Goal: Communication & Community: Ask a question

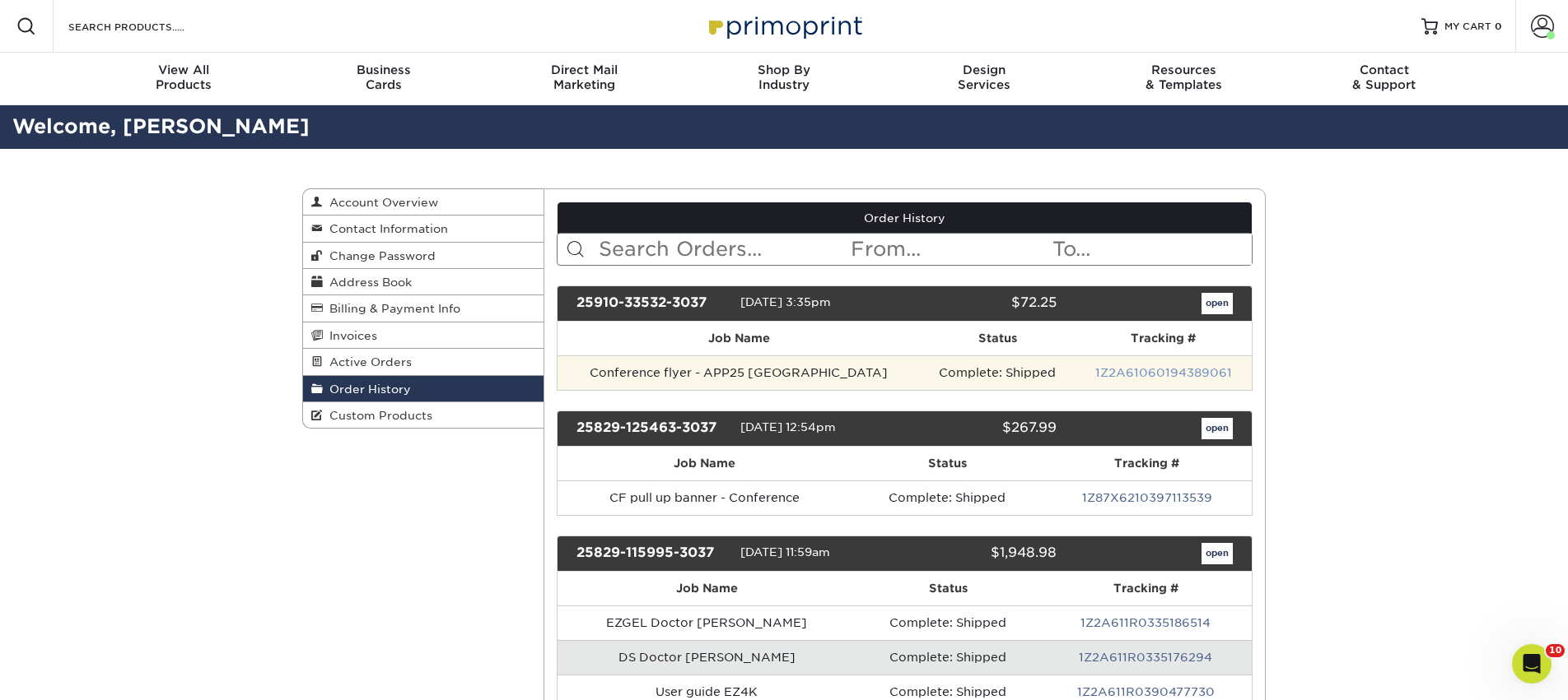
click at [1110, 370] on link "1Z2A61060194389061" at bounding box center [1163, 372] width 137 height 13
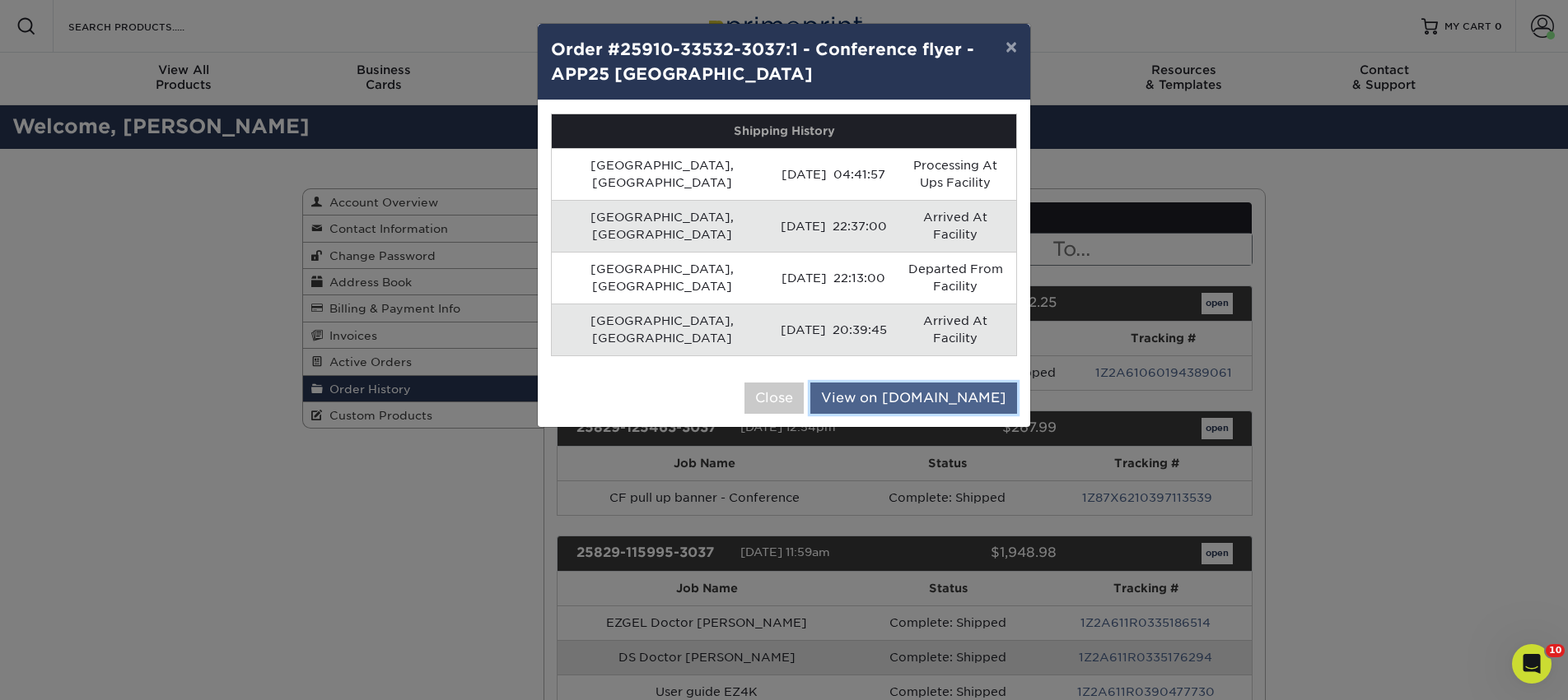
click at [977, 382] on link "View on [DOMAIN_NAME]" at bounding box center [913, 398] width 206 height 31
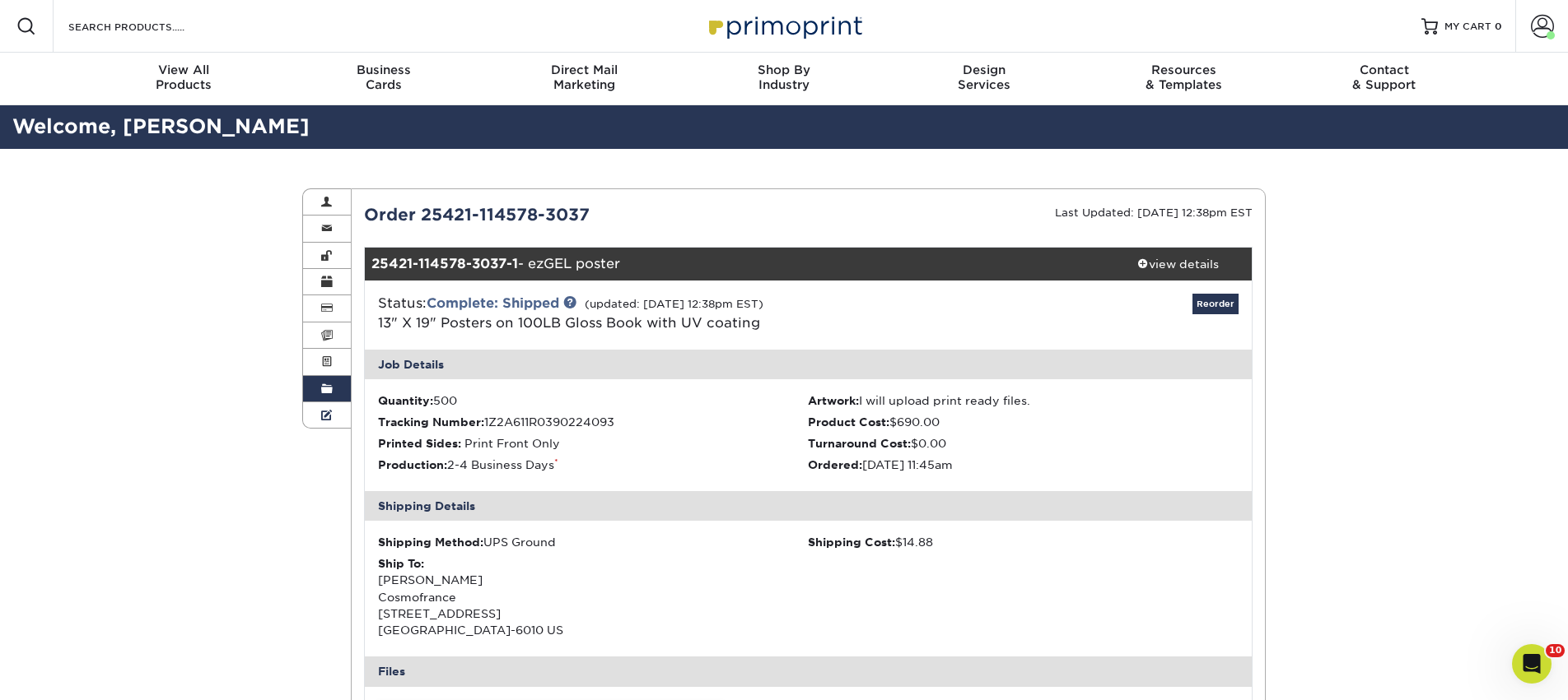
click at [338, 422] on link "Custom Products" at bounding box center [327, 415] width 47 height 26
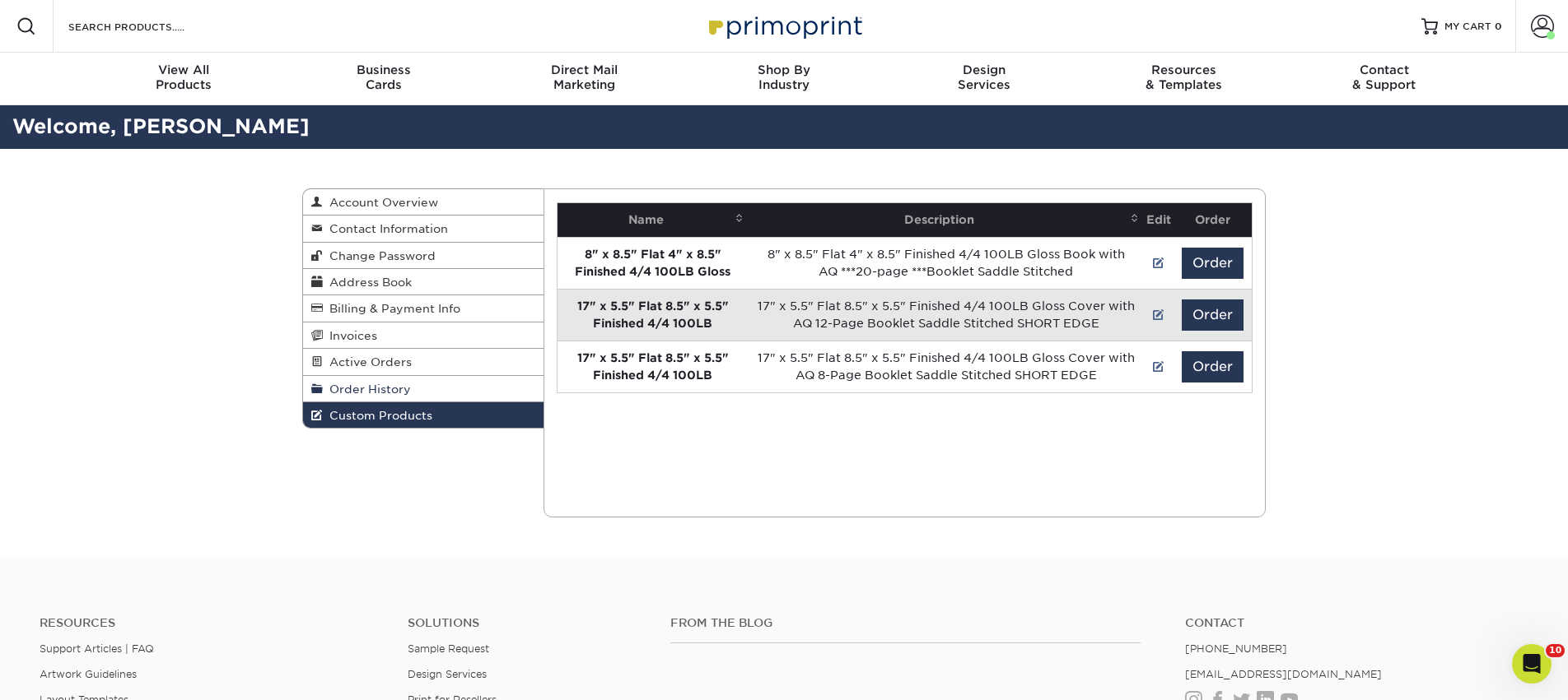
click at [334, 396] on span "Order History" at bounding box center [366, 389] width 88 height 13
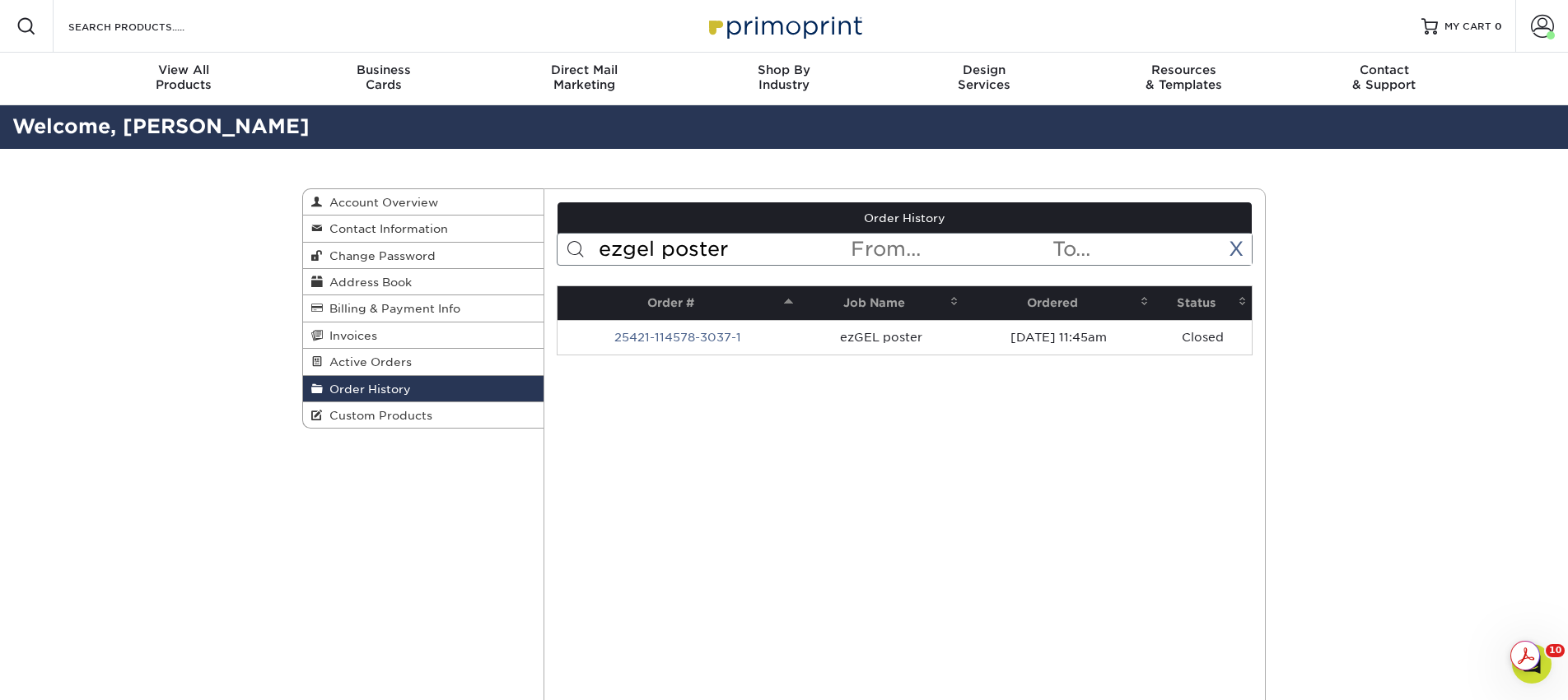
click at [634, 256] on input "ezgel poster" at bounding box center [723, 249] width 253 height 31
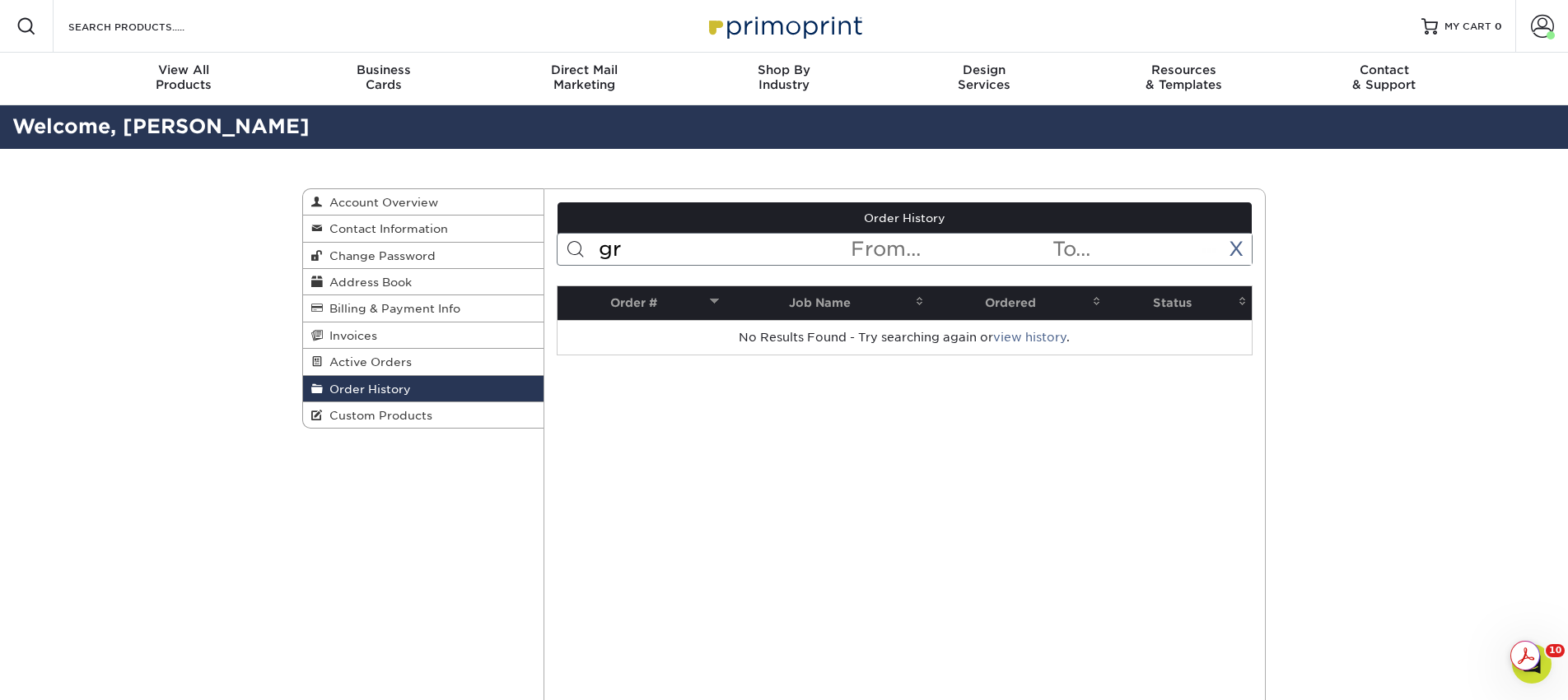
type input "g"
type input "e"
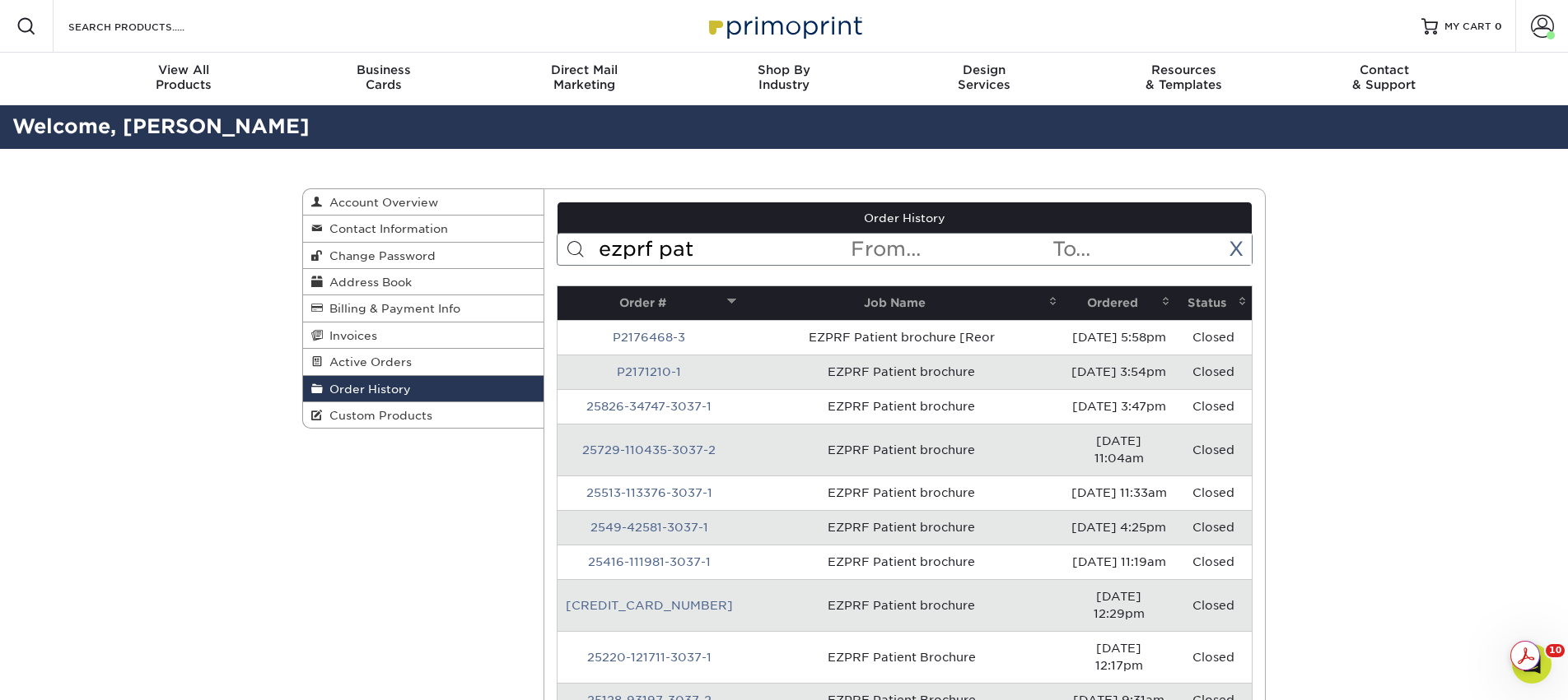
click at [1091, 300] on th "Ordered" at bounding box center [1119, 303] width 113 height 34
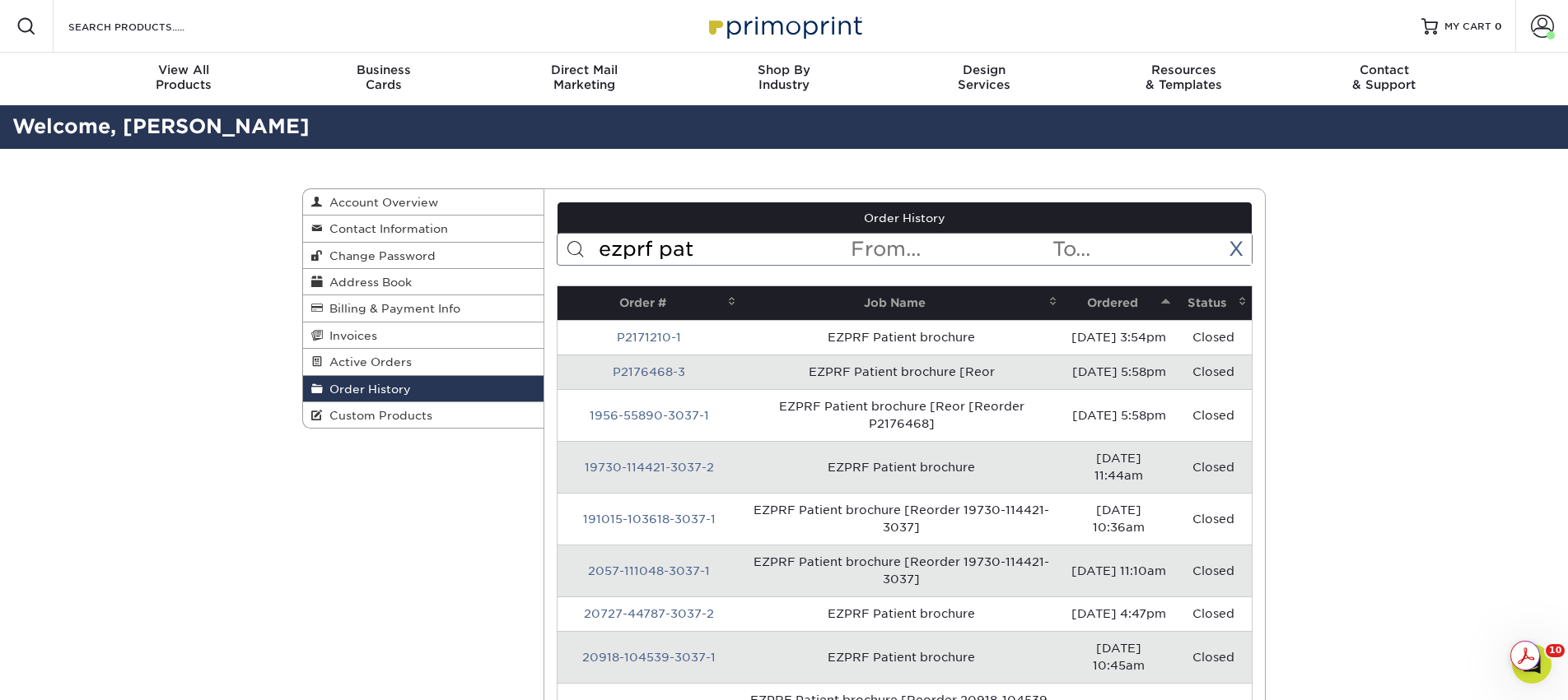
click at [1091, 301] on th "Ordered" at bounding box center [1119, 303] width 113 height 34
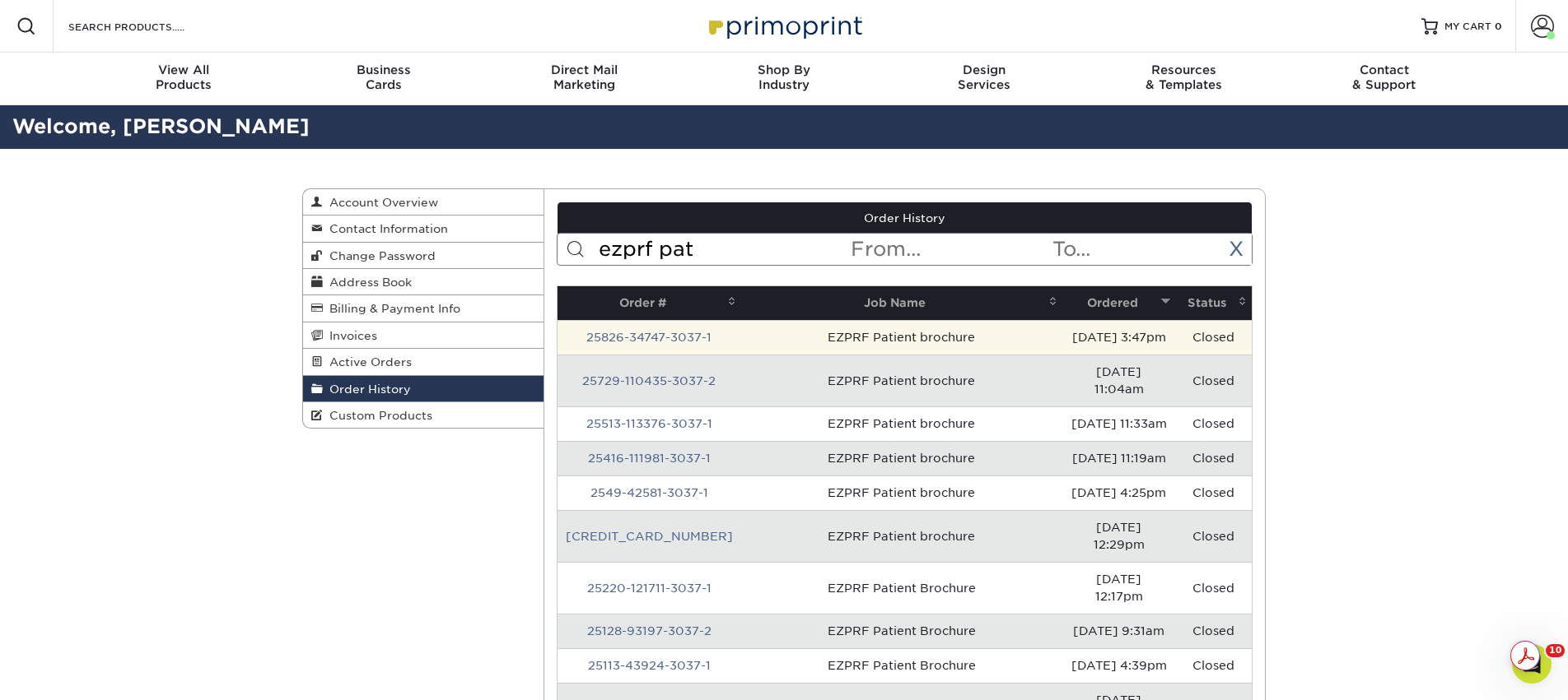
click at [814, 342] on td "EZPRF Patient brochure" at bounding box center [902, 338] width 322 height 35
click at [687, 339] on link "25826-34747-3037-1" at bounding box center [648, 337] width 125 height 13
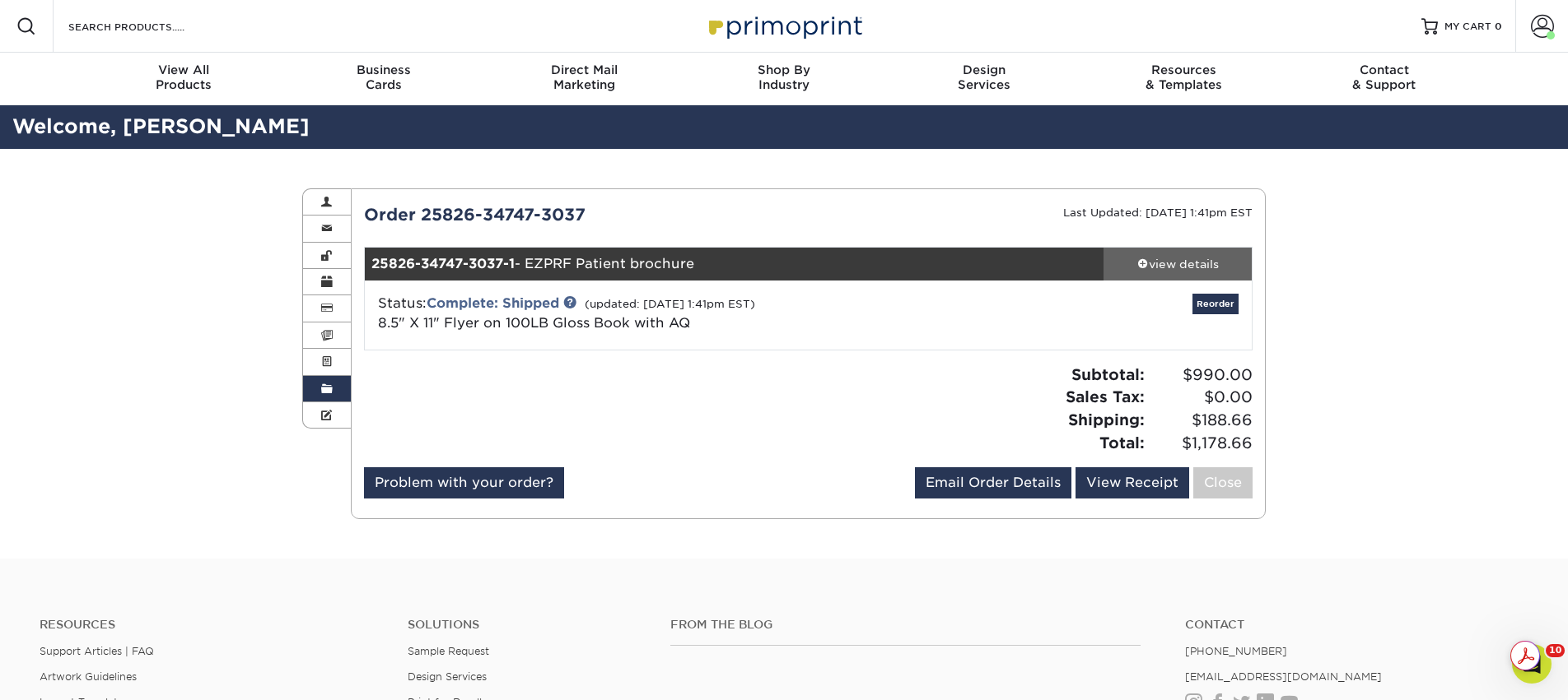
click at [1161, 258] on div "view details" at bounding box center [1177, 264] width 148 height 16
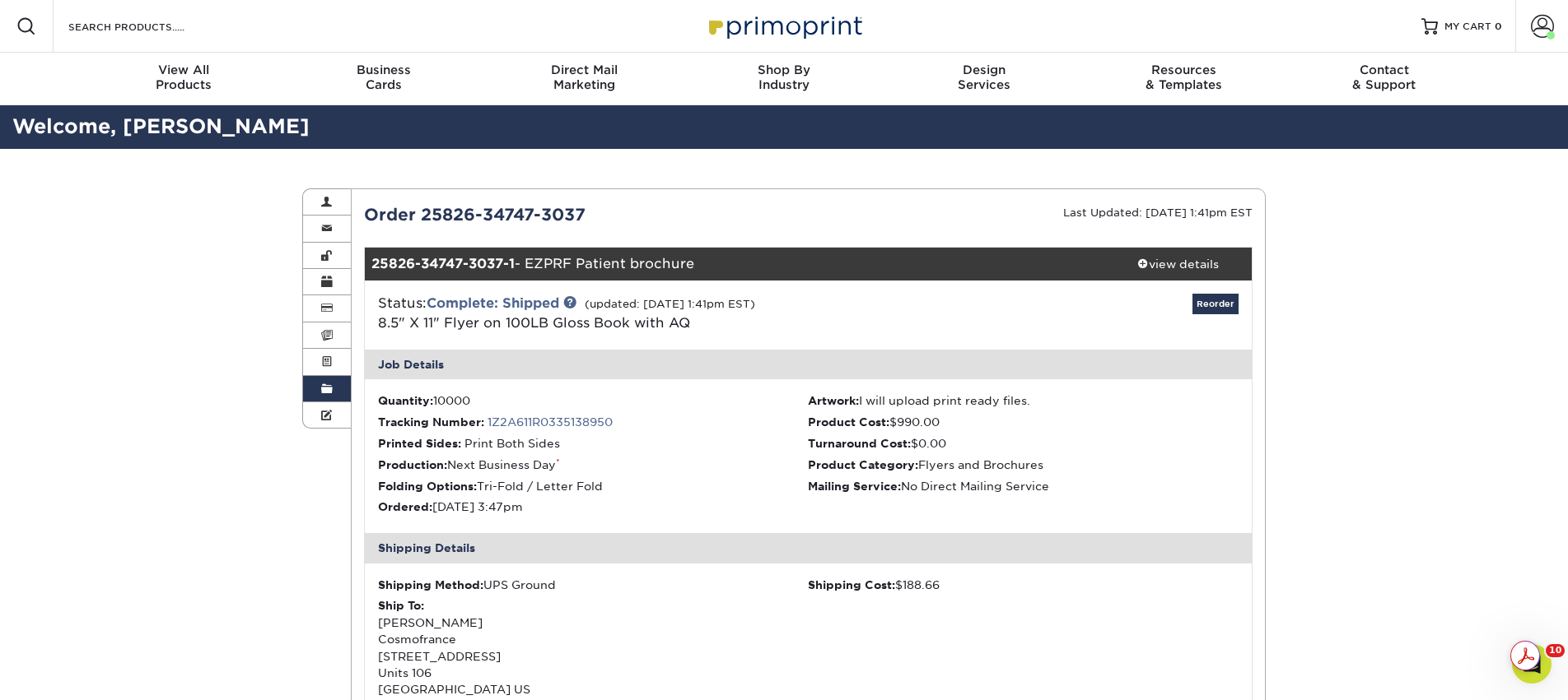
click at [328, 392] on span at bounding box center [327, 389] width 12 height 13
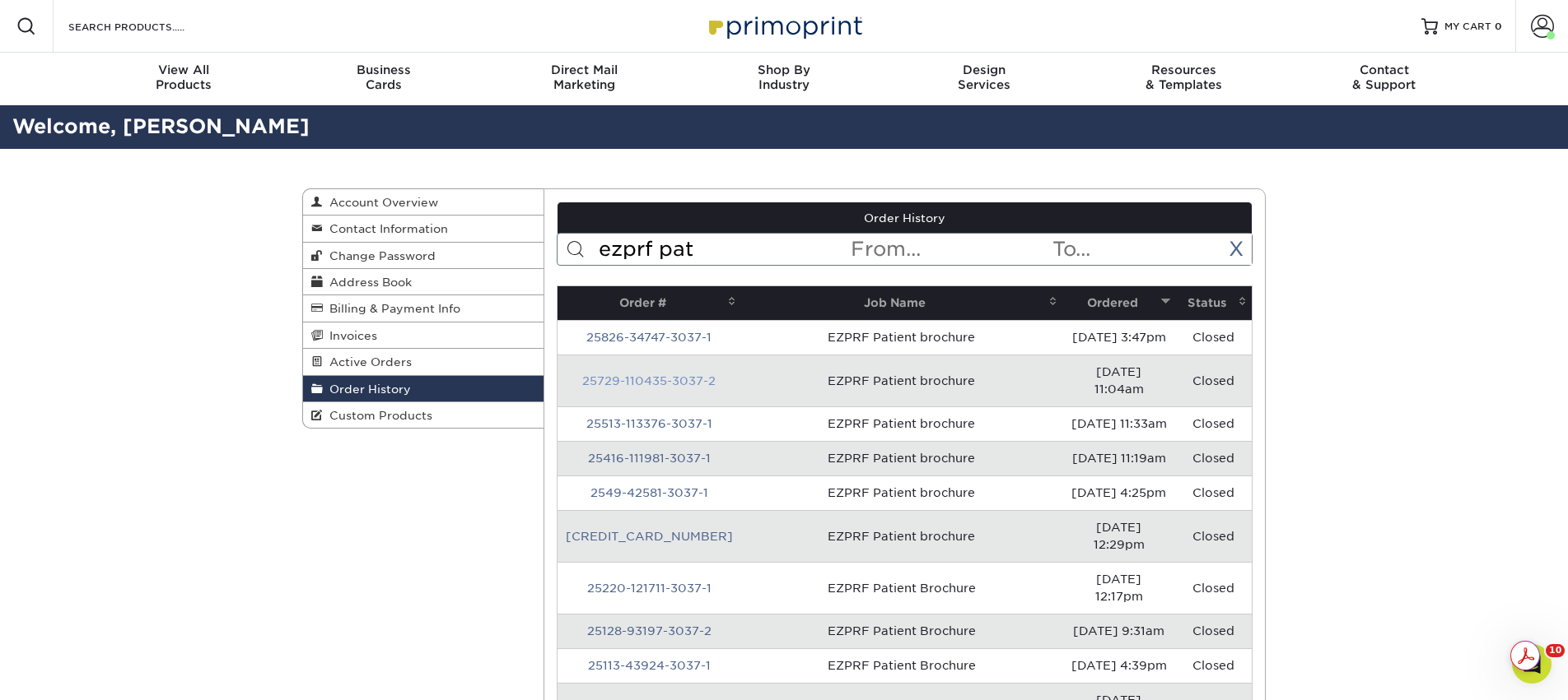
click at [660, 377] on link "25729-110435-3037-2" at bounding box center [649, 381] width 133 height 13
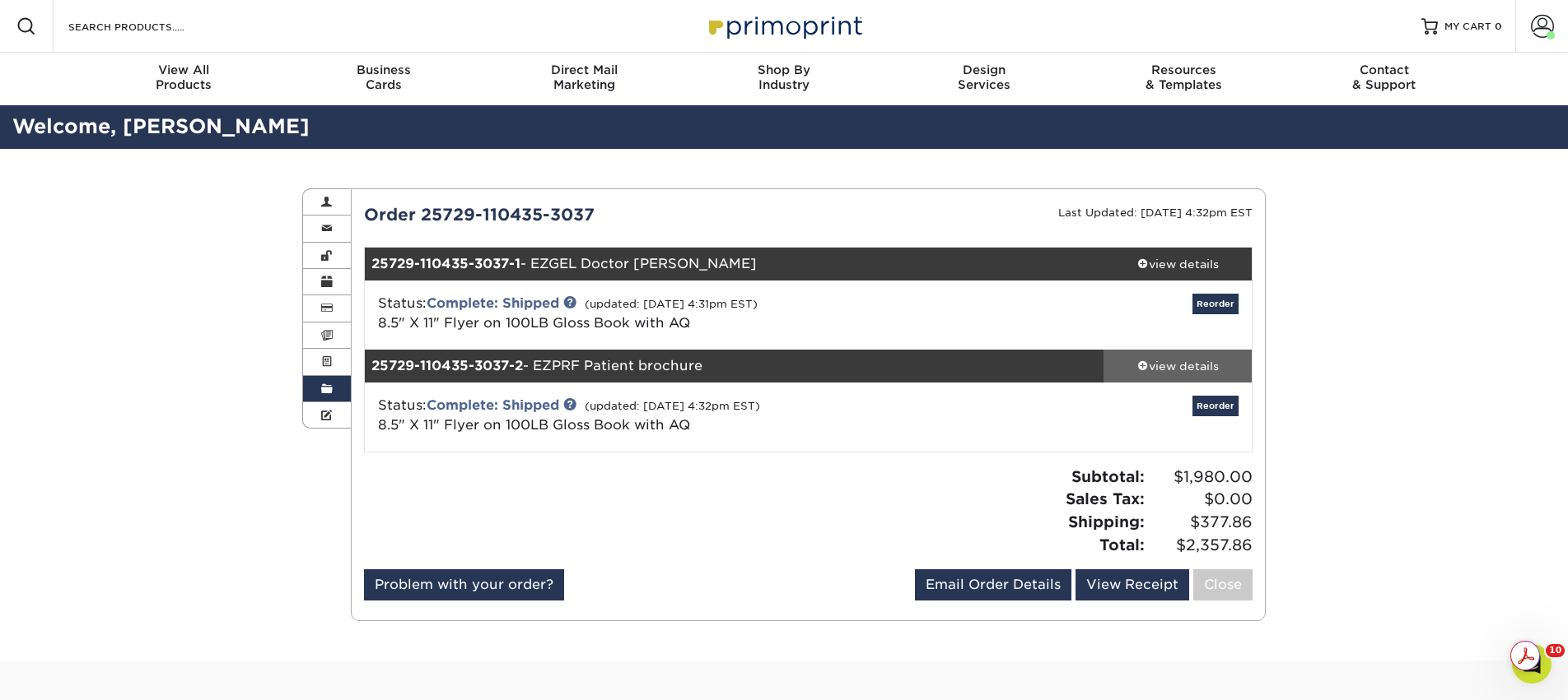
click at [1195, 374] on link "view details" at bounding box center [1177, 366] width 148 height 33
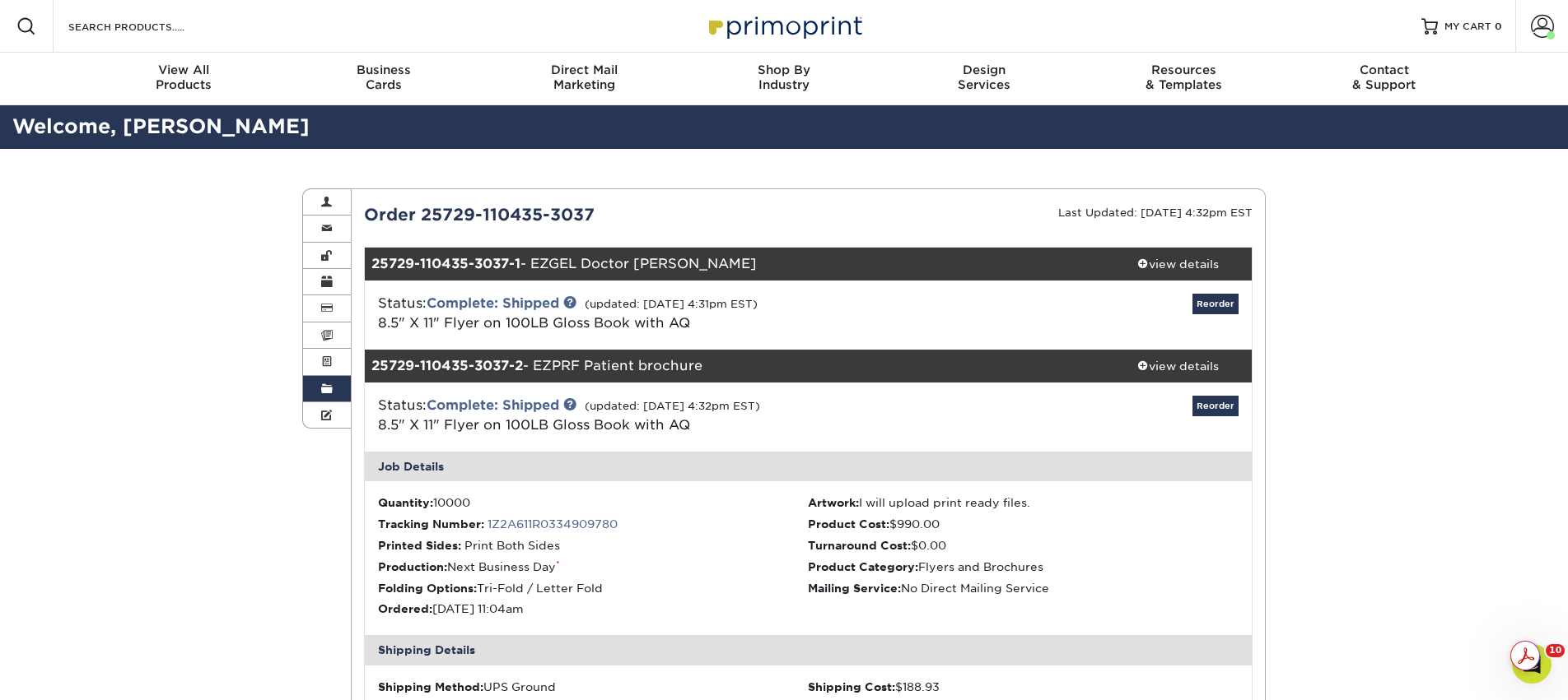
click at [337, 390] on link "Order History" at bounding box center [327, 389] width 47 height 26
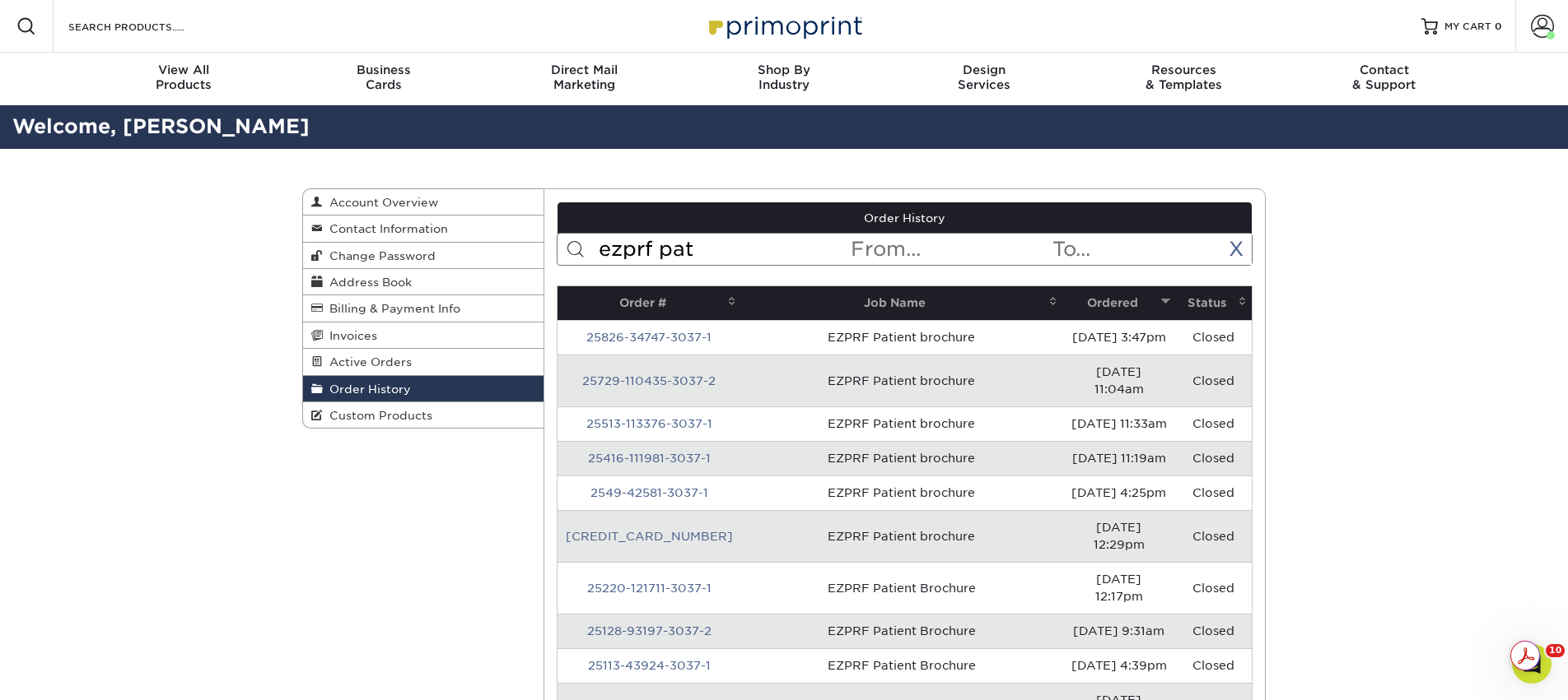
click at [643, 257] on input "ezprf pat" at bounding box center [723, 249] width 253 height 31
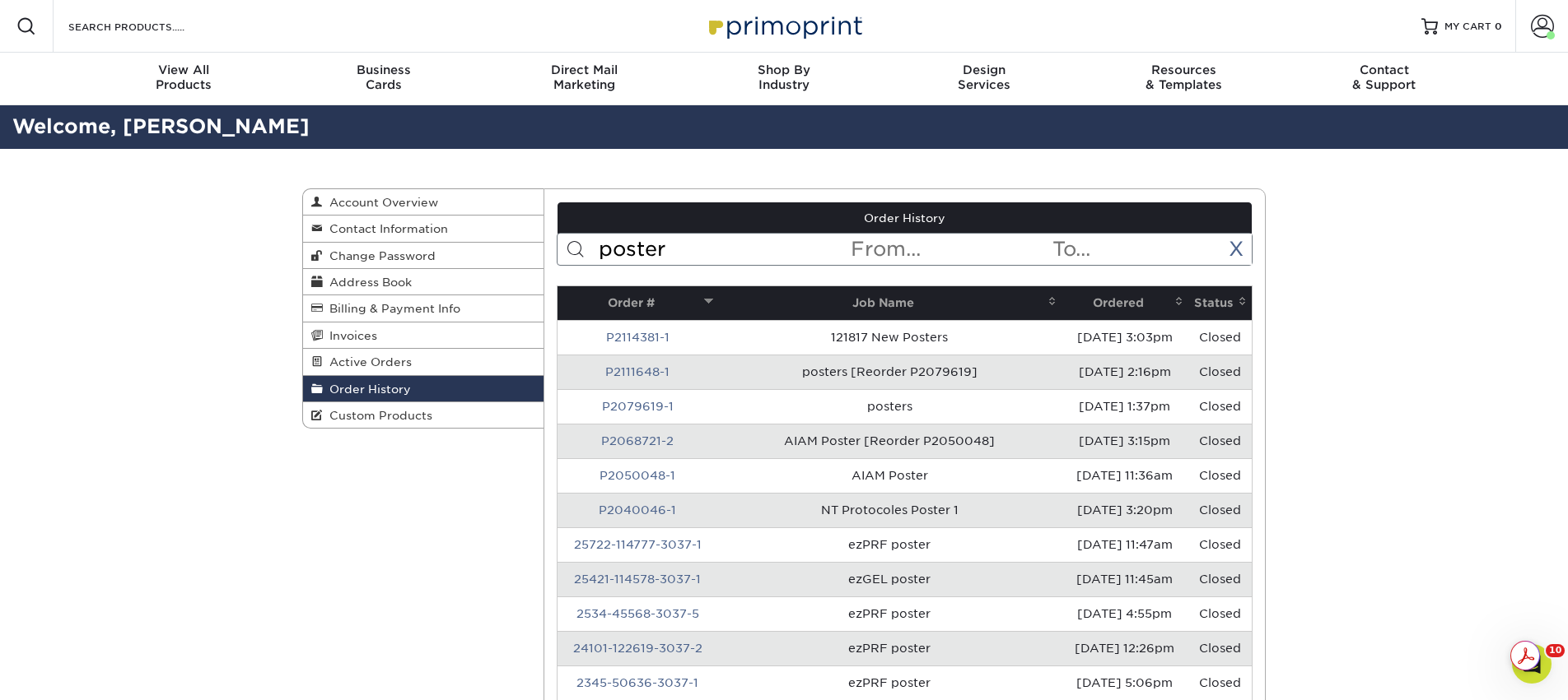
click at [1085, 303] on th "Ordered" at bounding box center [1124, 303] width 127 height 34
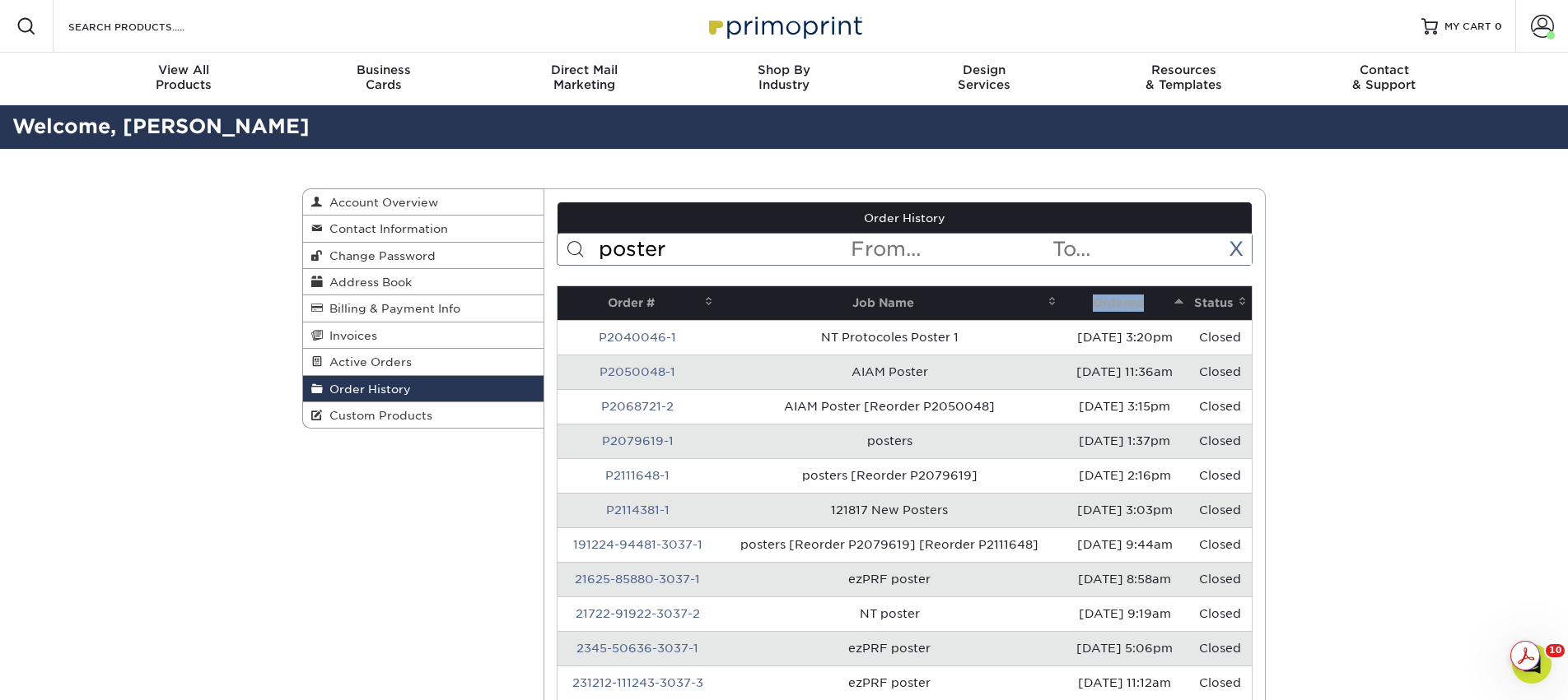
click at [1085, 303] on th "Ordered" at bounding box center [1124, 303] width 127 height 34
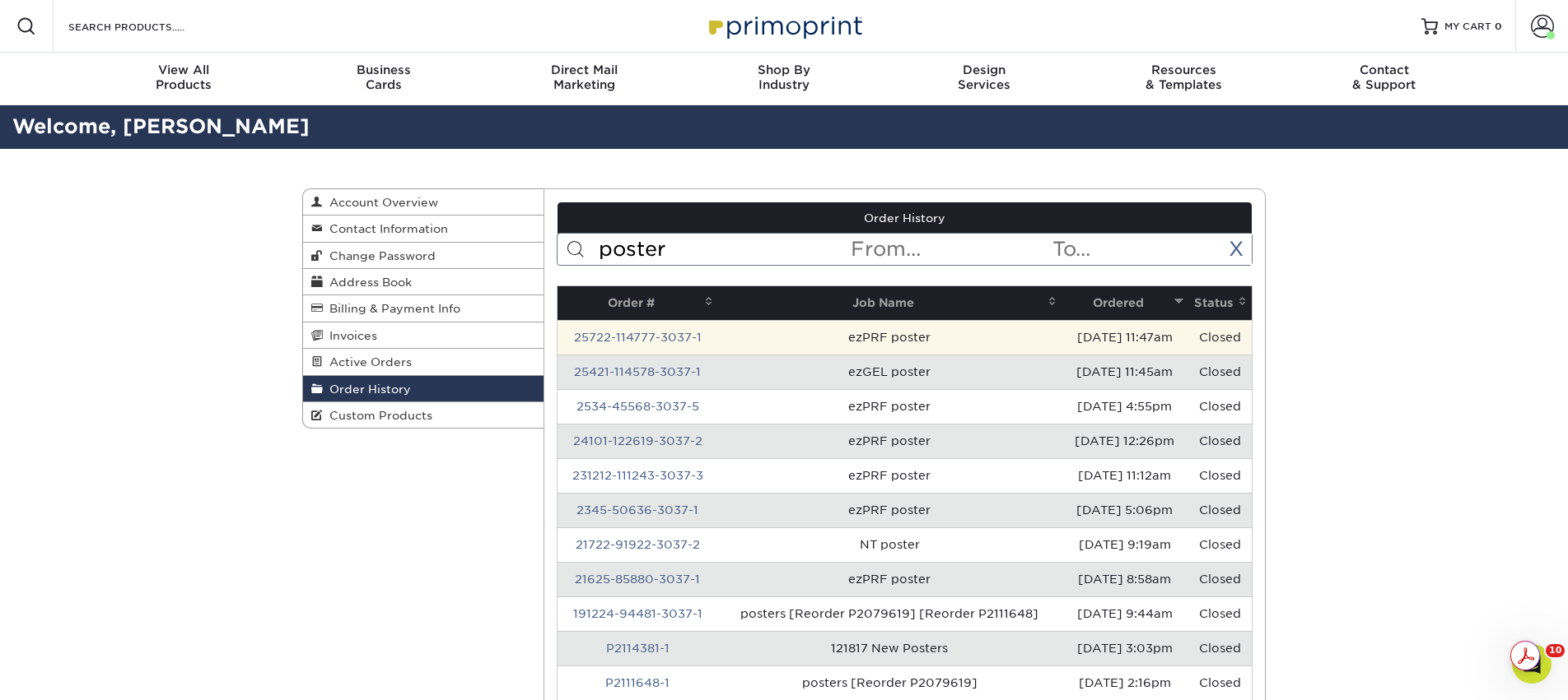
click at [889, 342] on td "ezPRF poster" at bounding box center [889, 338] width 343 height 35
click at [632, 340] on link "25722-114777-3037-1" at bounding box center [637, 337] width 128 height 13
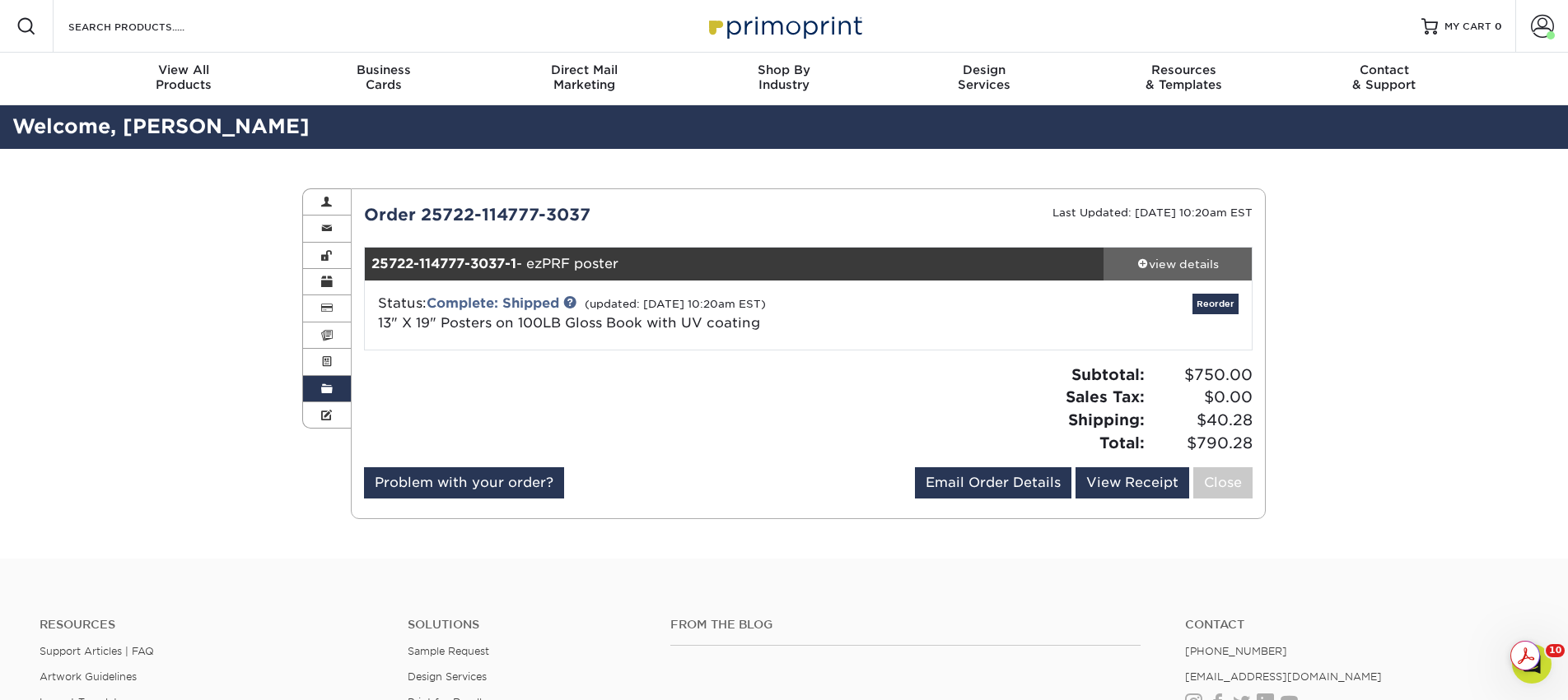
click at [1169, 271] on div "view details" at bounding box center [1177, 264] width 148 height 16
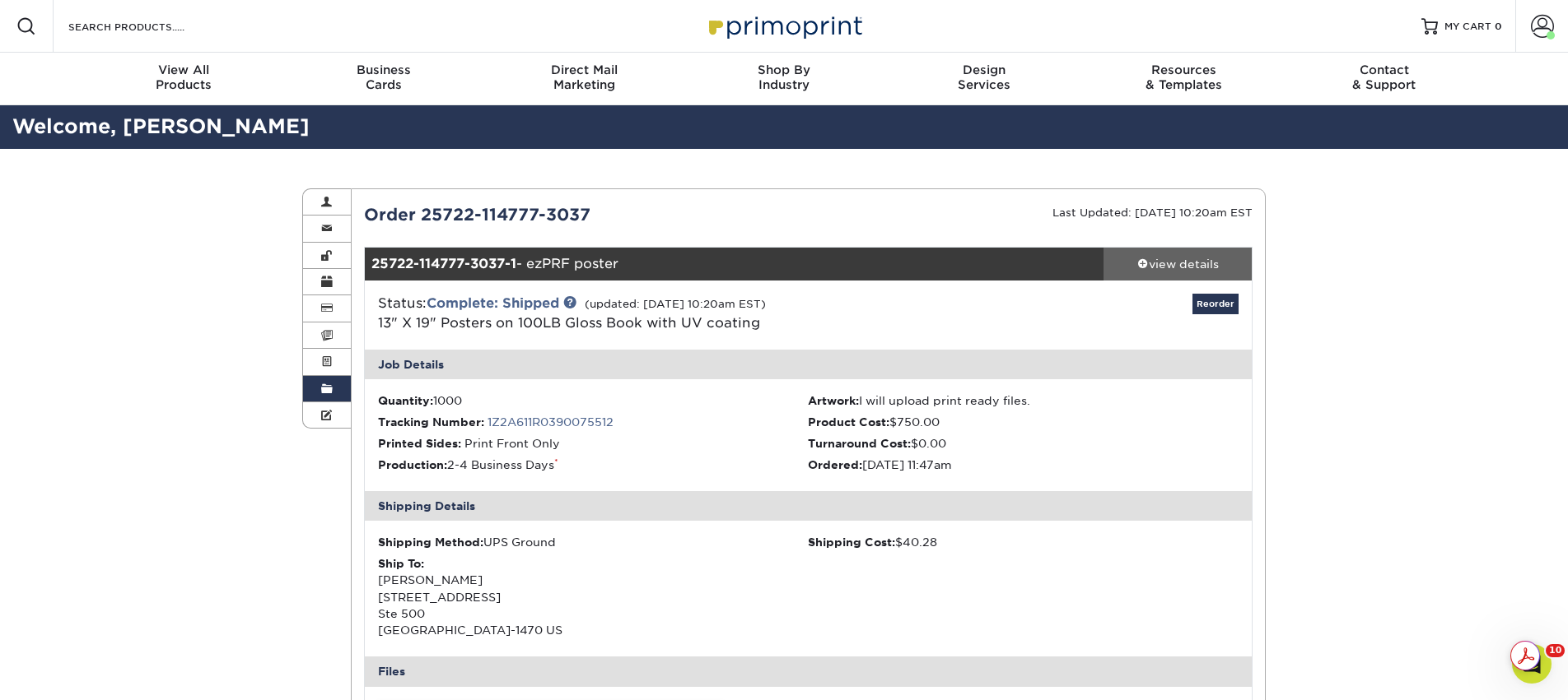
click at [1169, 271] on div "view details" at bounding box center [1177, 264] width 148 height 16
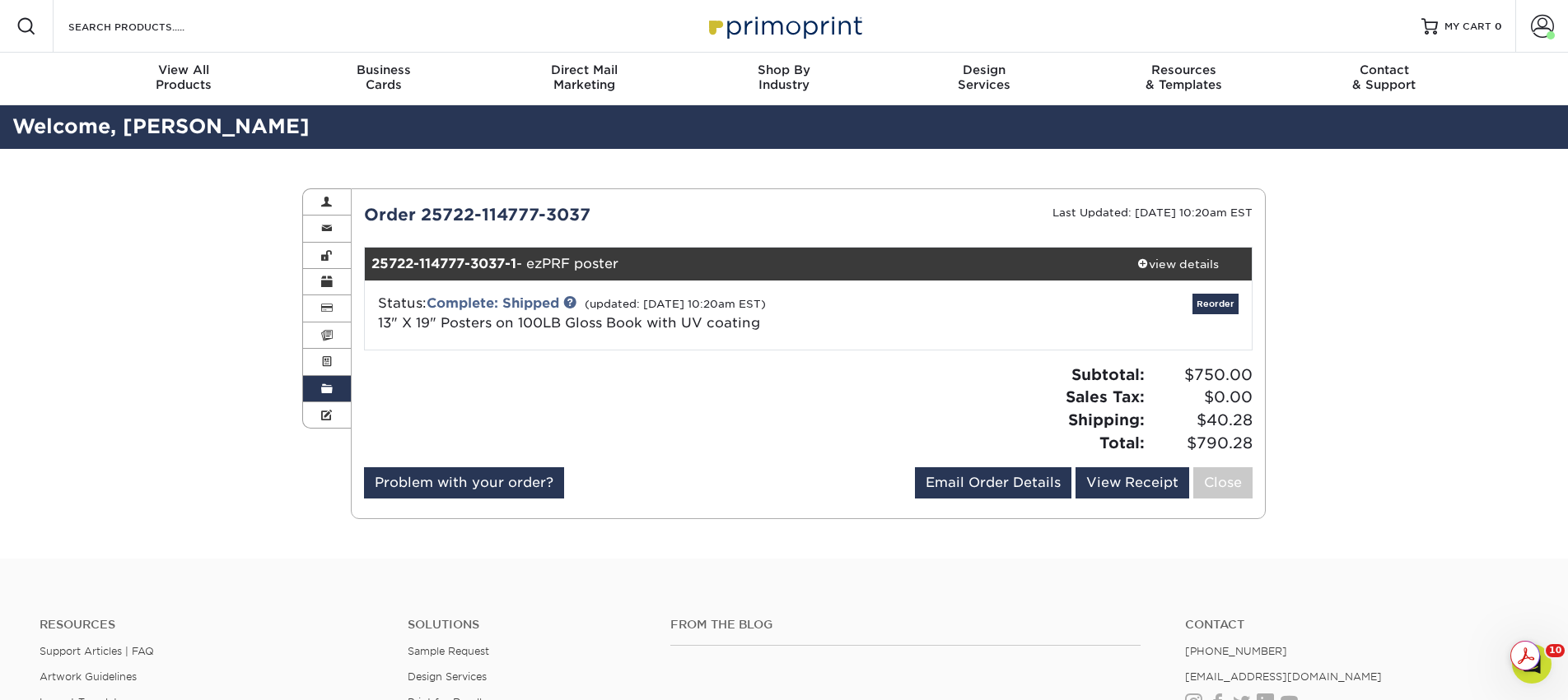
click at [338, 392] on link "Order History" at bounding box center [327, 389] width 47 height 26
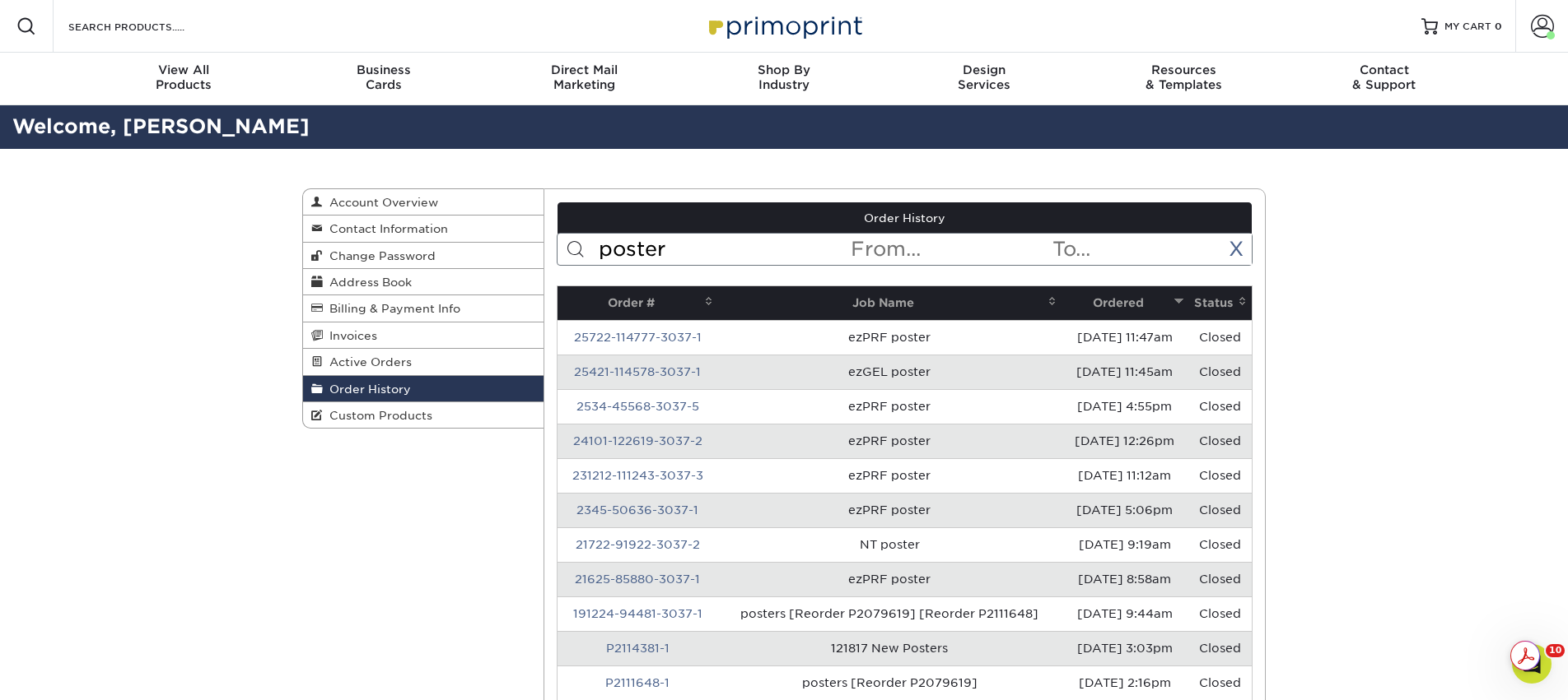
click at [652, 248] on input "poster" at bounding box center [723, 249] width 253 height 31
type input "\"
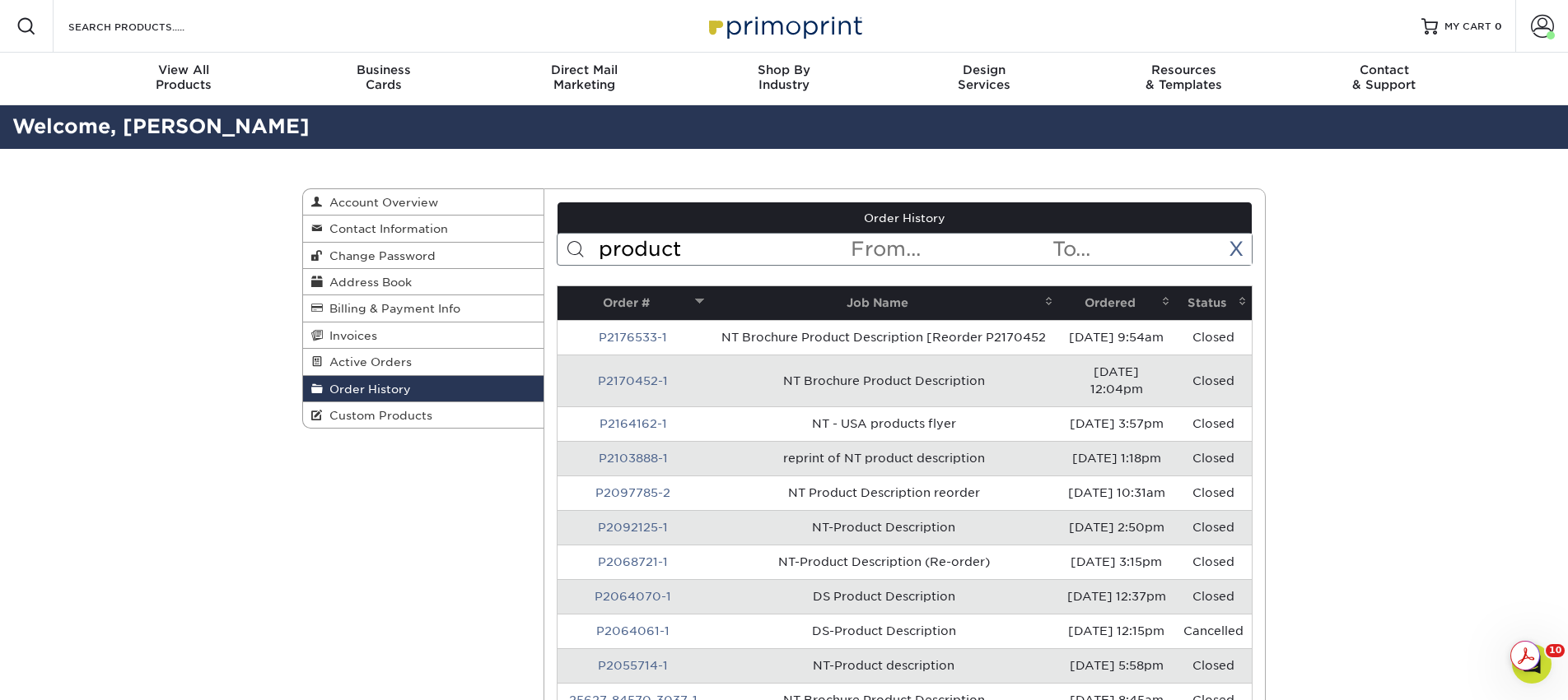
type input "product description"
click at [1095, 301] on th "Ordered" at bounding box center [1117, 303] width 117 height 34
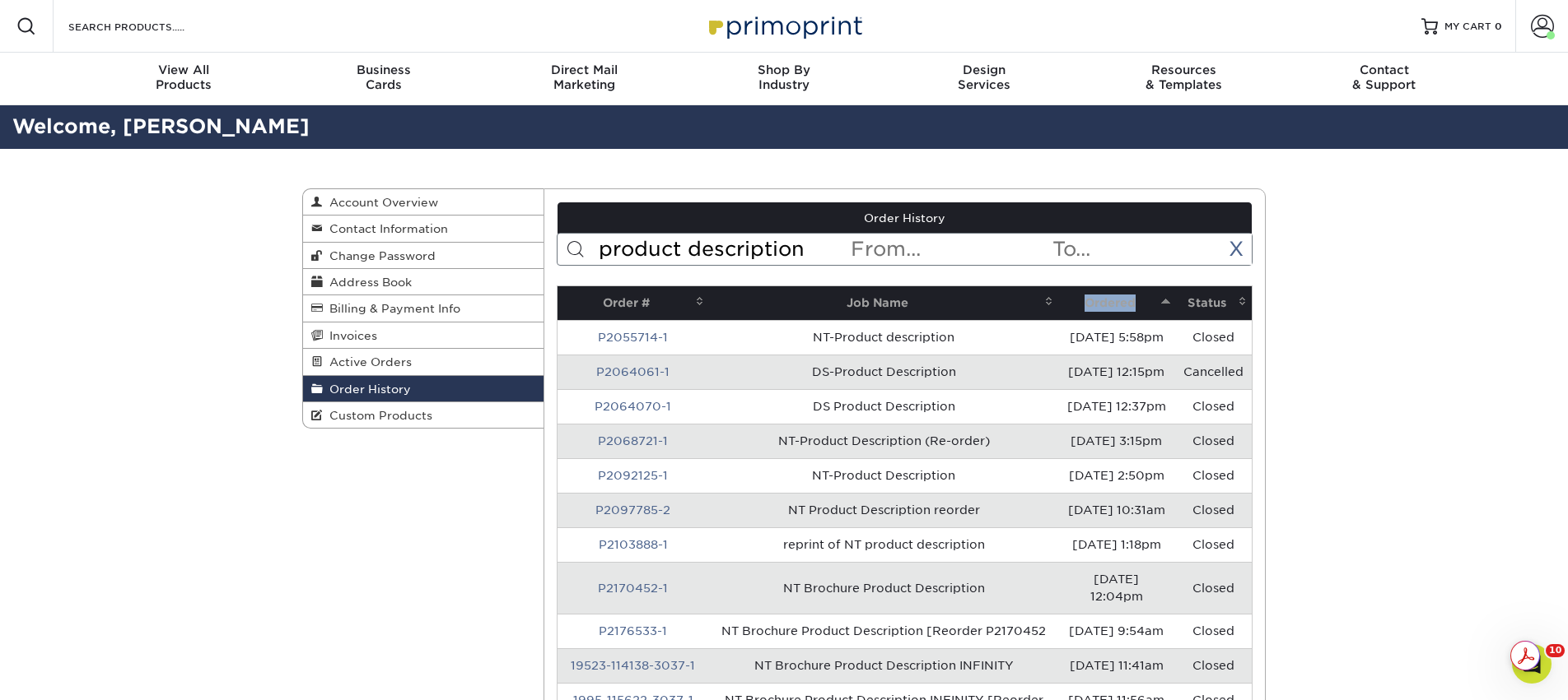
click at [1095, 301] on th "Ordered" at bounding box center [1117, 303] width 117 height 34
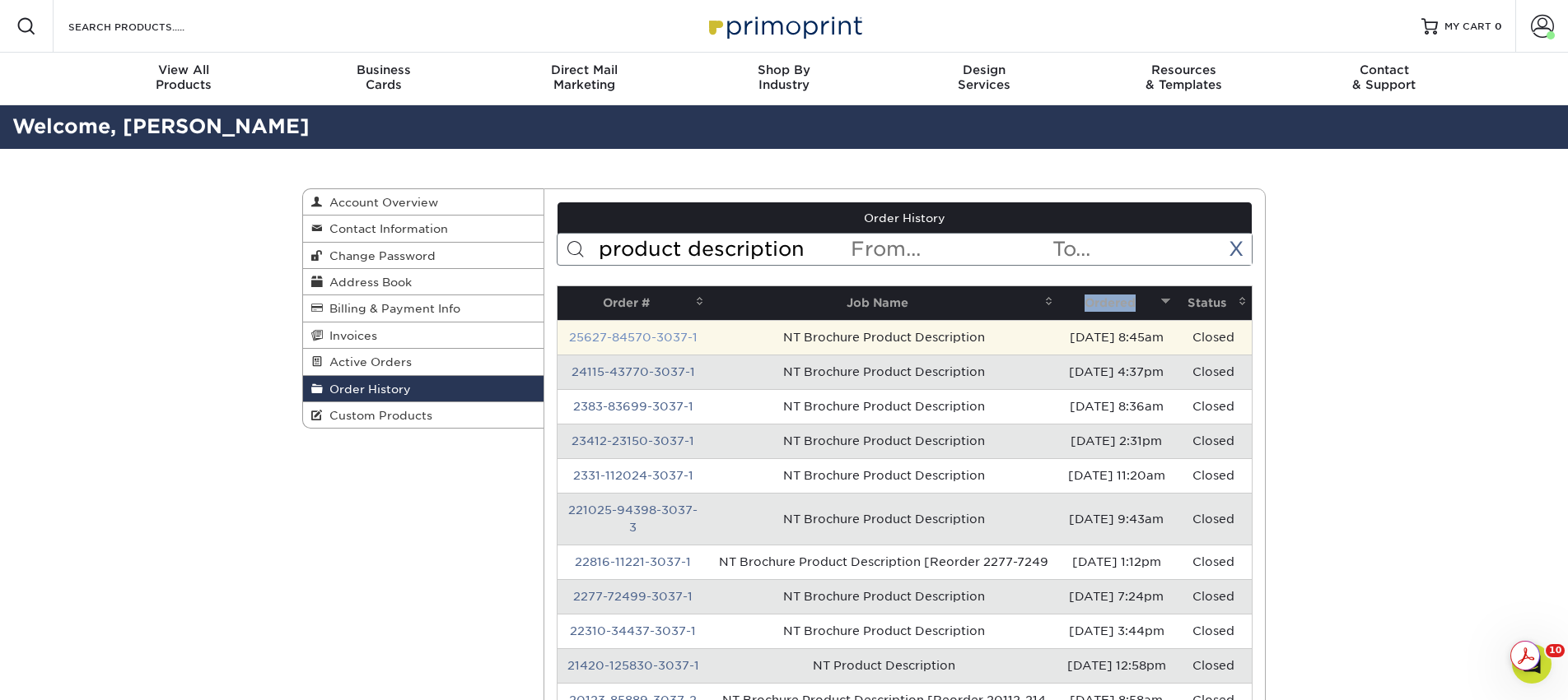
click at [644, 337] on link "25627-84570-3037-1" at bounding box center [633, 337] width 129 height 13
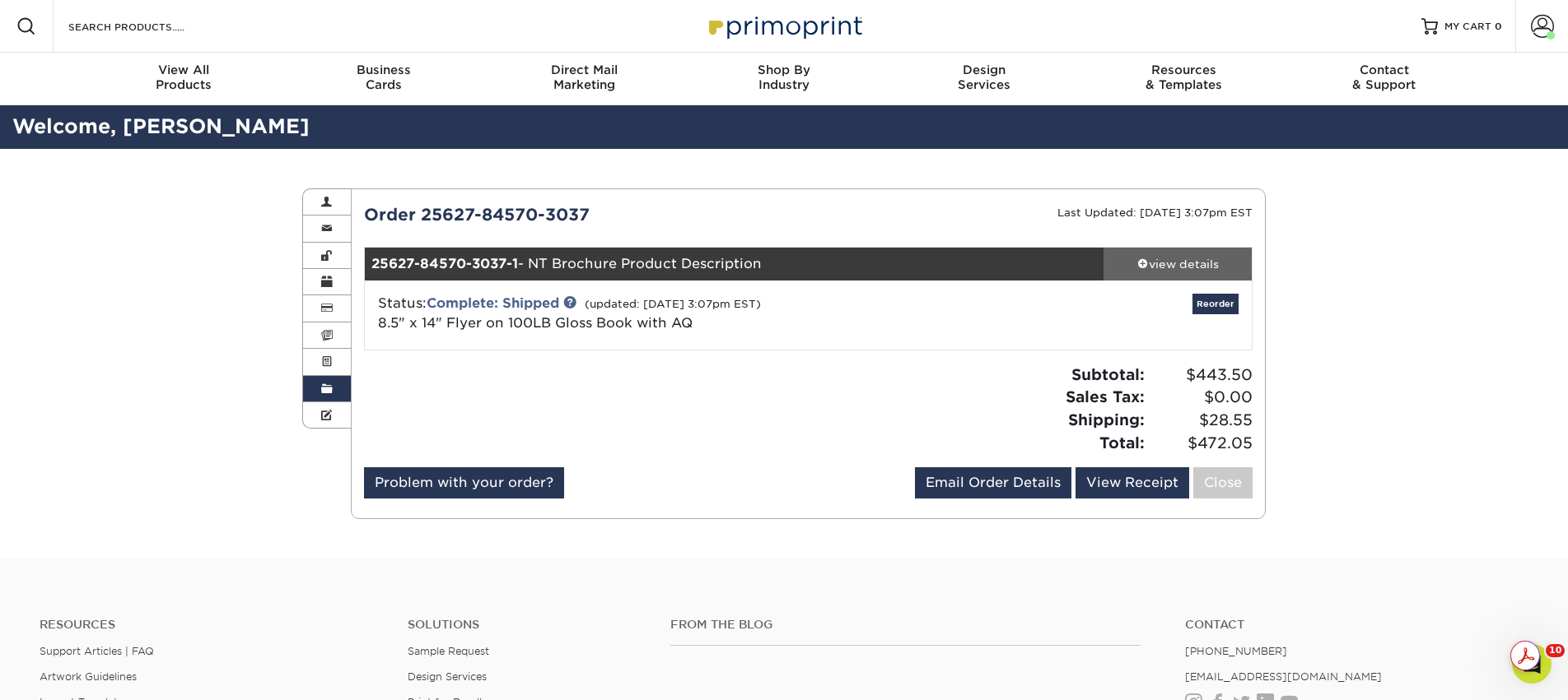
click at [1196, 260] on div "view details" at bounding box center [1177, 264] width 148 height 16
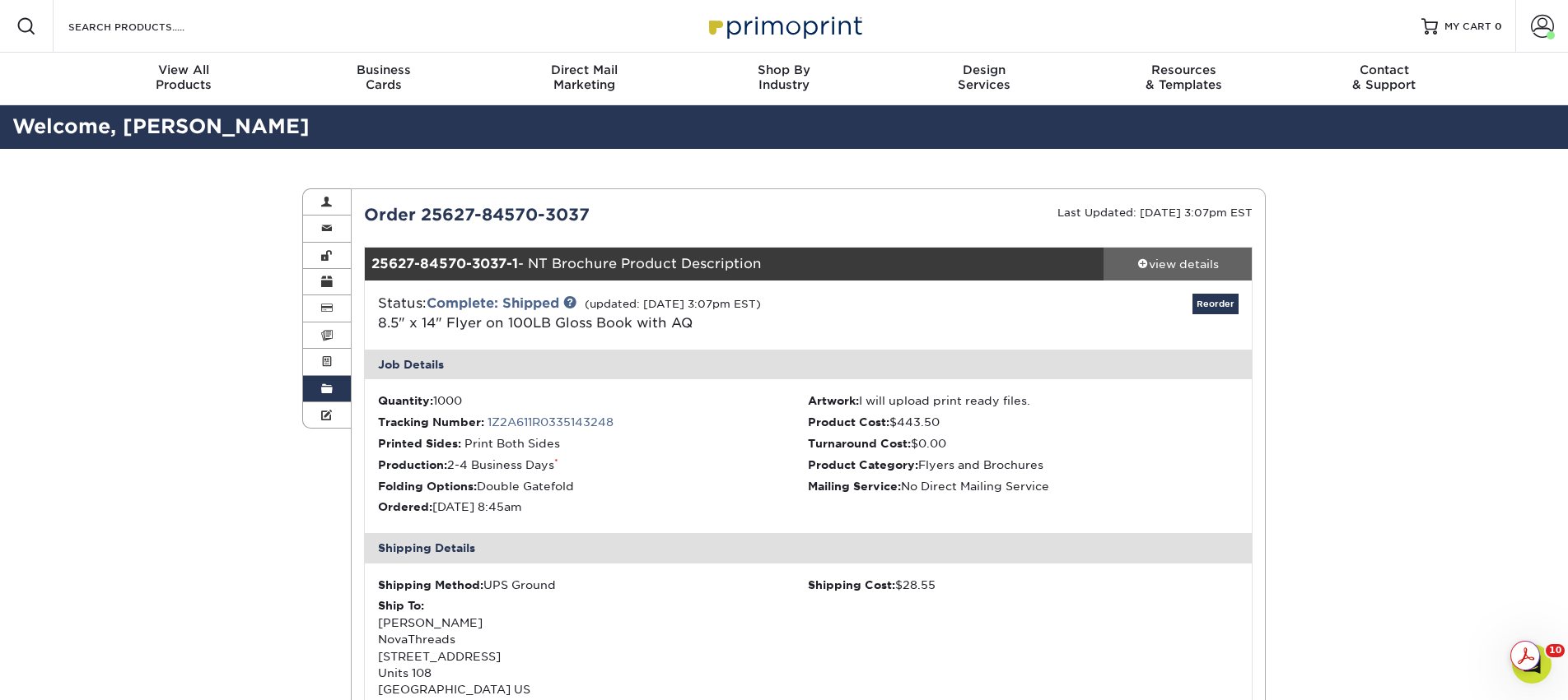
click at [1199, 265] on div "view details" at bounding box center [1177, 264] width 148 height 16
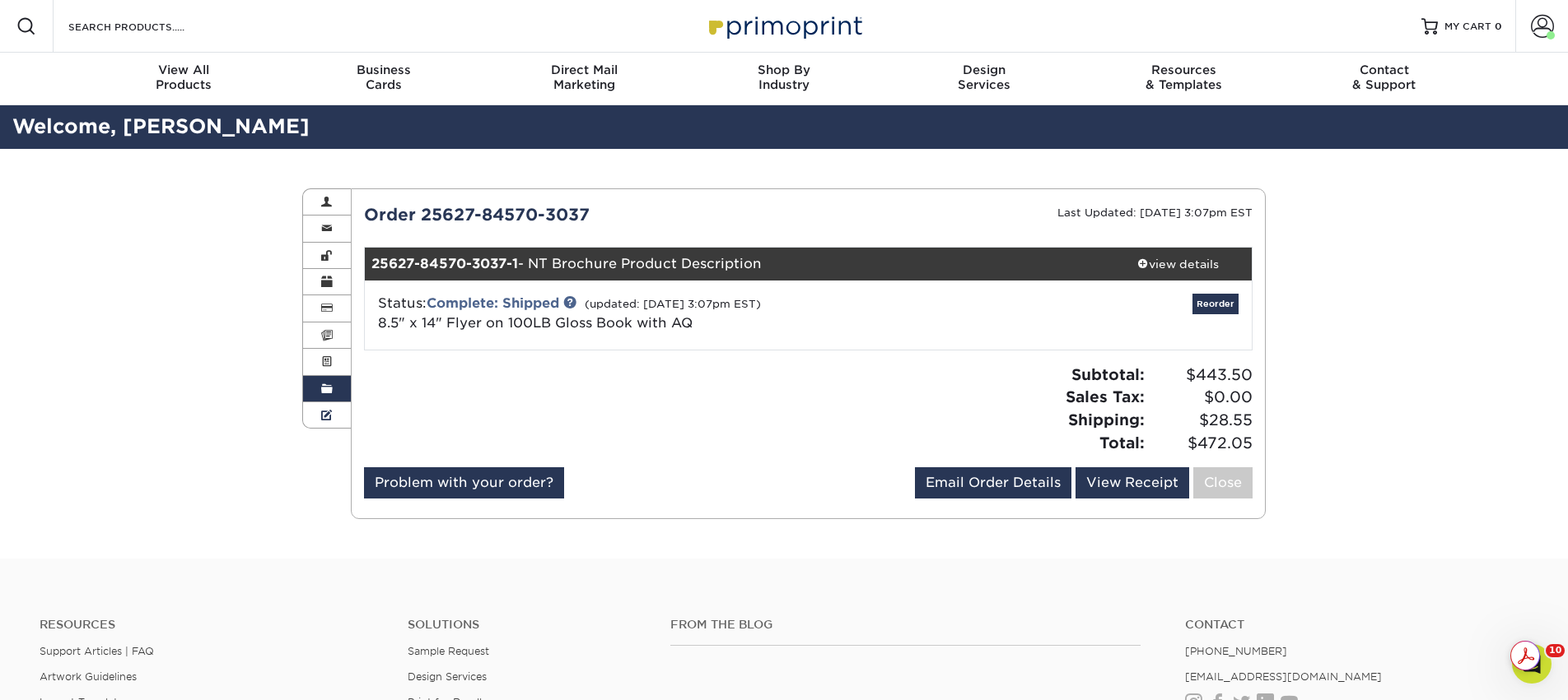
click at [331, 407] on link "Custom Products" at bounding box center [327, 415] width 47 height 26
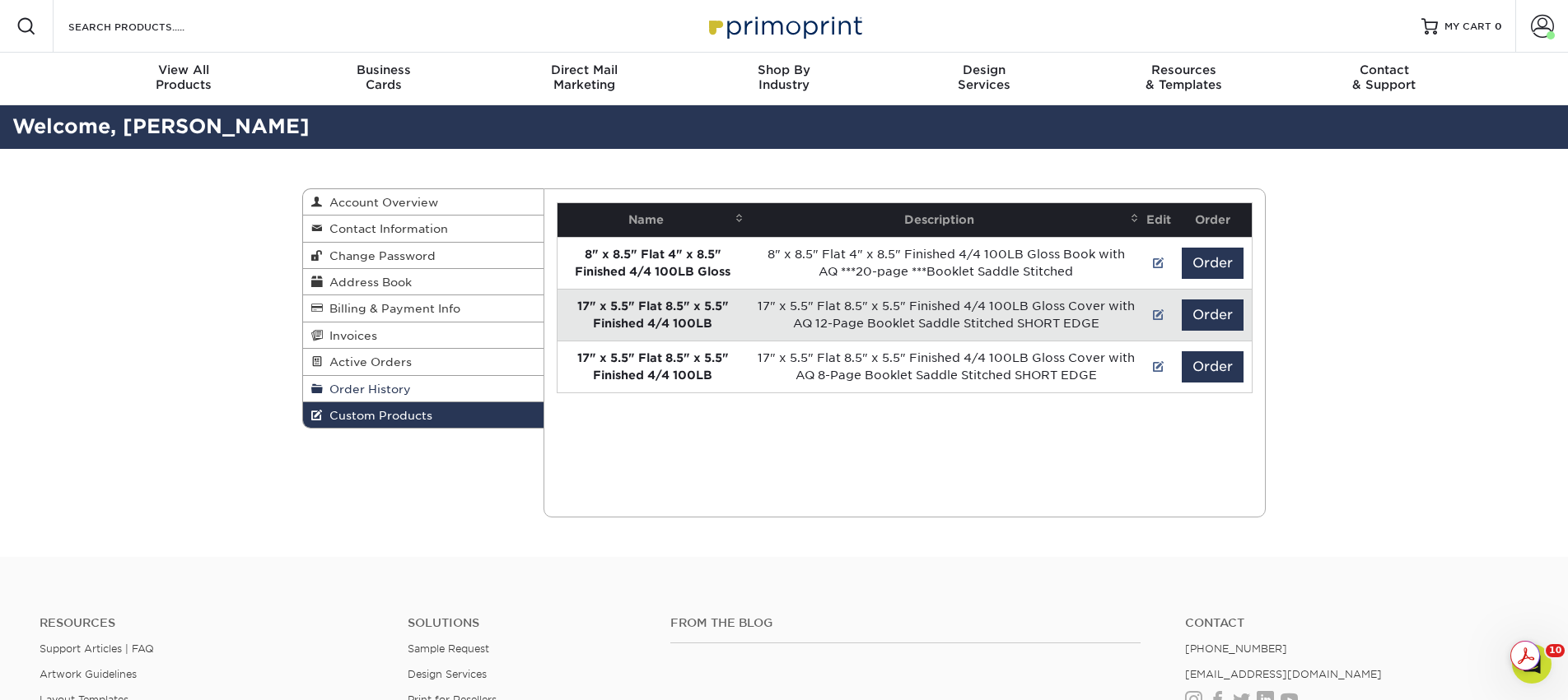
click at [345, 390] on span "Order History" at bounding box center [366, 389] width 88 height 13
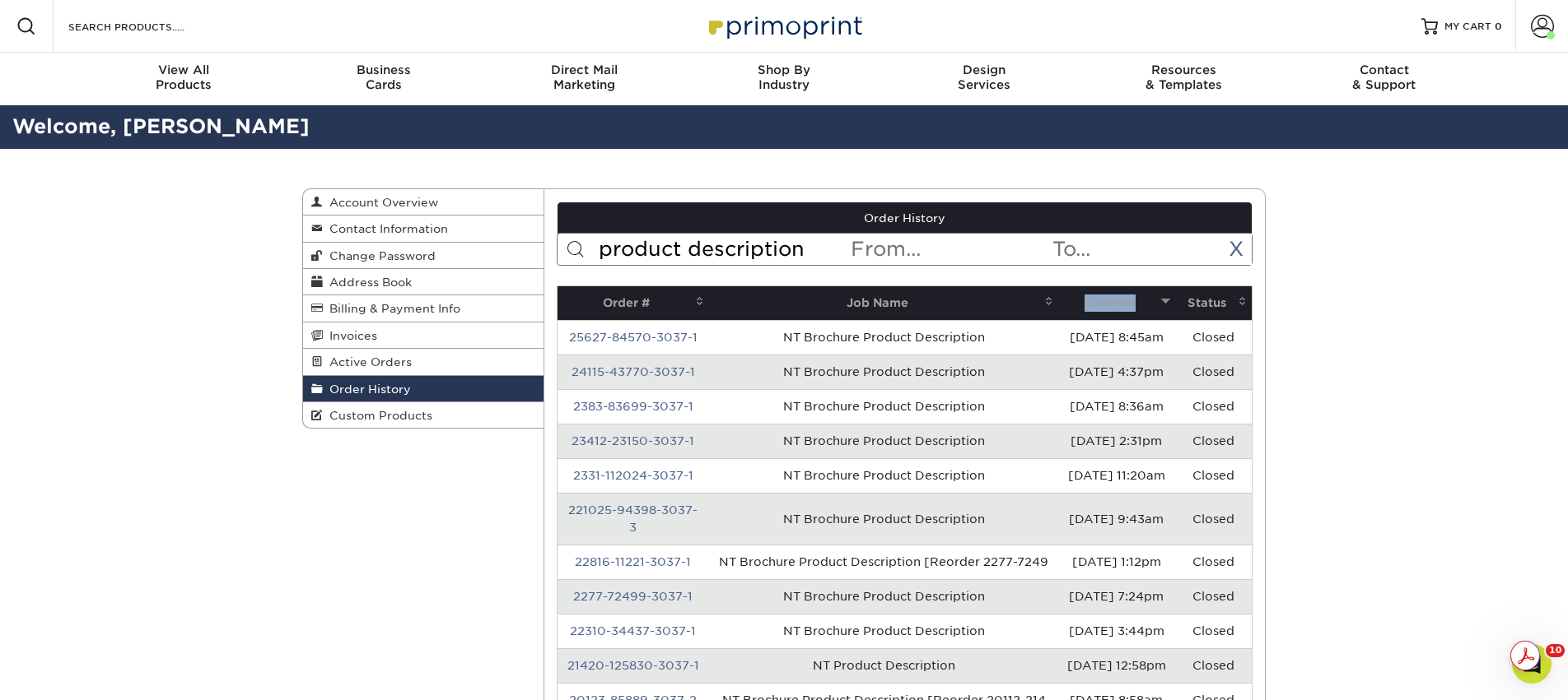
click at [1089, 288] on th "Ordered" at bounding box center [1117, 303] width 117 height 34
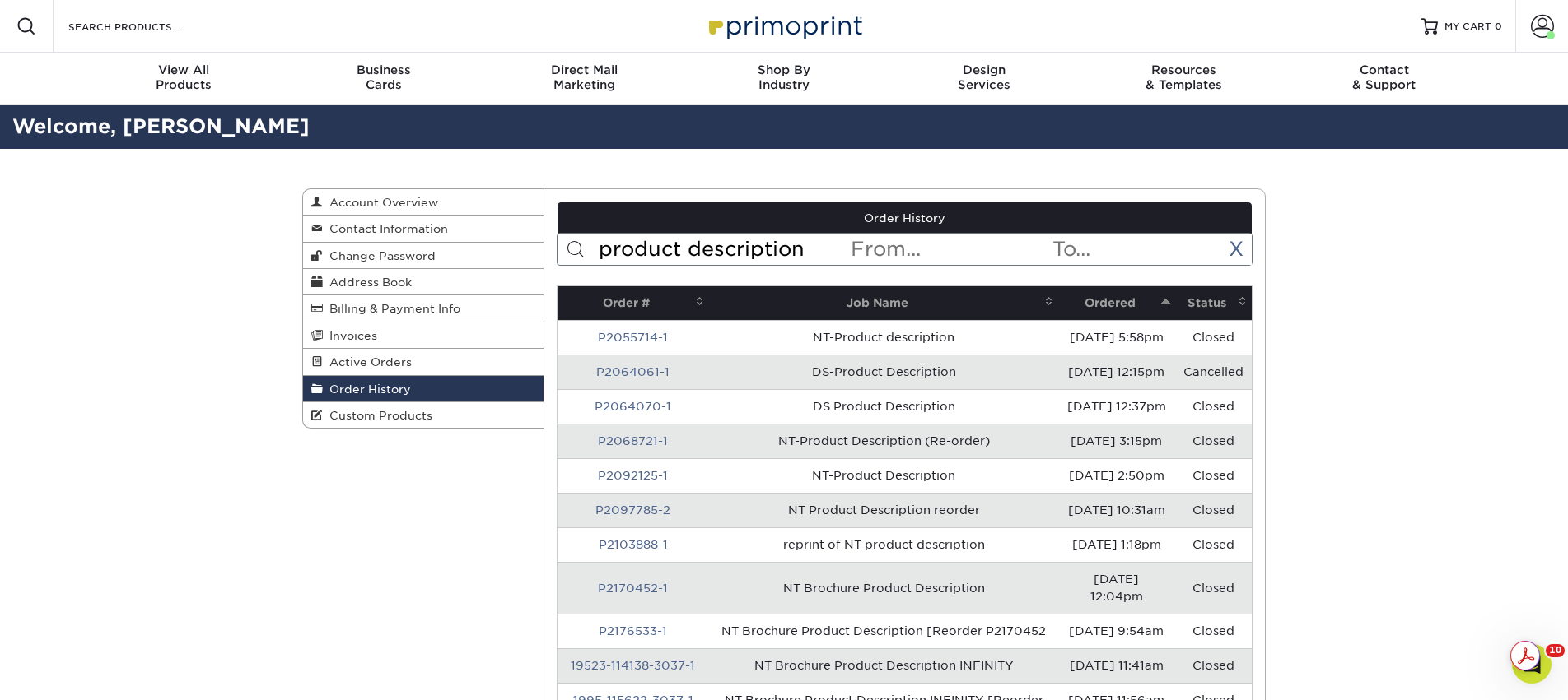
click at [1090, 301] on th "Ordered" at bounding box center [1117, 303] width 117 height 34
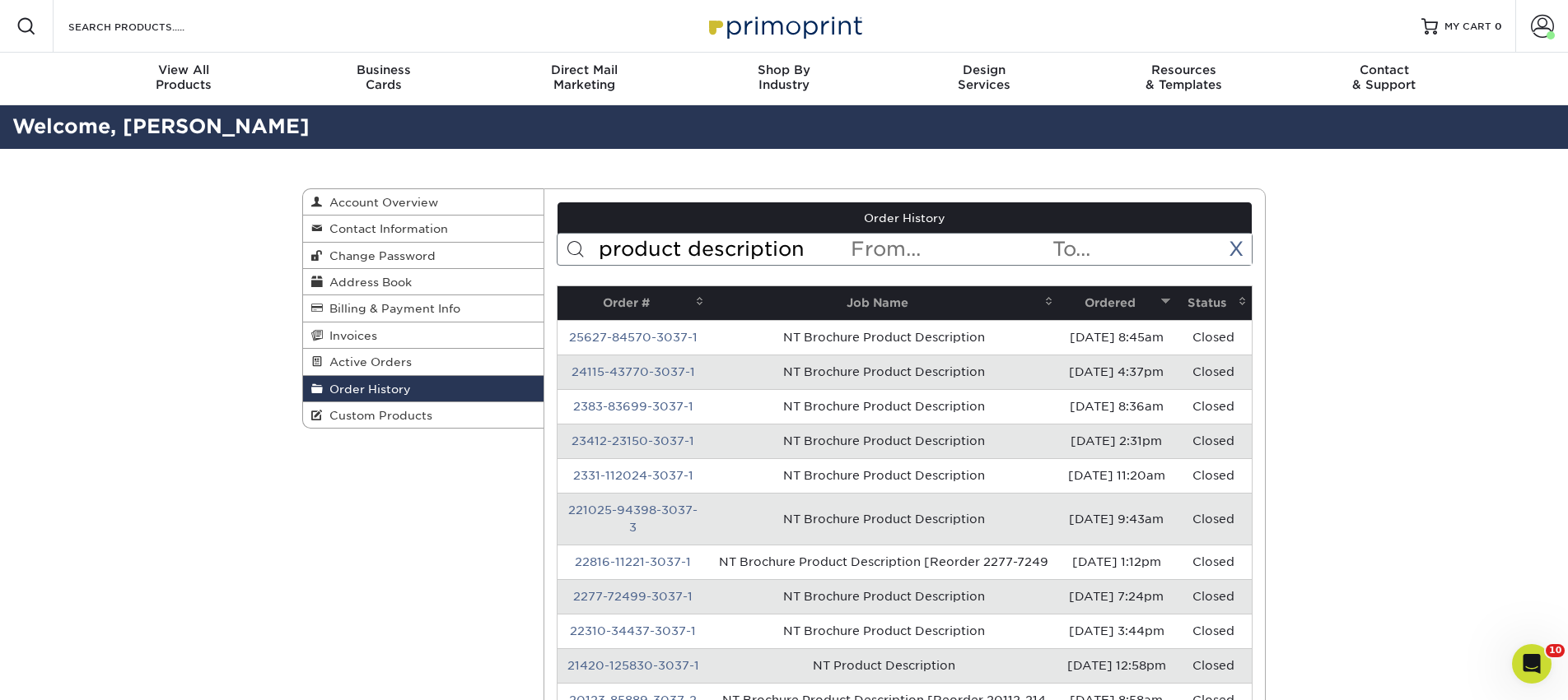
click at [1090, 301] on th "Ordered" at bounding box center [1117, 303] width 117 height 34
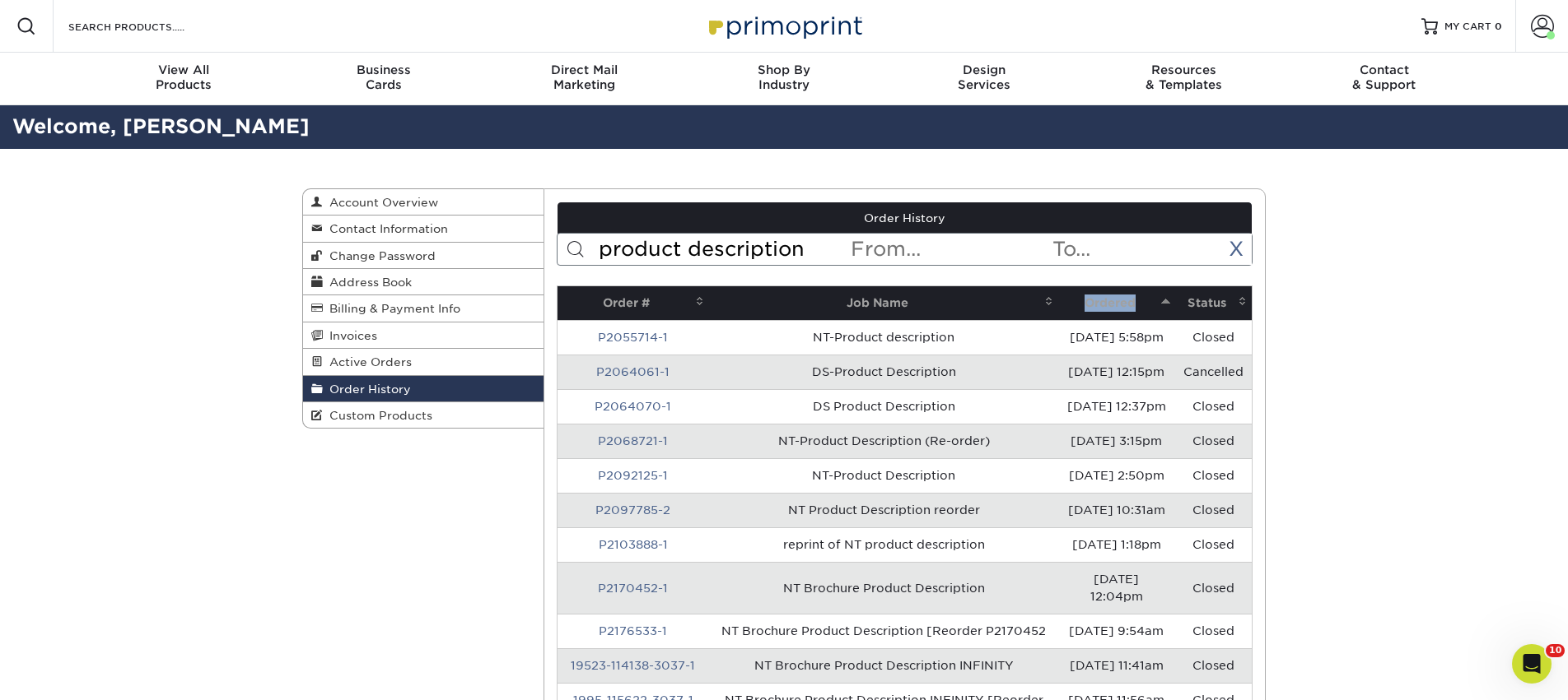
click at [1090, 301] on th "Ordered" at bounding box center [1117, 303] width 117 height 34
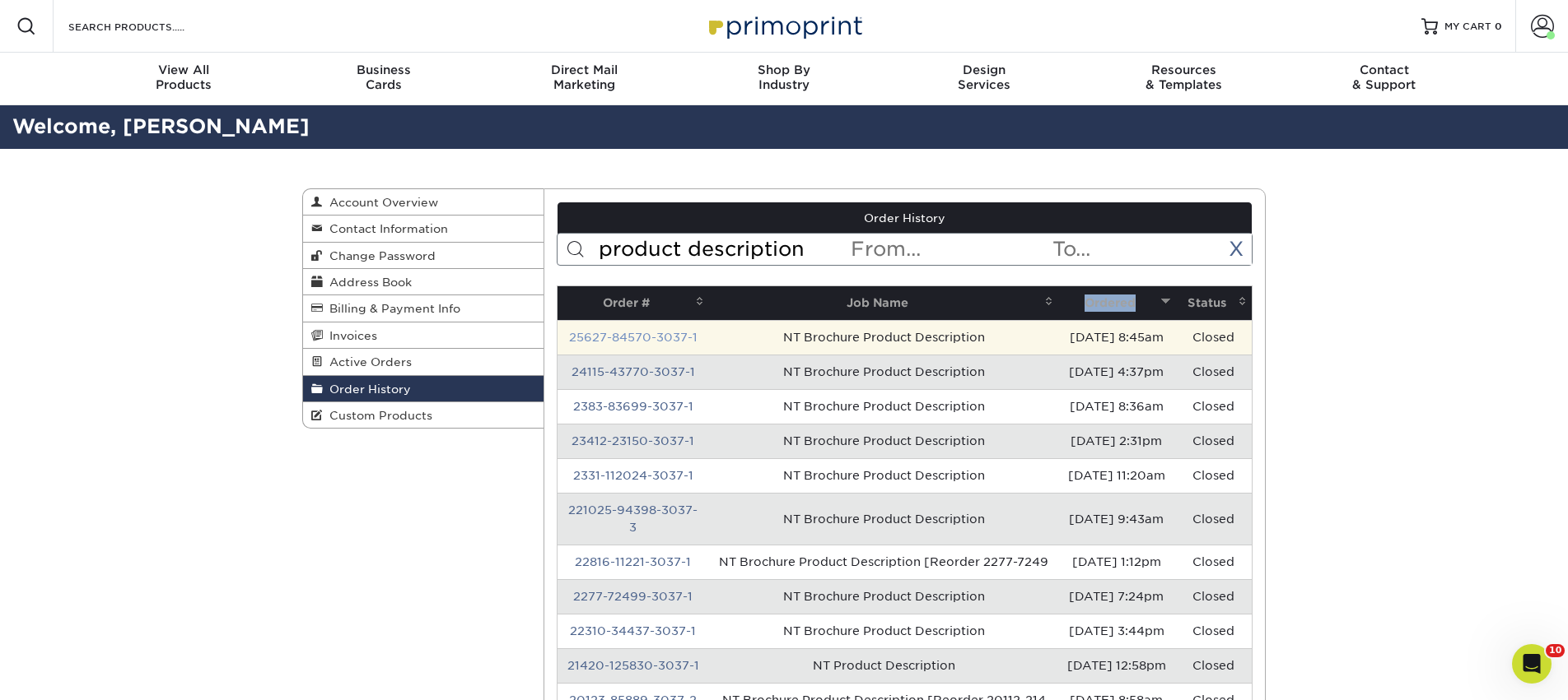
click at [647, 340] on link "25627-84570-3037-1" at bounding box center [633, 337] width 129 height 13
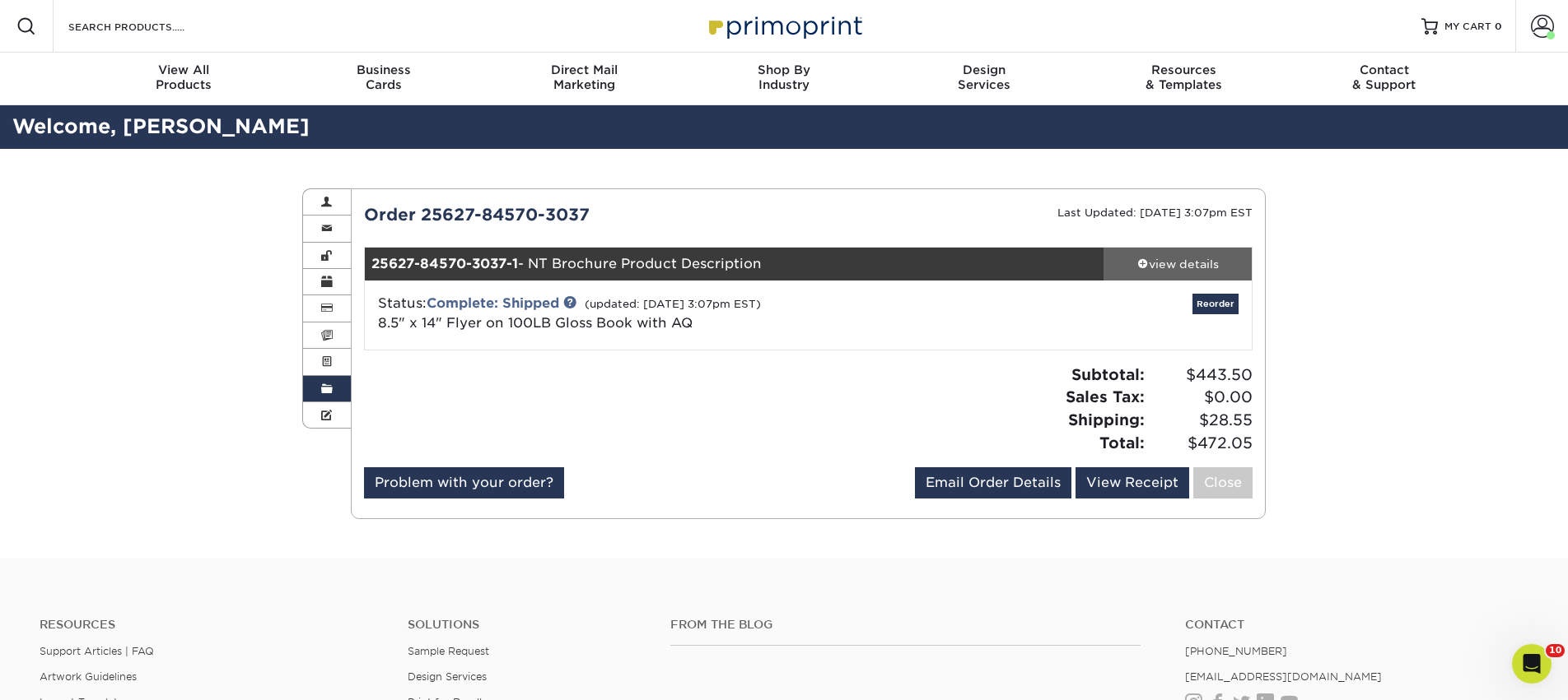
click at [1206, 268] on div "view details" at bounding box center [1177, 264] width 148 height 16
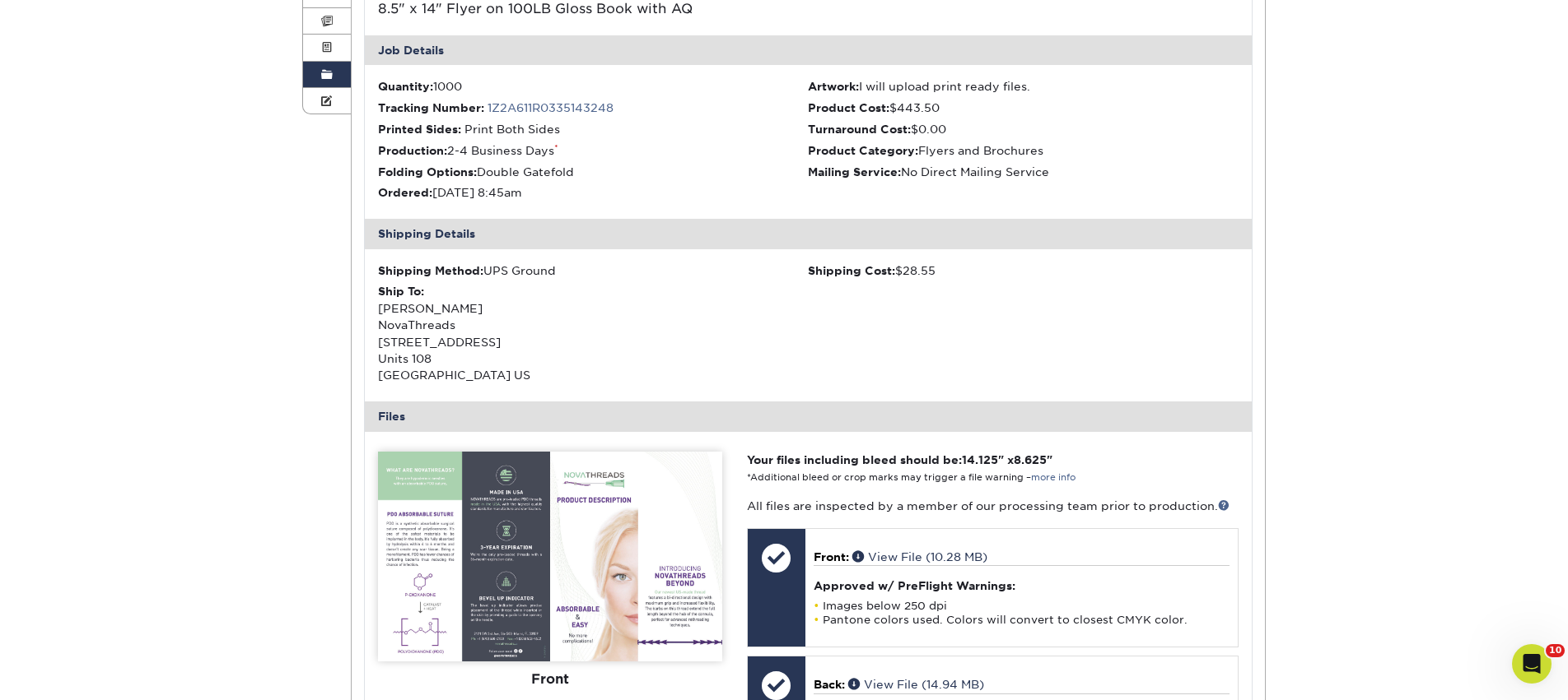
scroll to position [106, 0]
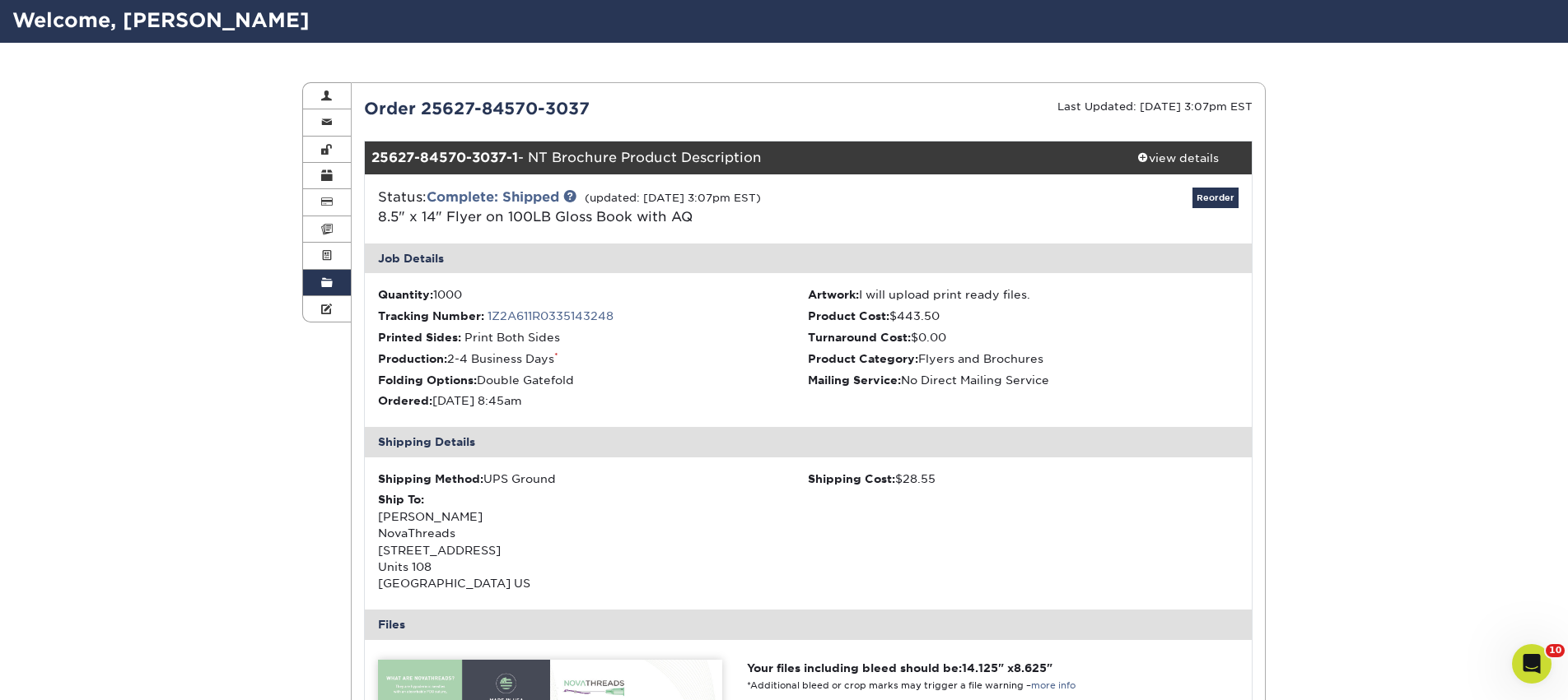
click at [342, 285] on link "Order History" at bounding box center [327, 283] width 47 height 26
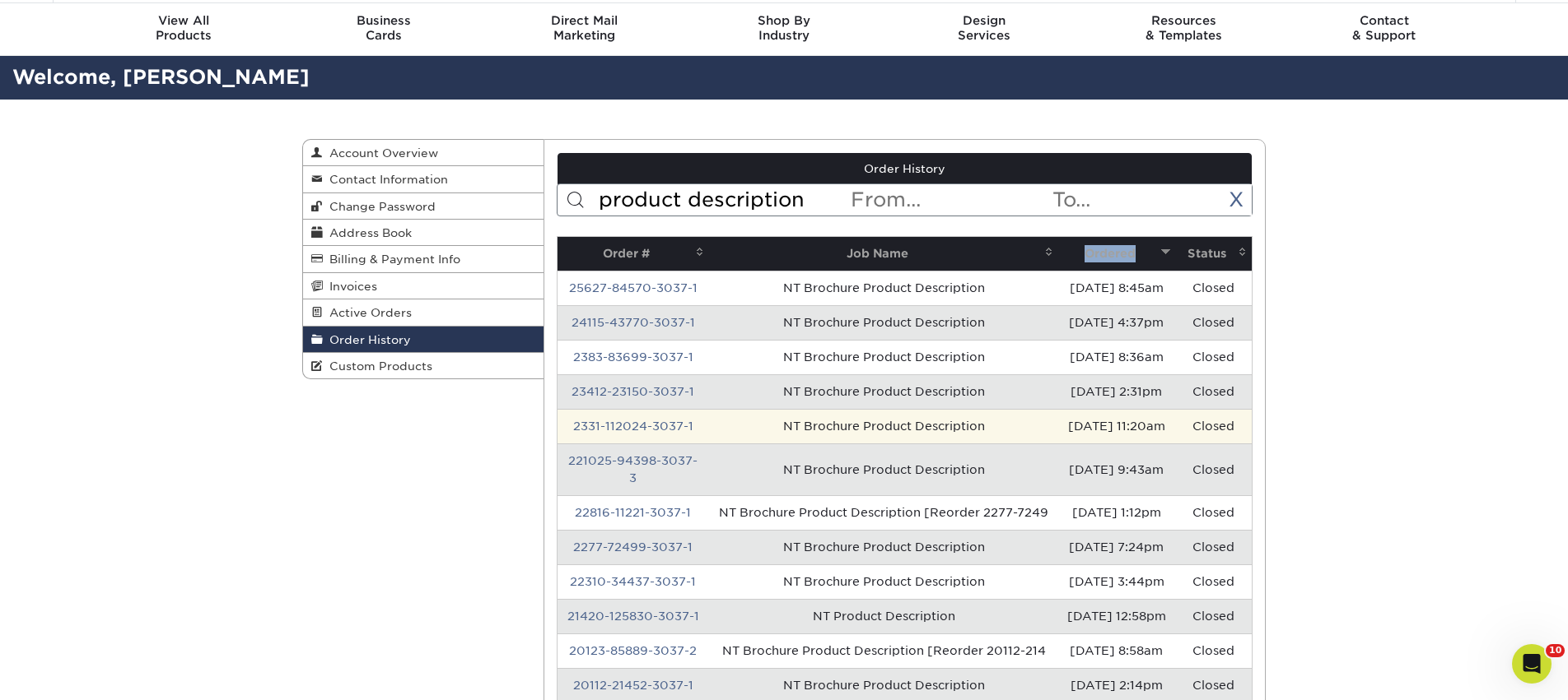
scroll to position [0, 0]
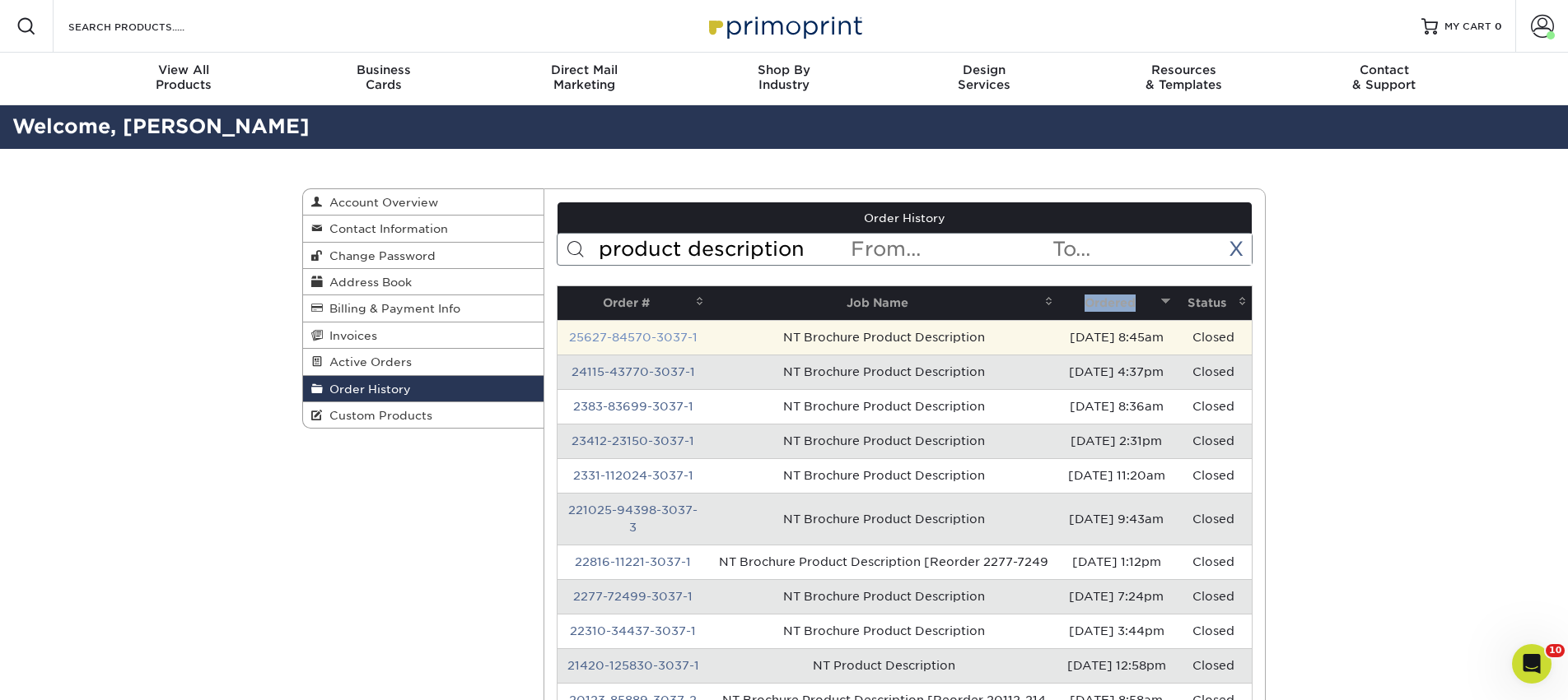
click at [659, 339] on link "25627-84570-3037-1" at bounding box center [633, 337] width 129 height 13
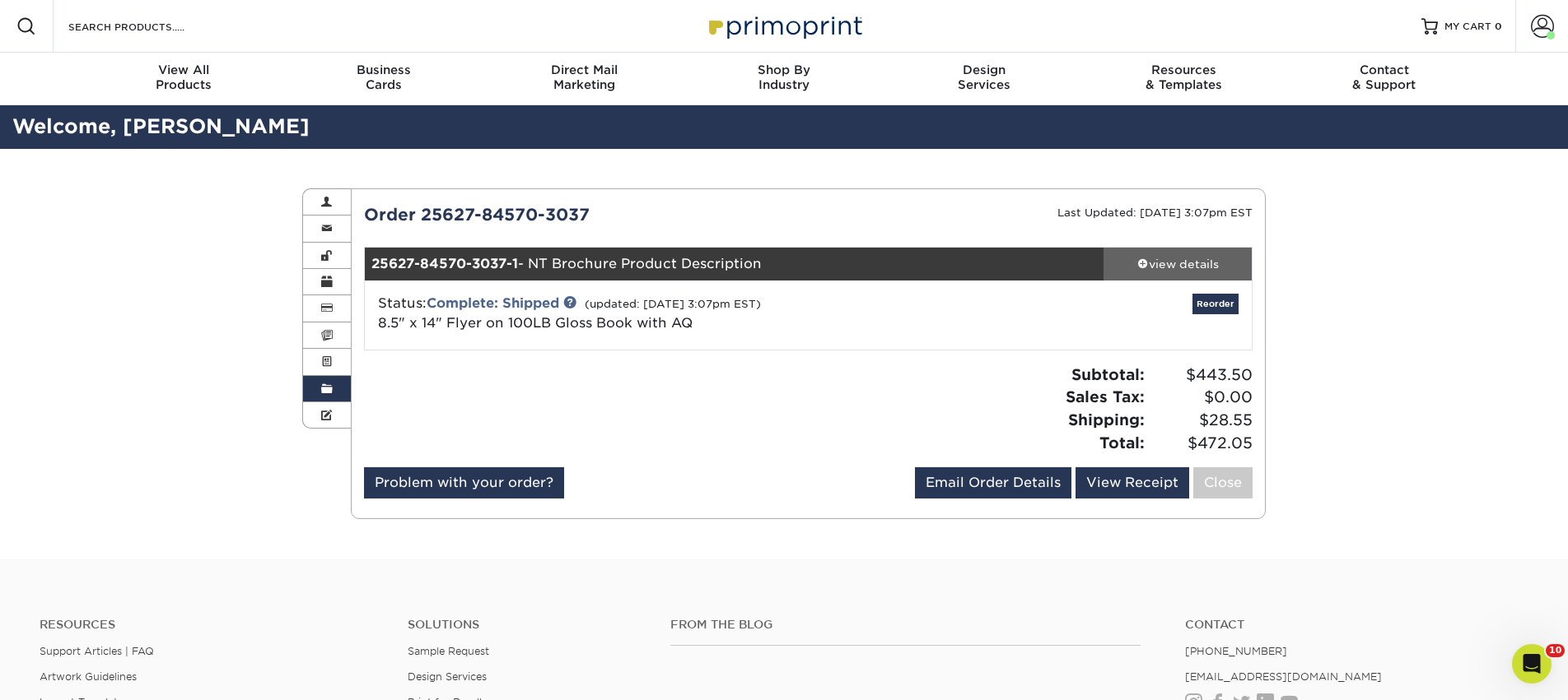
click at [1215, 264] on div "view details" at bounding box center [1177, 264] width 148 height 16
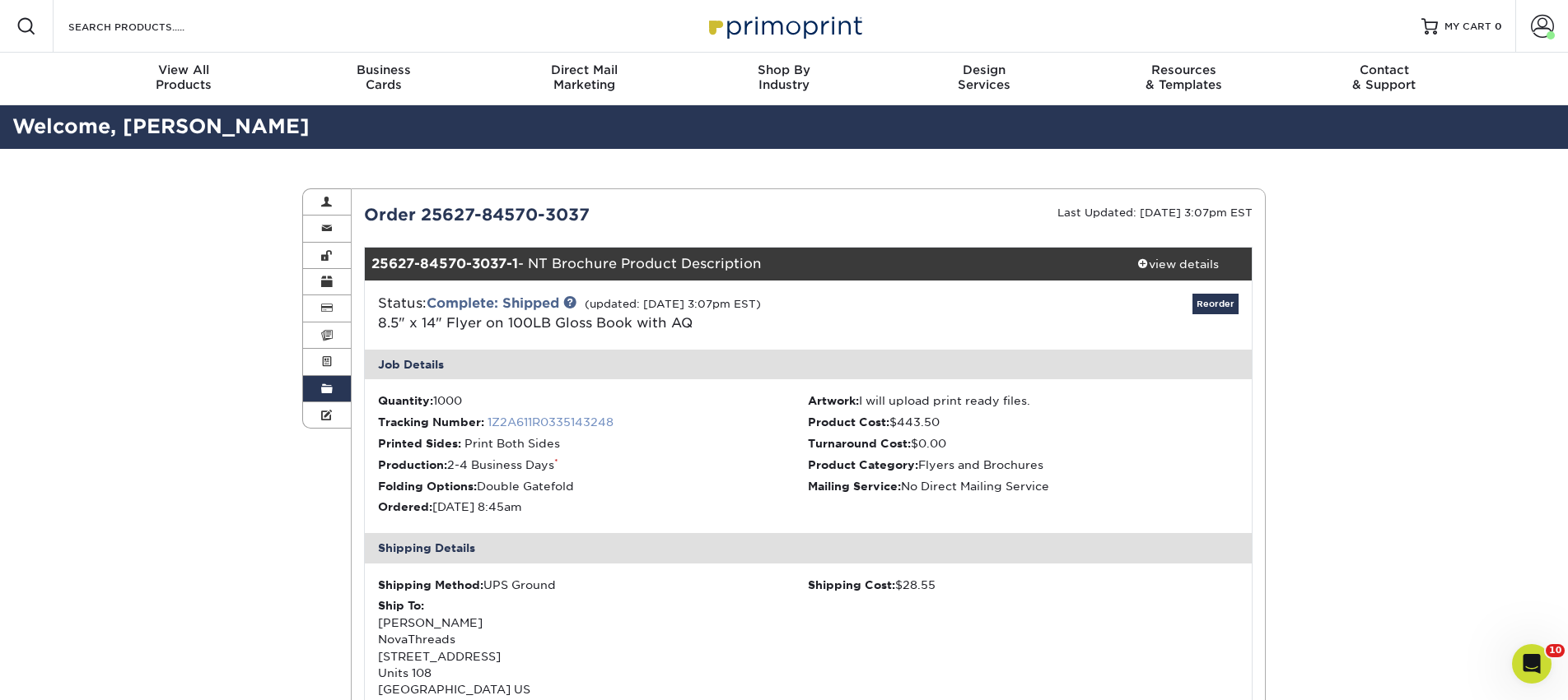
click at [579, 421] on link "1Z2A611R0335143248" at bounding box center [551, 422] width 126 height 13
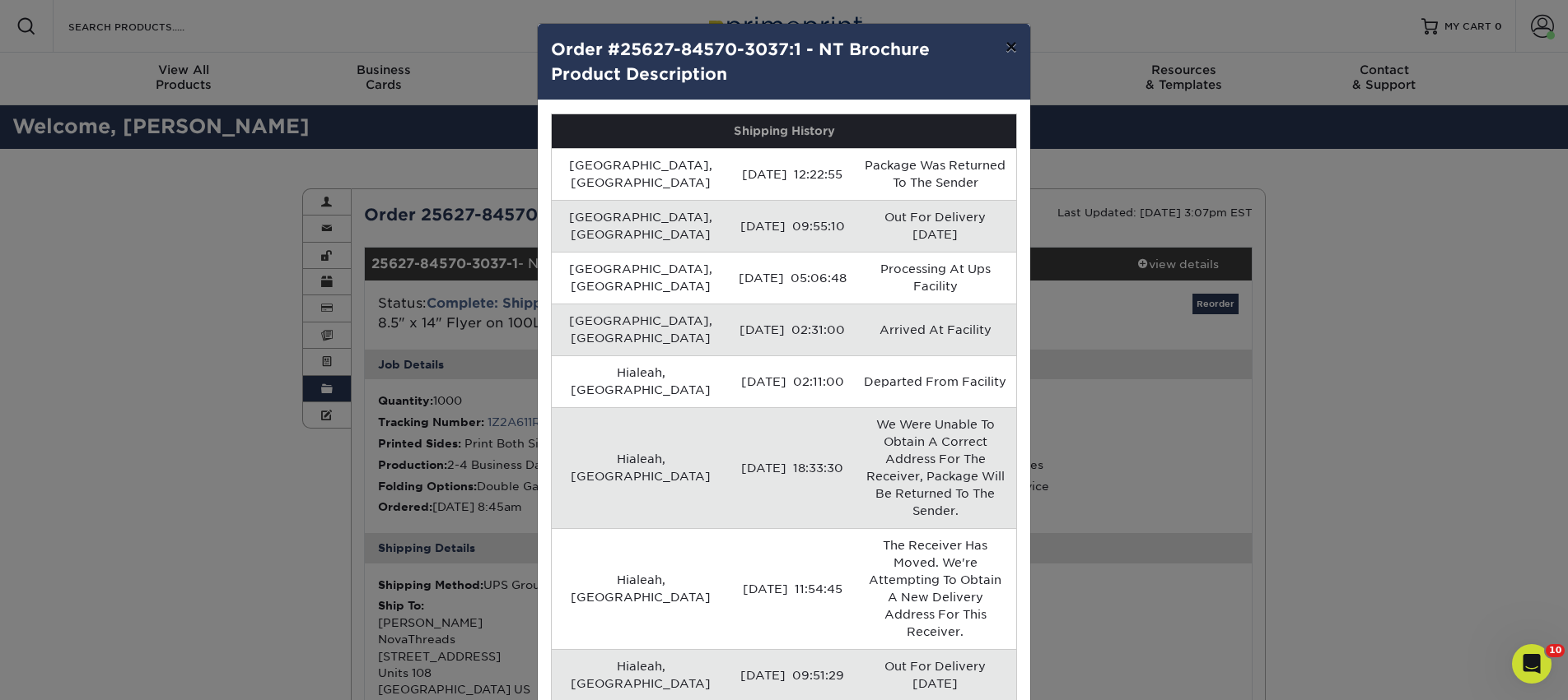
click at [1016, 45] on button "×" at bounding box center [1011, 47] width 37 height 46
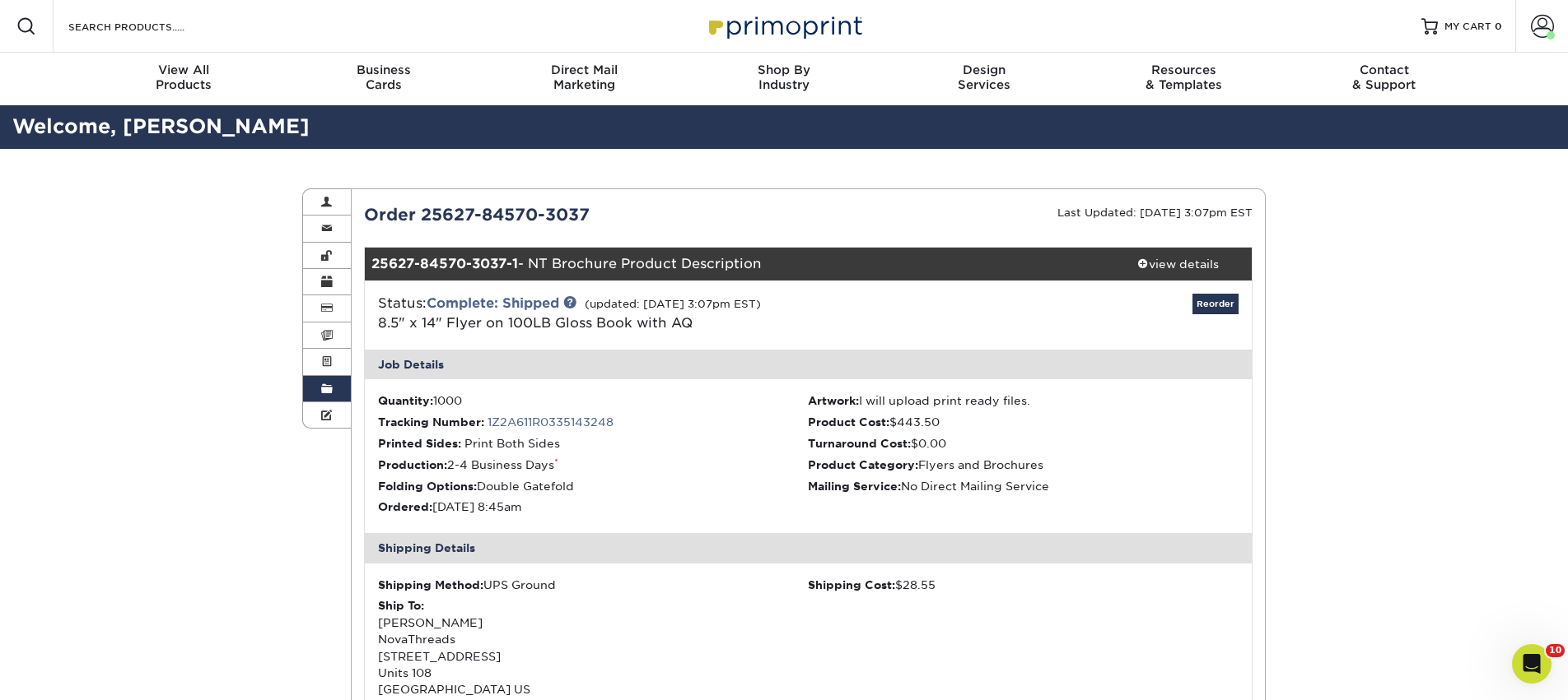
click at [603, 262] on div "25627-84570-3037-1 - NT Brochure Product Description" at bounding box center [734, 264] width 740 height 33
copy div "25627-84570-3037-1 - NT Brochure Product Description"
click at [1509, 664] on div "Open Intercom Messenger" at bounding box center [1530, 662] width 55 height 55
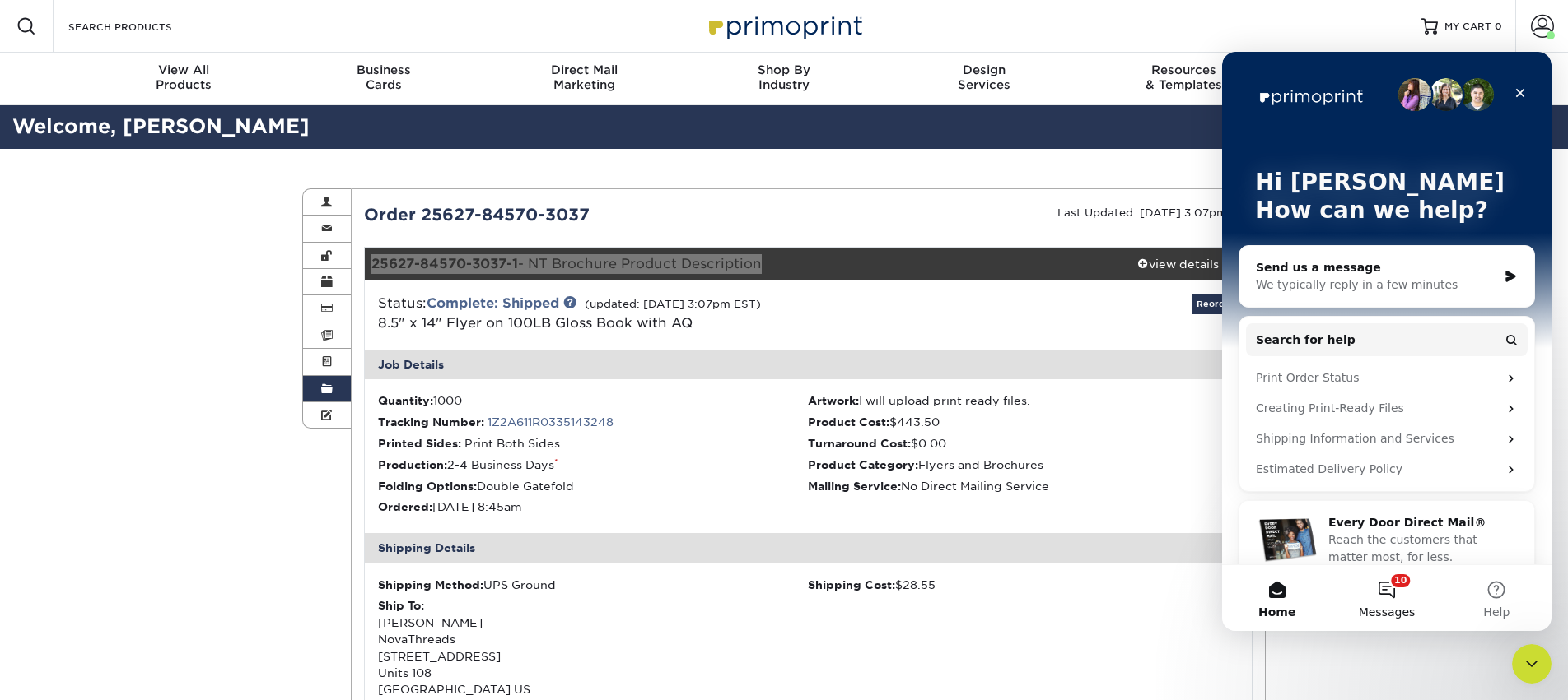
click at [1382, 592] on button "10 Messages" at bounding box center [1386, 598] width 110 height 66
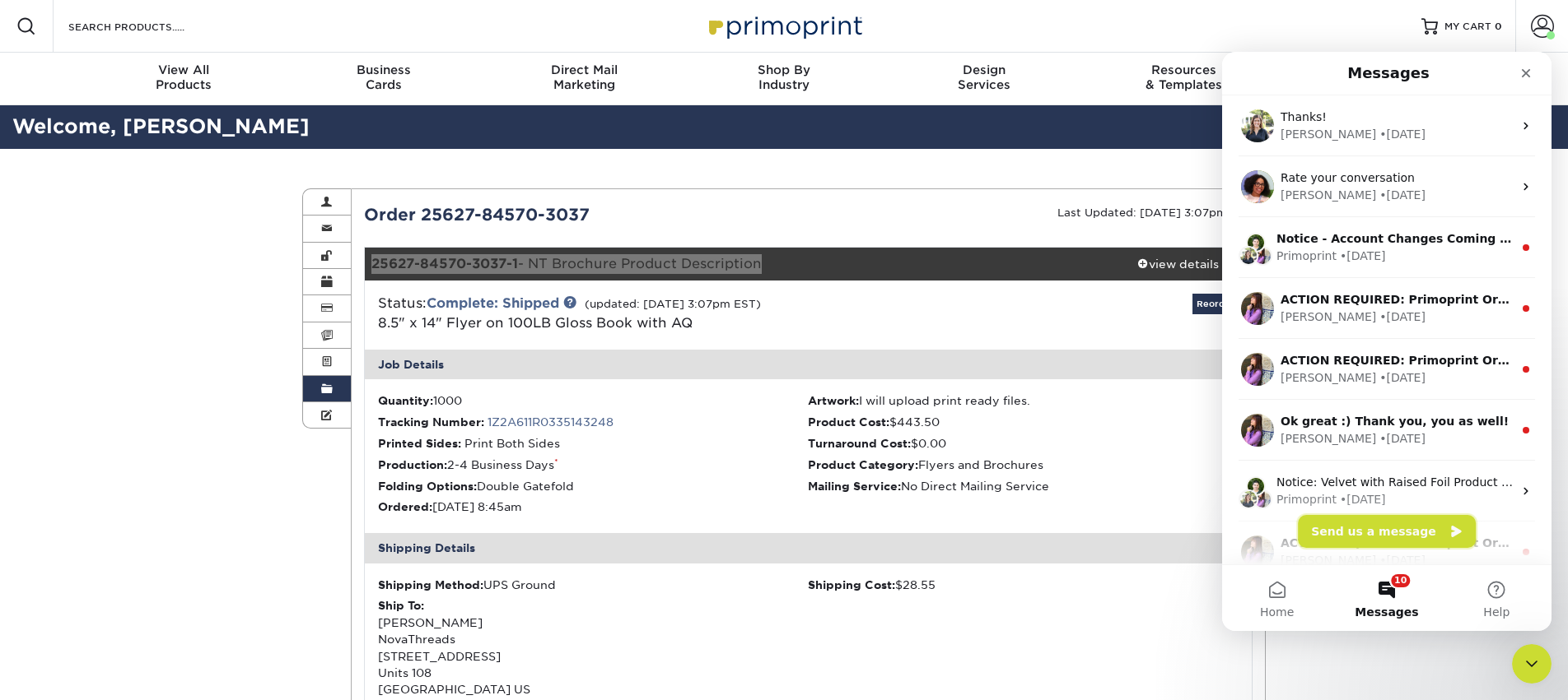
click at [1363, 528] on button "Send us a message" at bounding box center [1386, 531] width 178 height 33
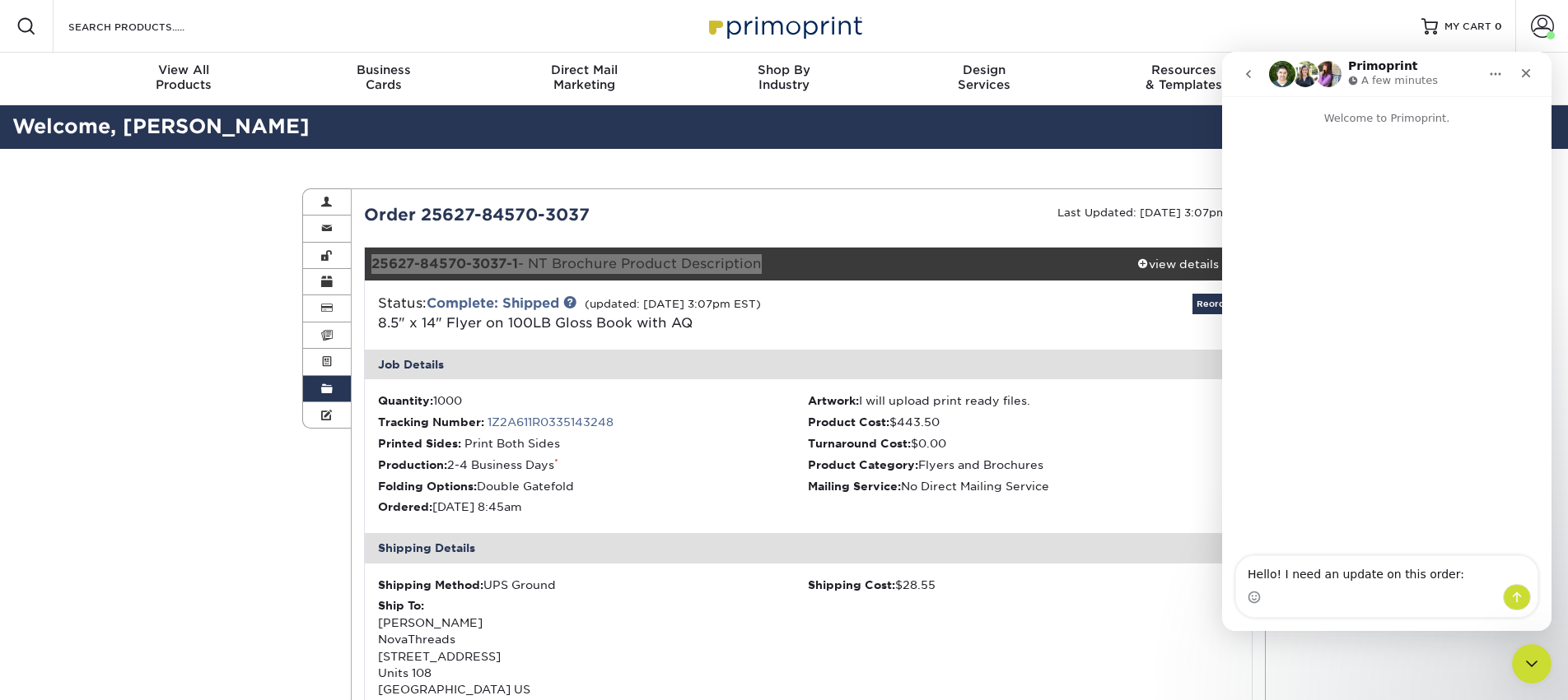
type textarea "Hello! I need an update on this order: 25627-84570-3037-1 - NT Brochure Product…"
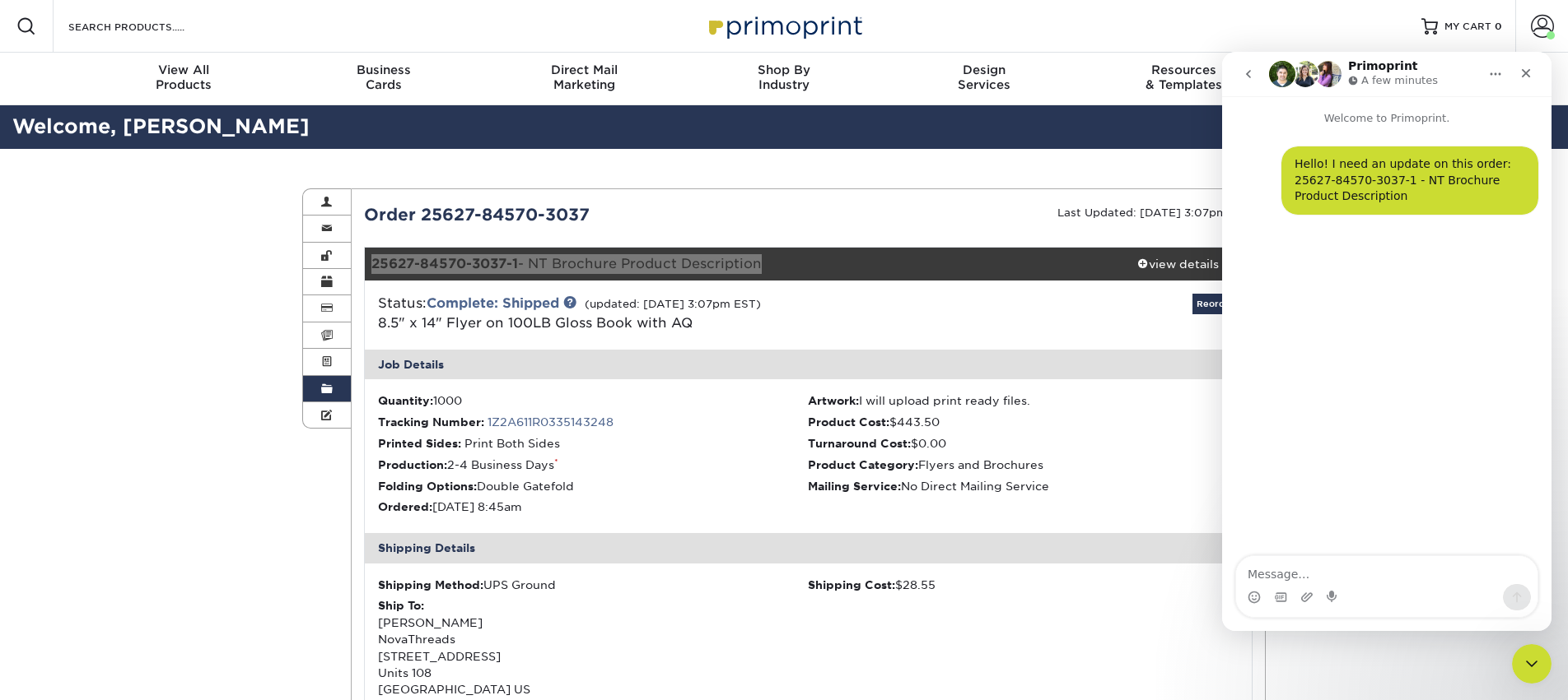
type textarea "I"
type textarea "I was supposed to receive it long time ago, and it says it was basent back to t…"
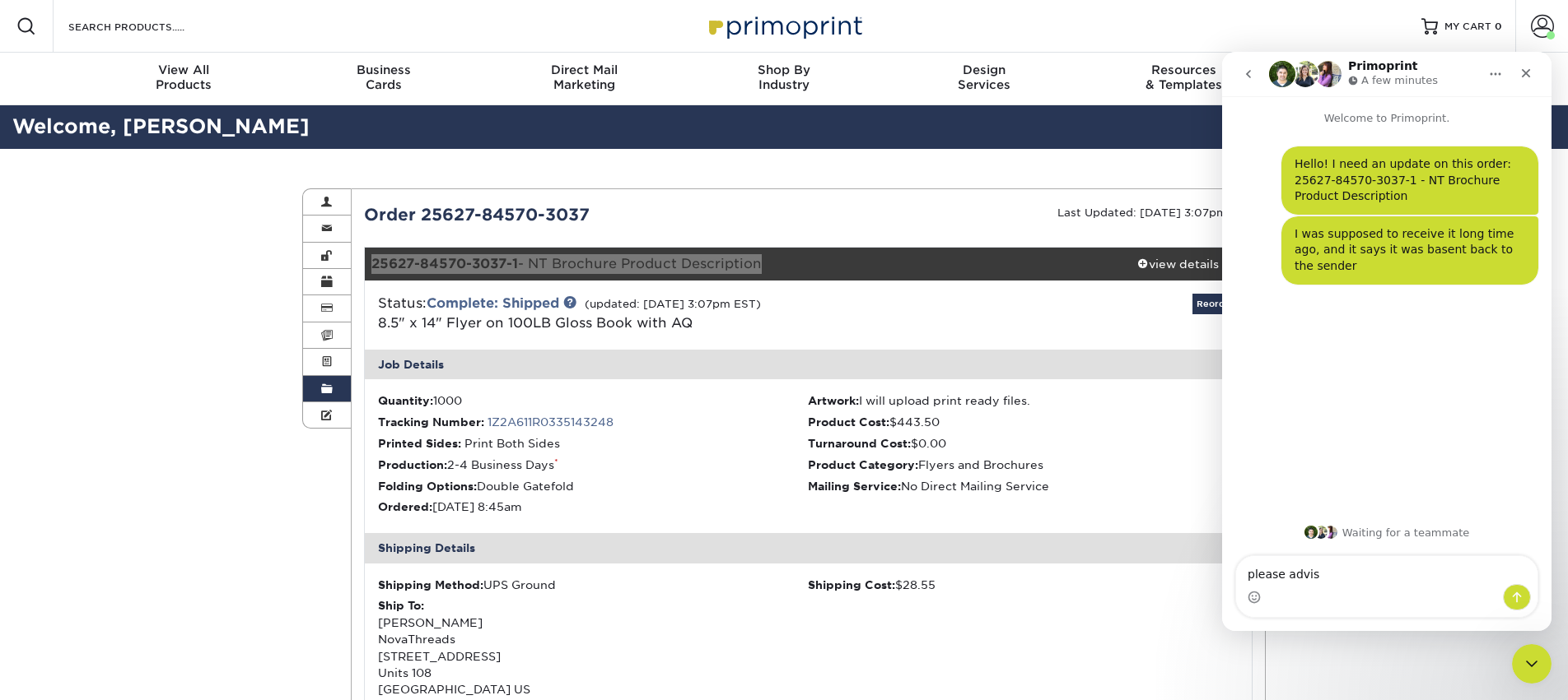
type textarea "please advise"
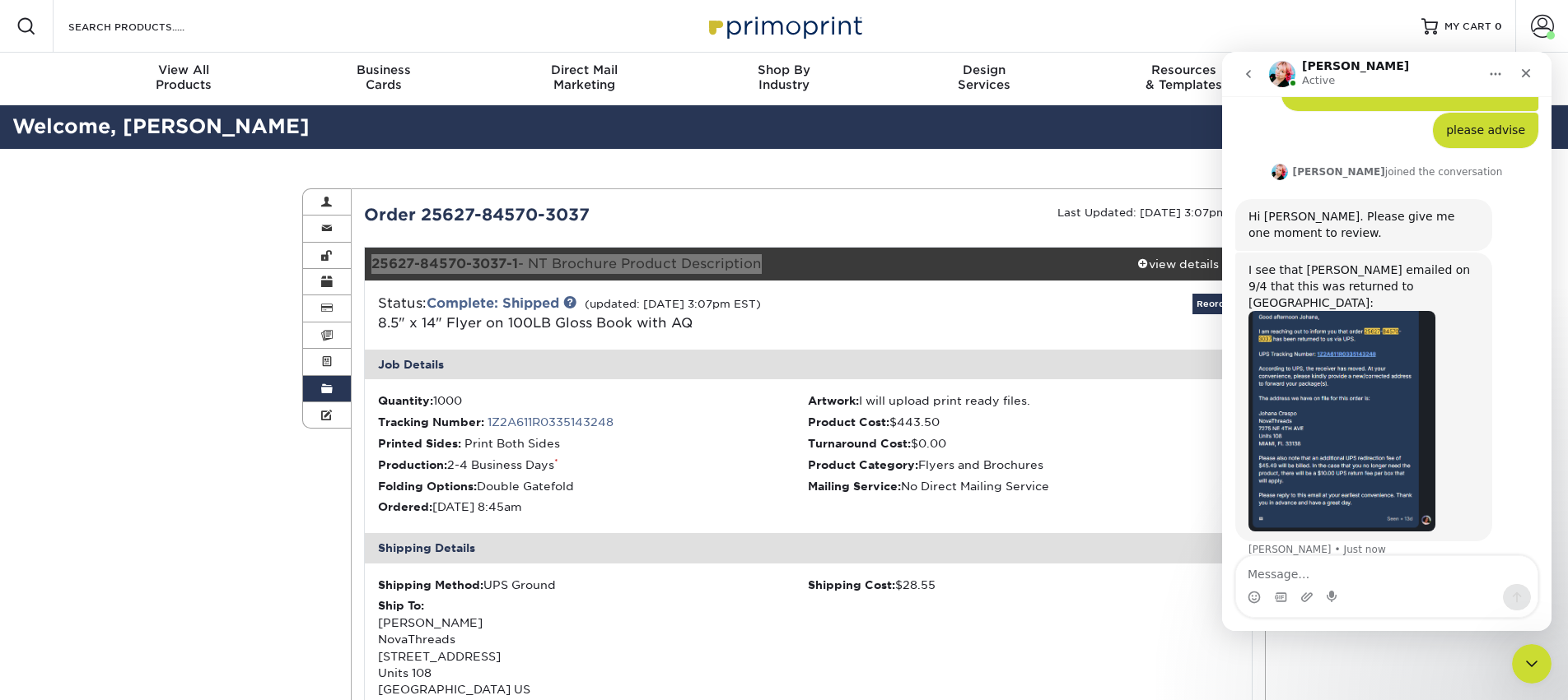
scroll to position [177, 0]
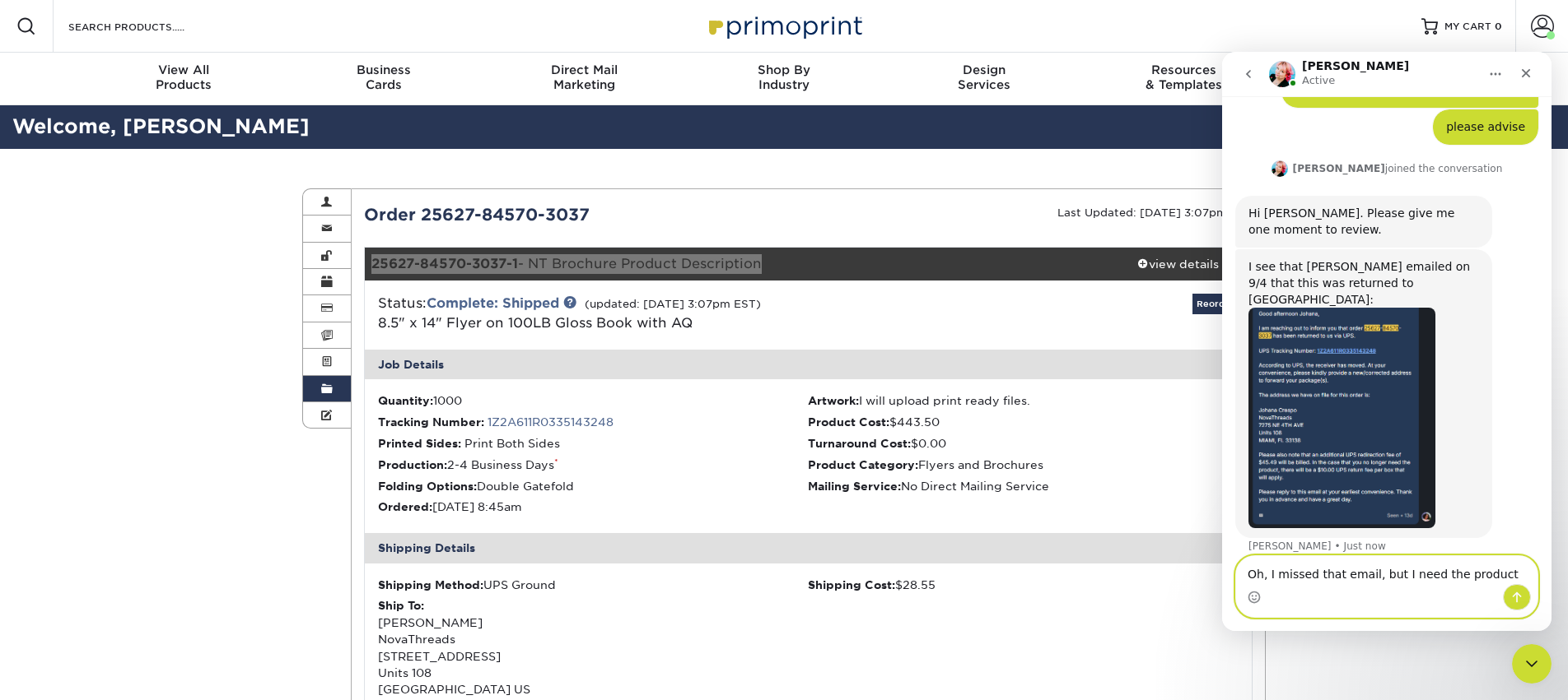
type textarea "Oh, I missed that email, but I need the product"
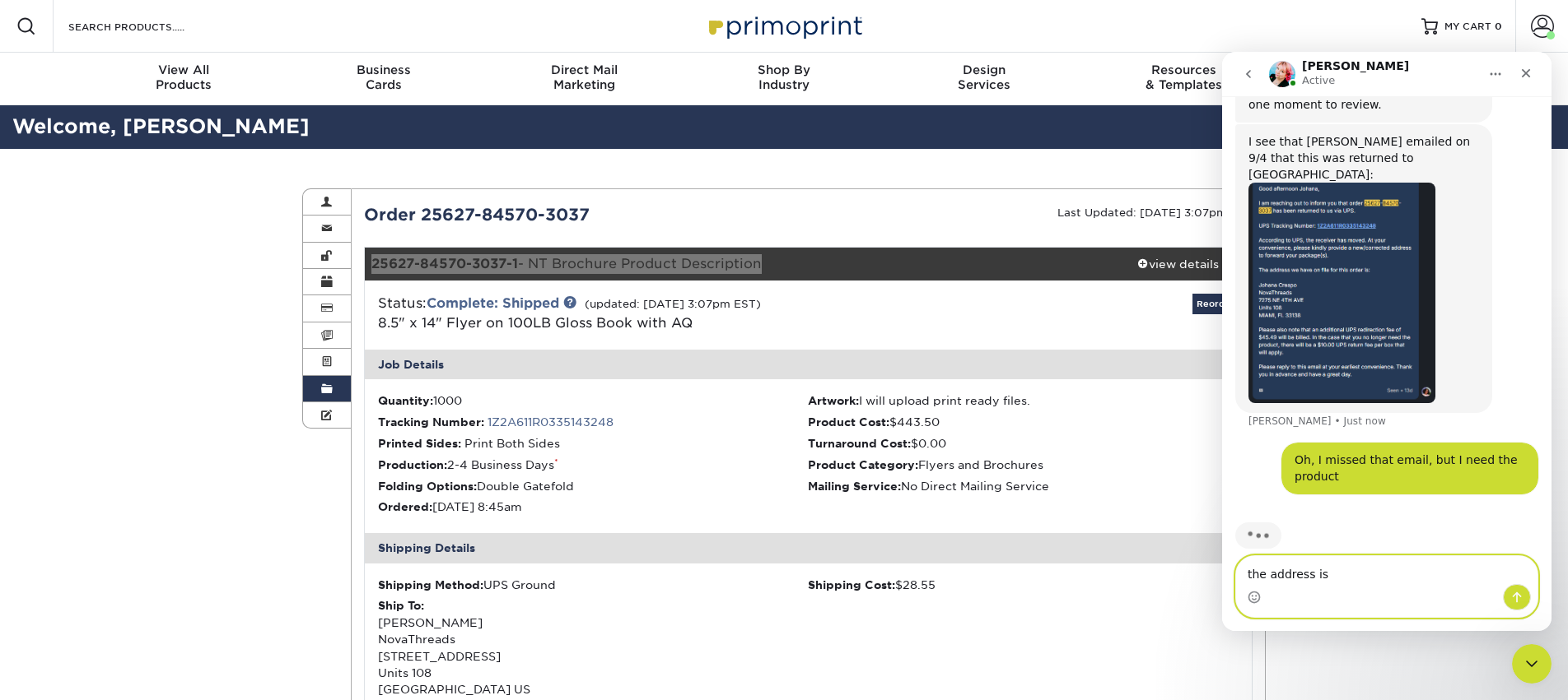
scroll to position [306, 0]
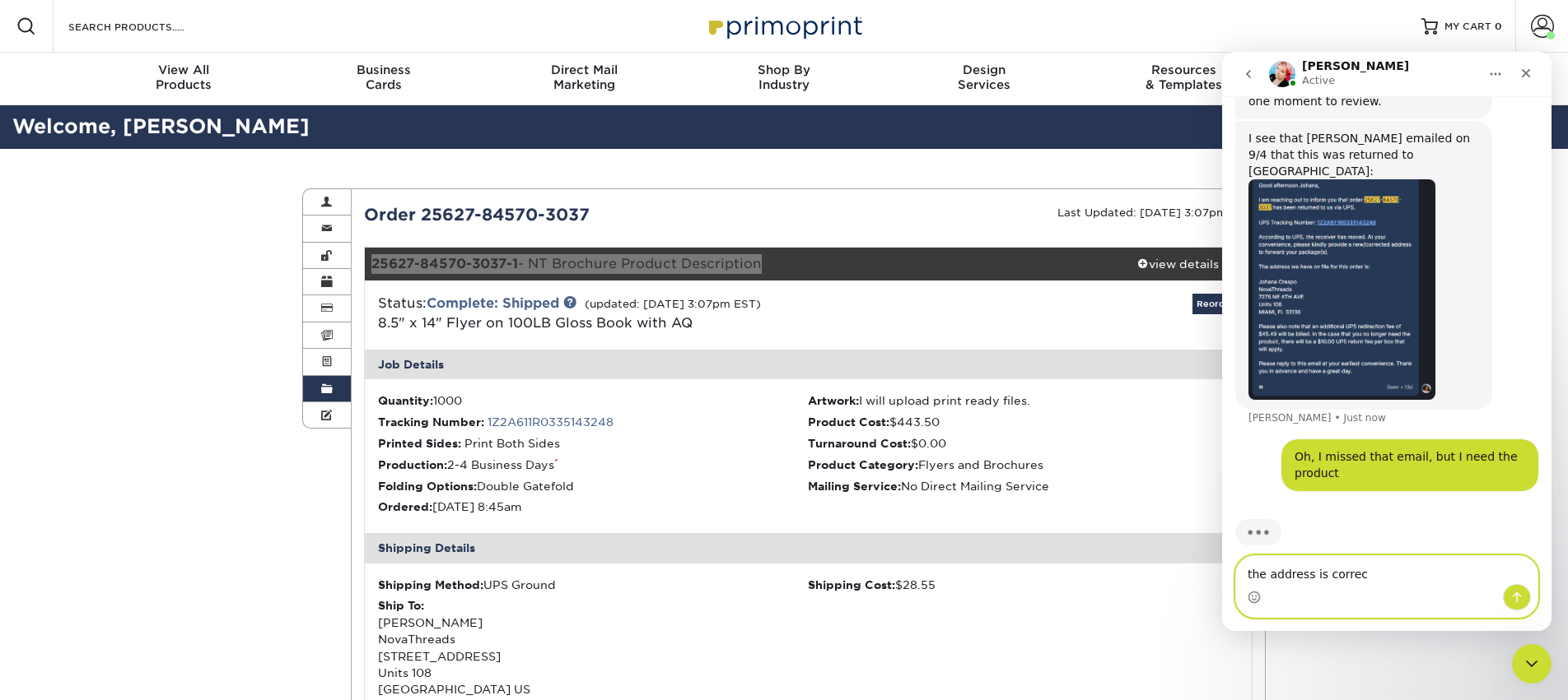
type textarea "the address is correct"
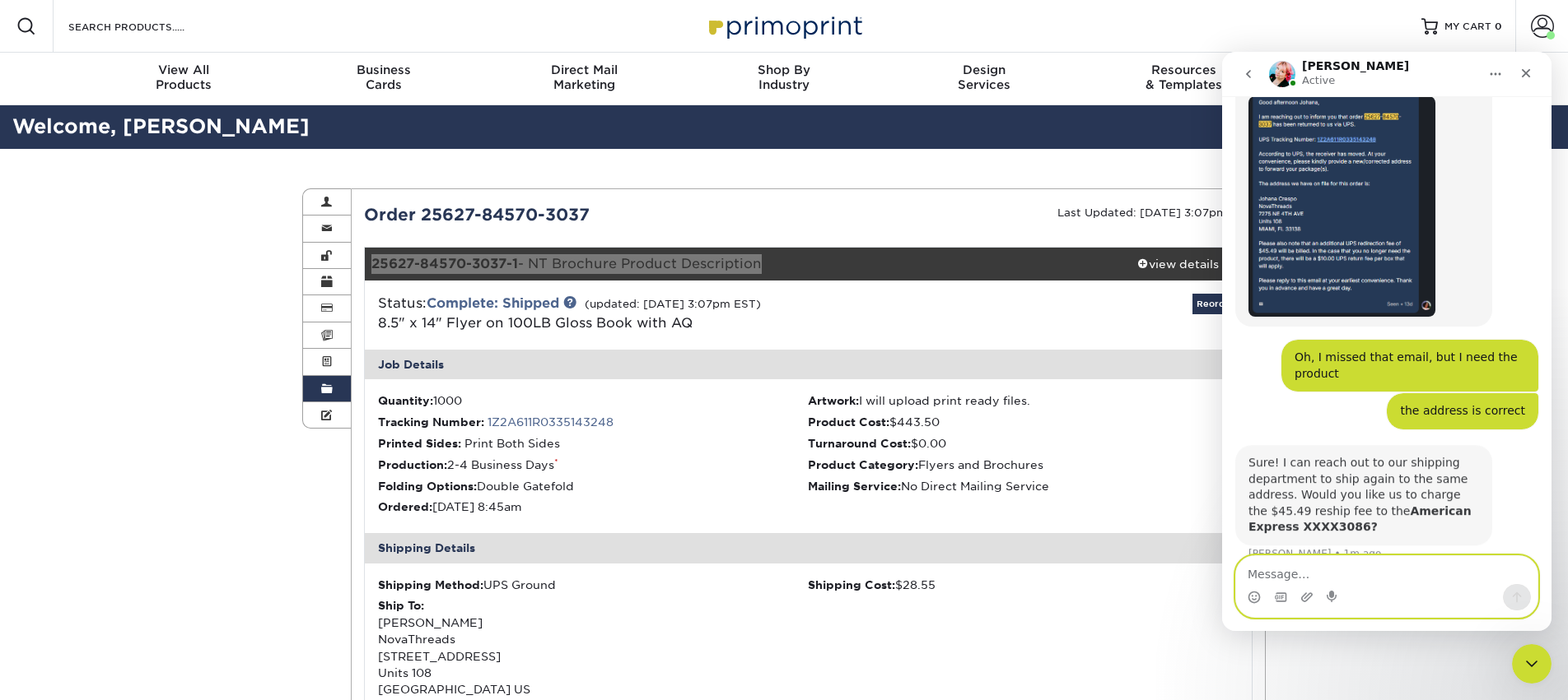
scroll to position [393, 0]
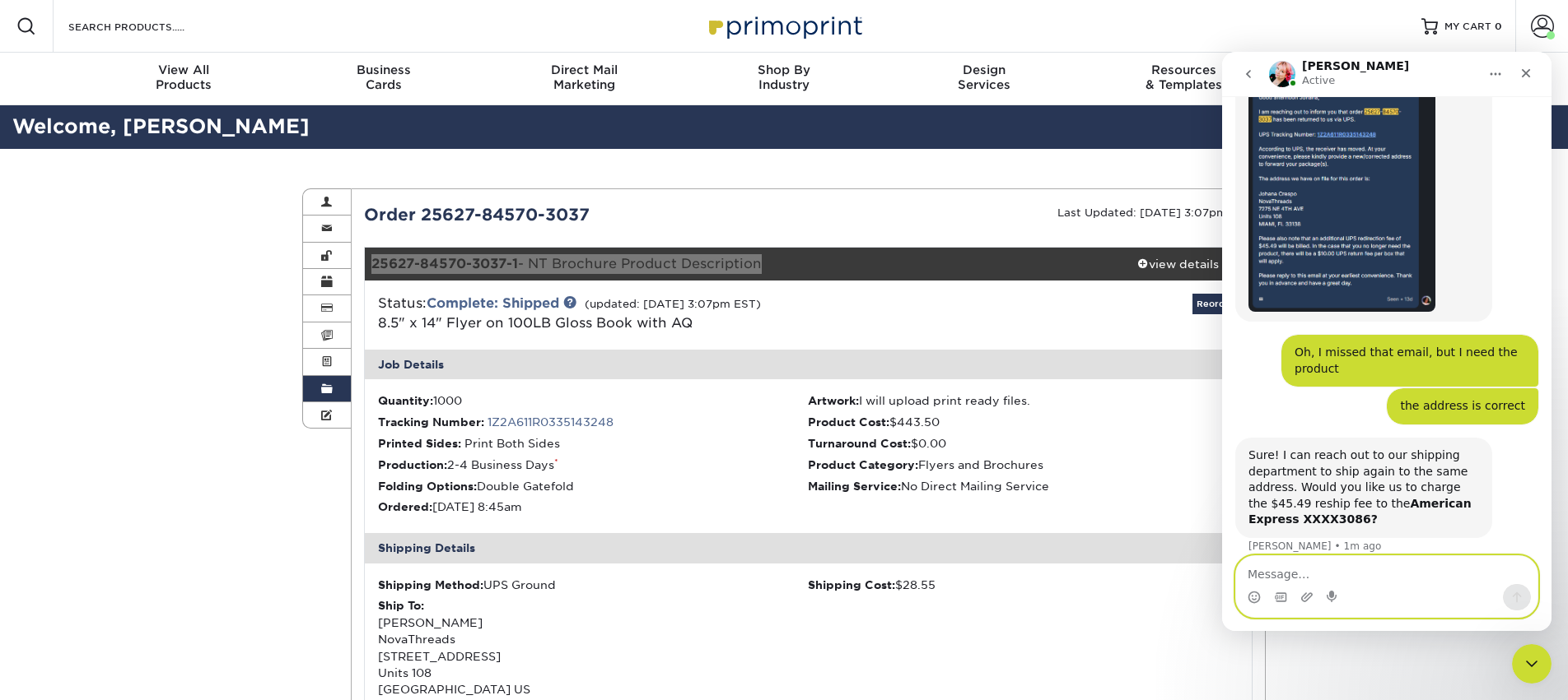
click at [1352, 564] on textarea "Message…" at bounding box center [1386, 570] width 301 height 28
type textarea "I"
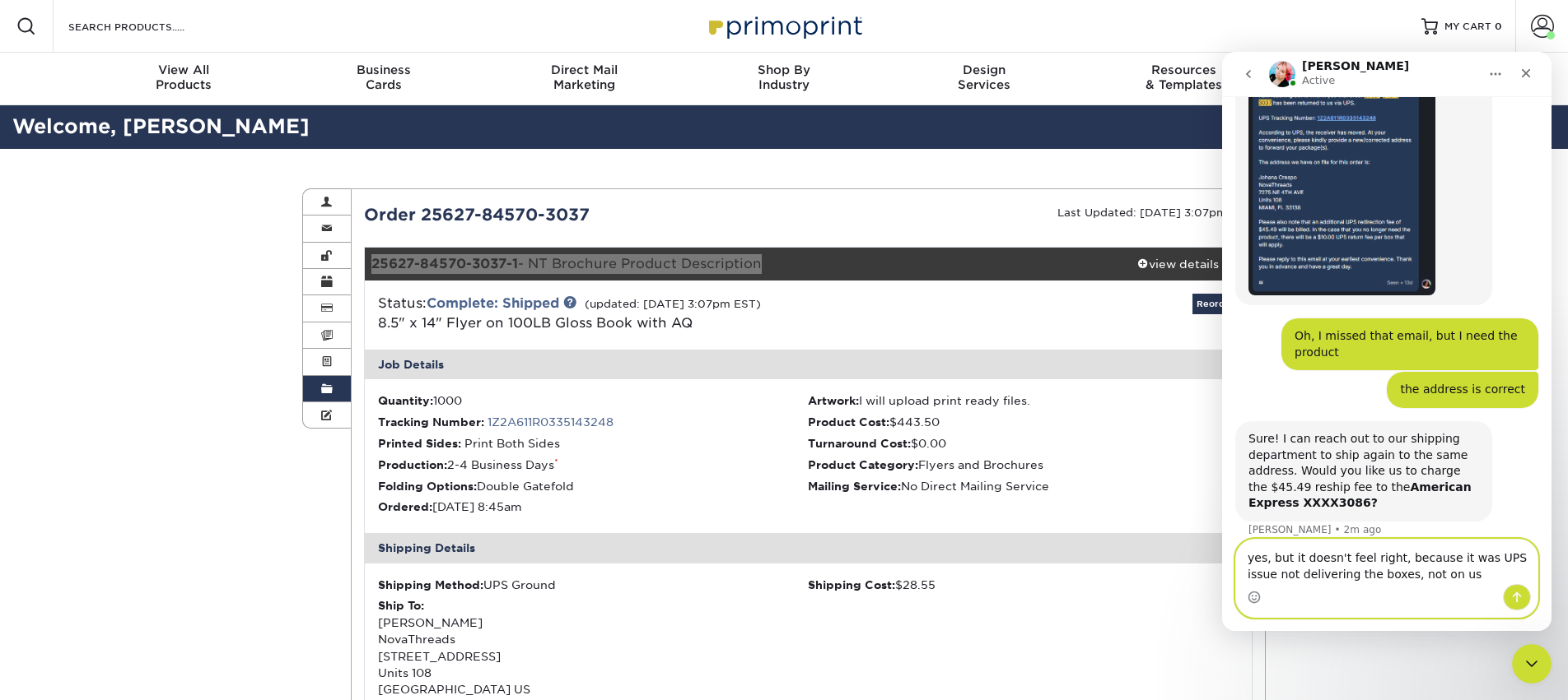
type textarea "yes, but it doesn't feel right, because it was UPS issue not delivering the box…"
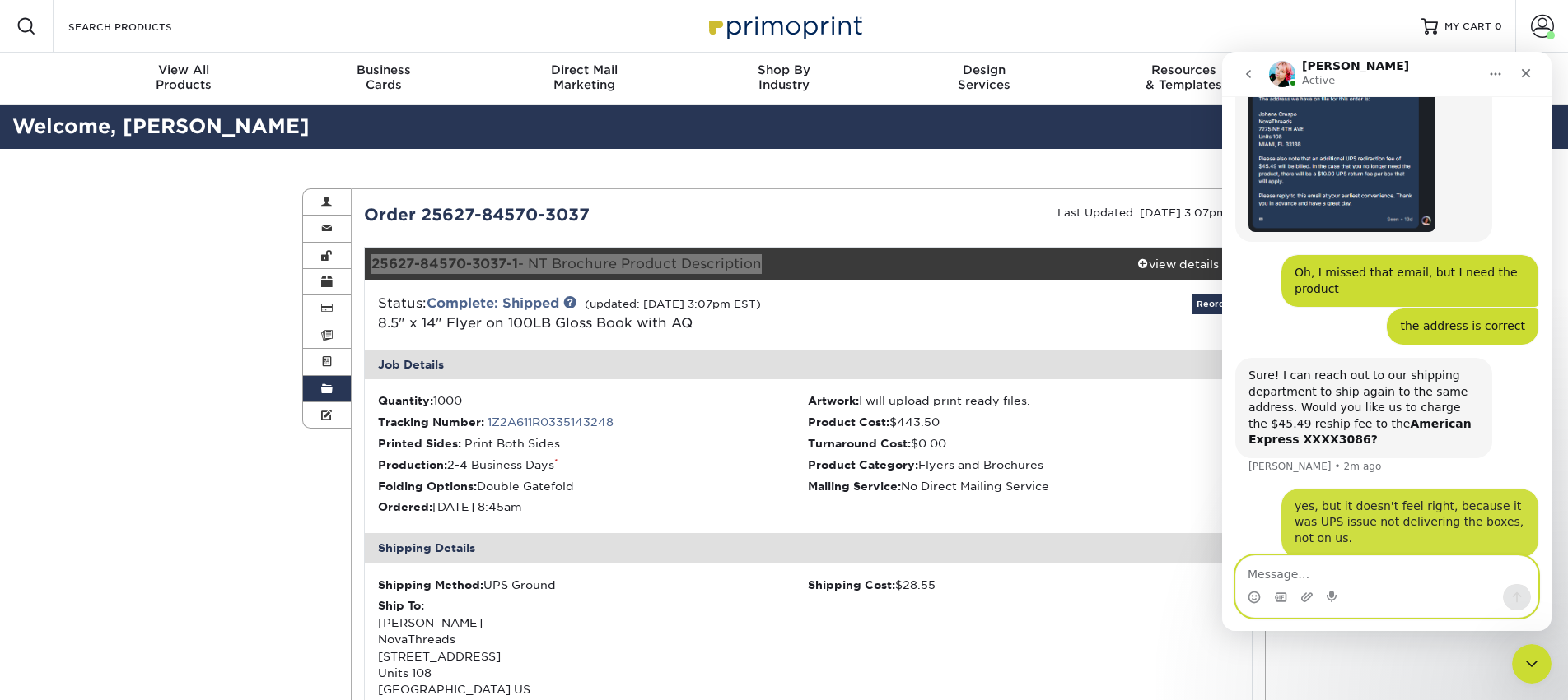
scroll to position [475, 0]
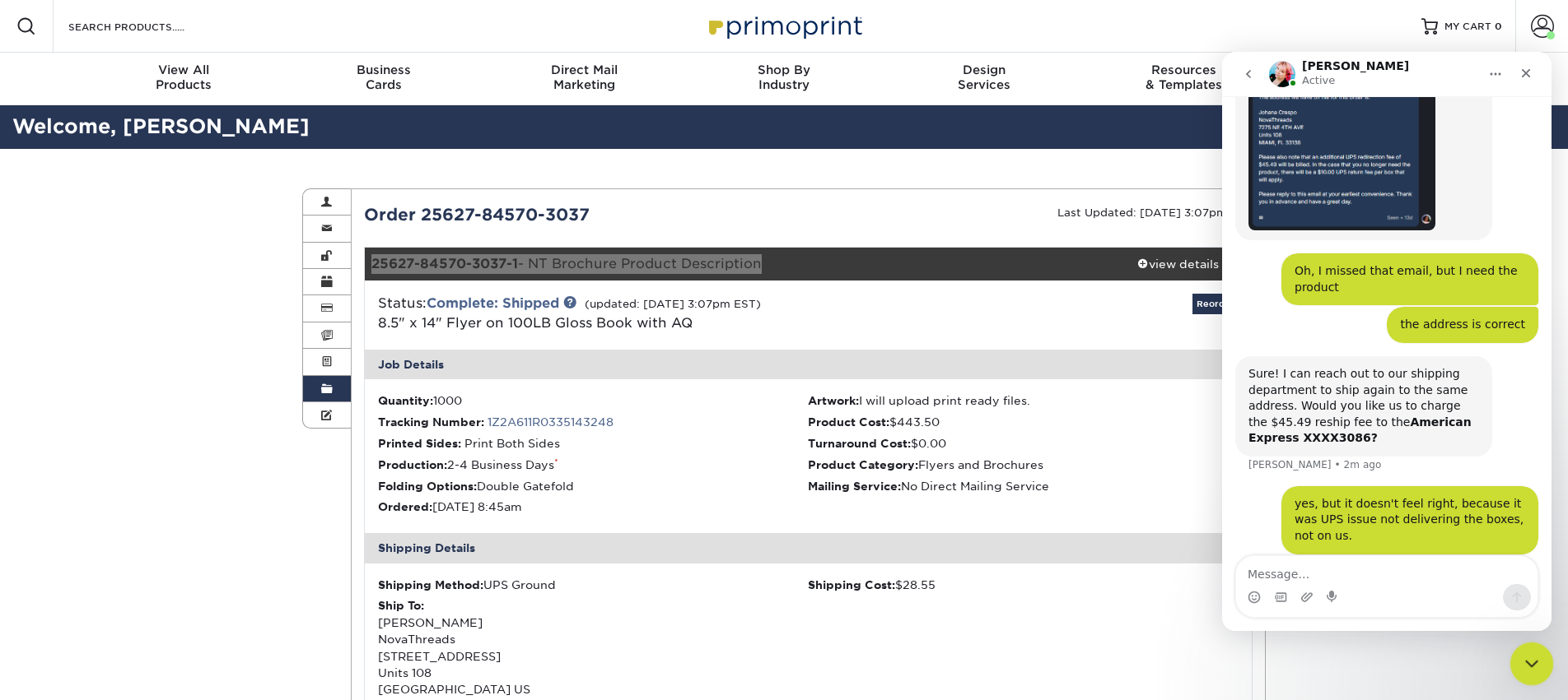
click at [1523, 654] on icon "Close Intercom Messenger" at bounding box center [1530, 662] width 20 height 20
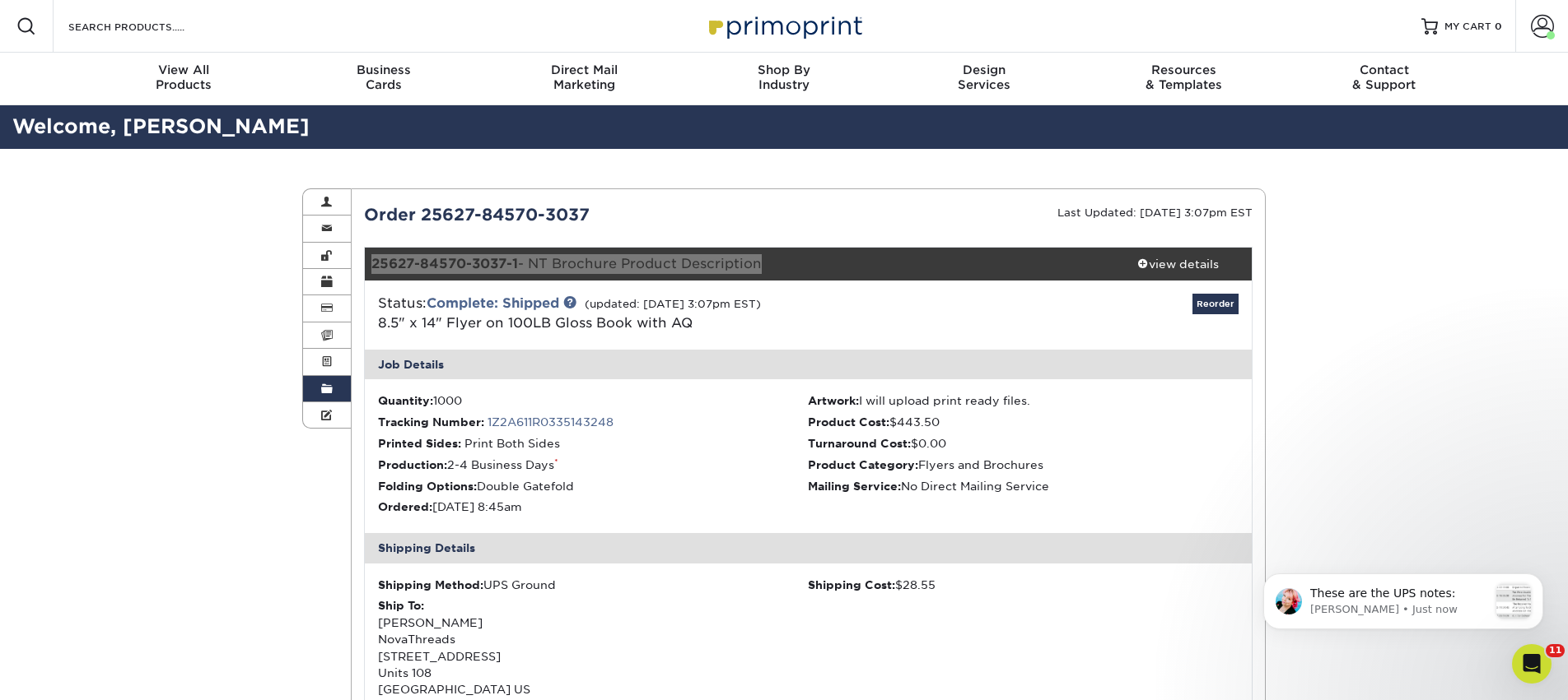
scroll to position [603, 0]
click at [331, 395] on span at bounding box center [327, 389] width 12 height 13
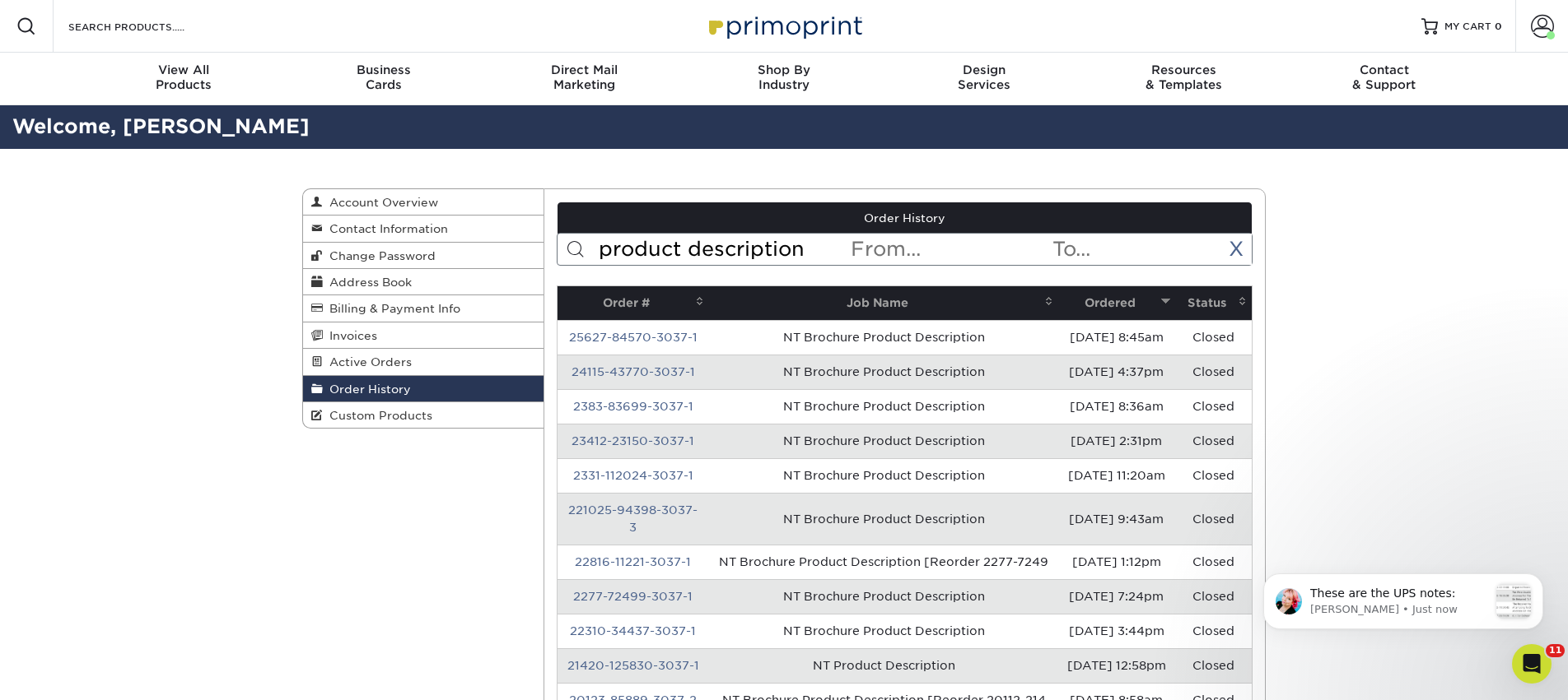
click at [674, 252] on input "product description" at bounding box center [723, 249] width 253 height 31
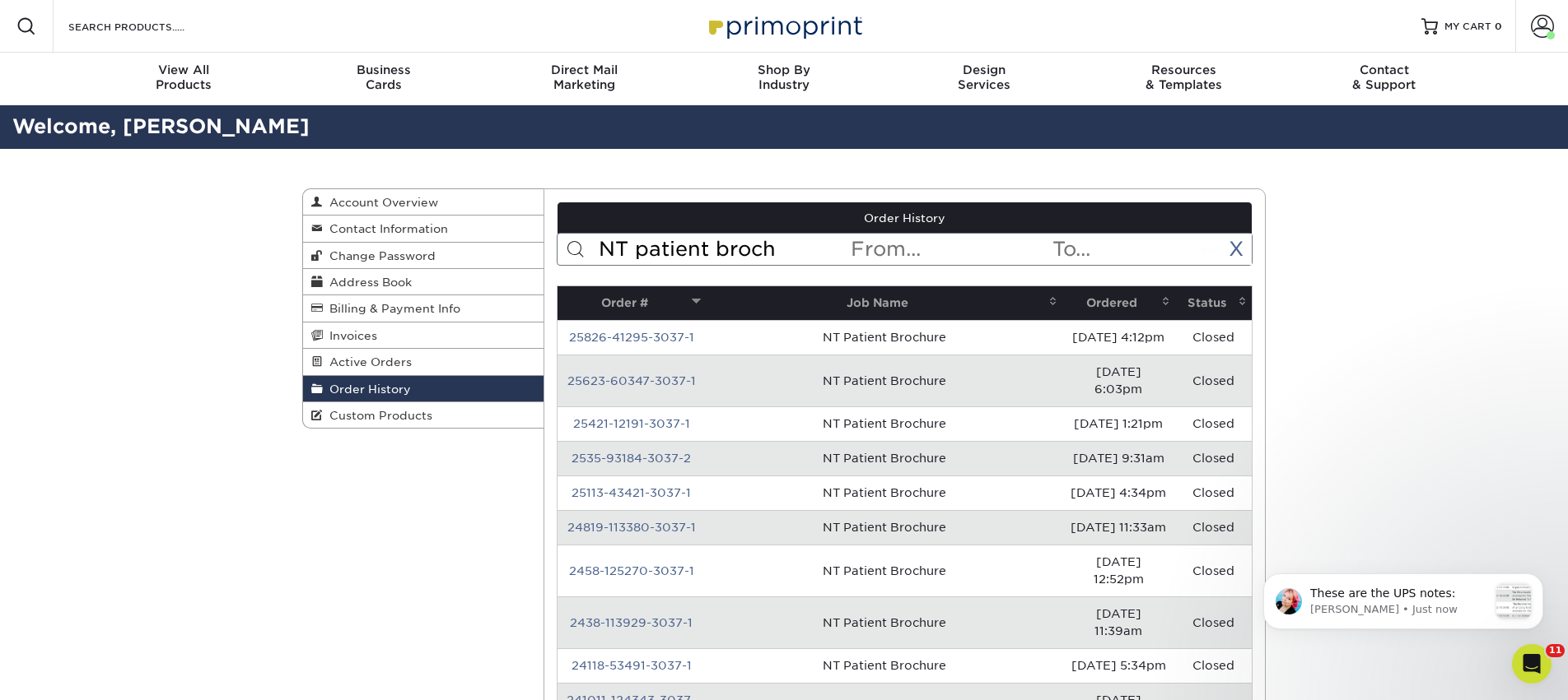
scroll to position [666, 0]
type input "NT patient brochure"
click at [1097, 306] on th "Ordered" at bounding box center [1119, 303] width 113 height 34
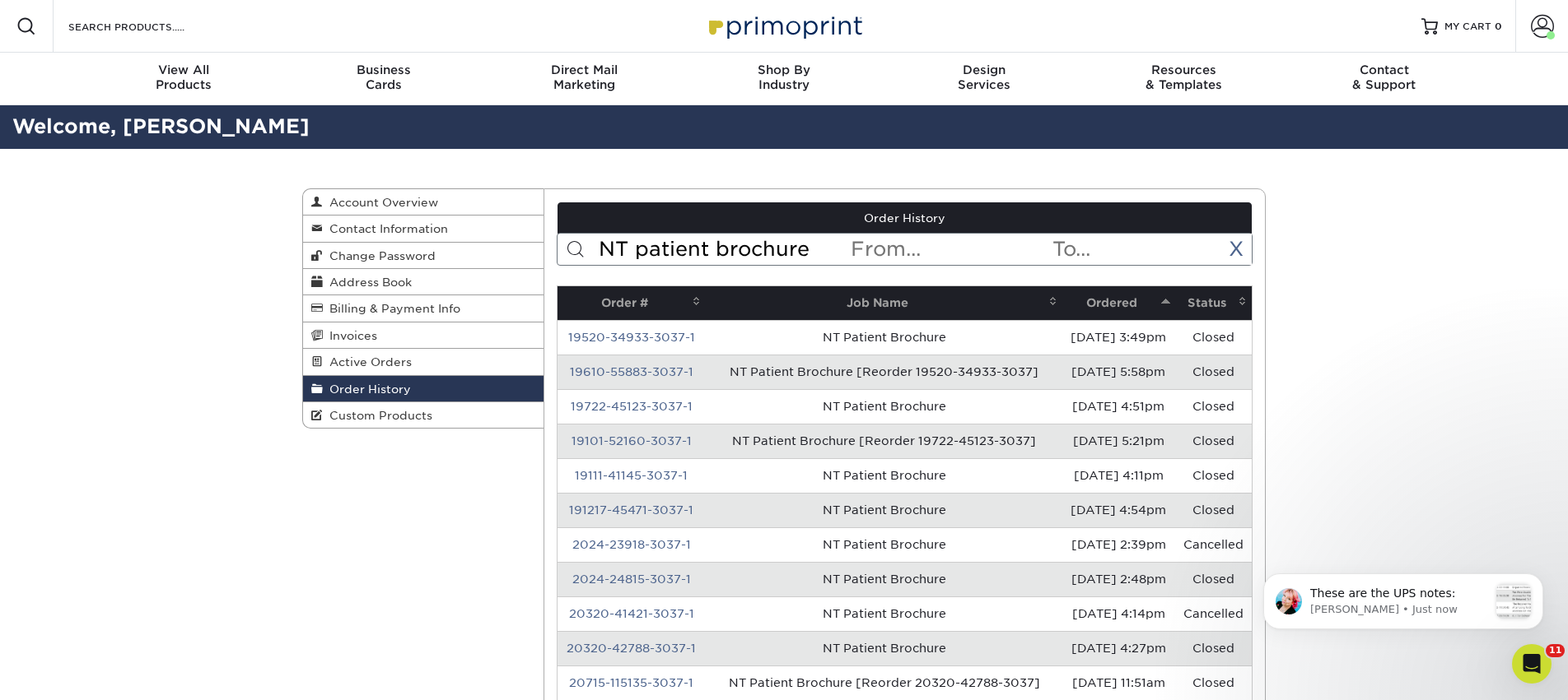
click at [1097, 306] on th "Ordered" at bounding box center [1119, 303] width 113 height 34
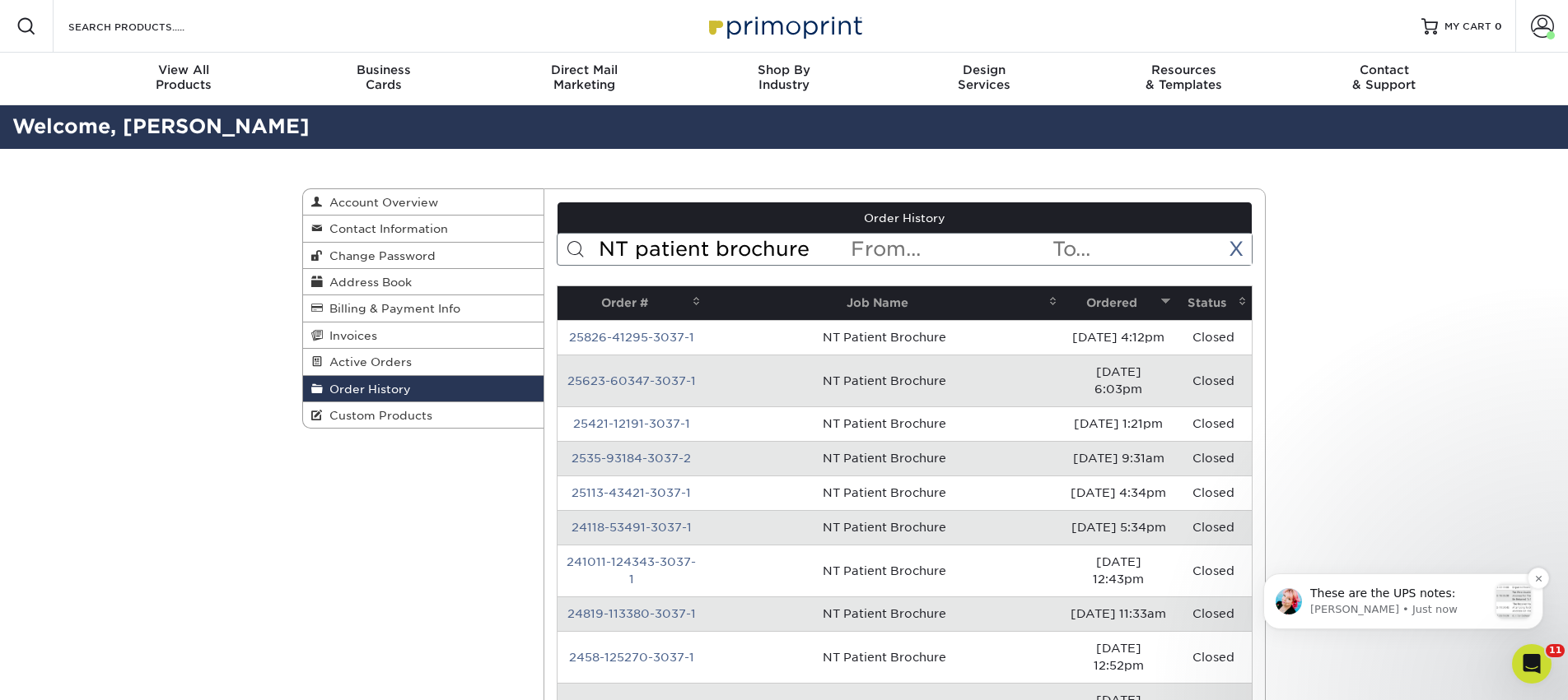
click at [1490, 601] on div "These are the UPS notes: [PERSON_NAME] • Just now" at bounding box center [1404, 601] width 256 height 35
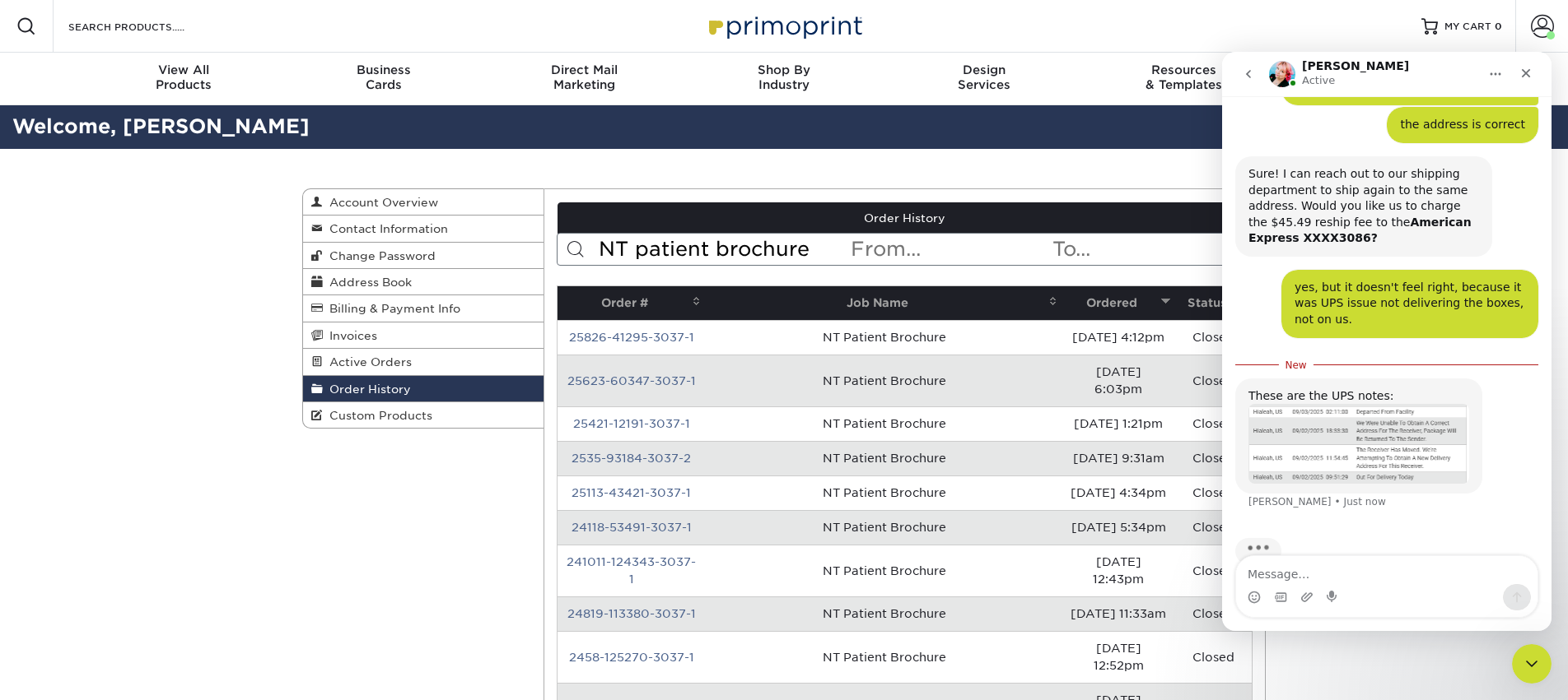
scroll to position [694, 0]
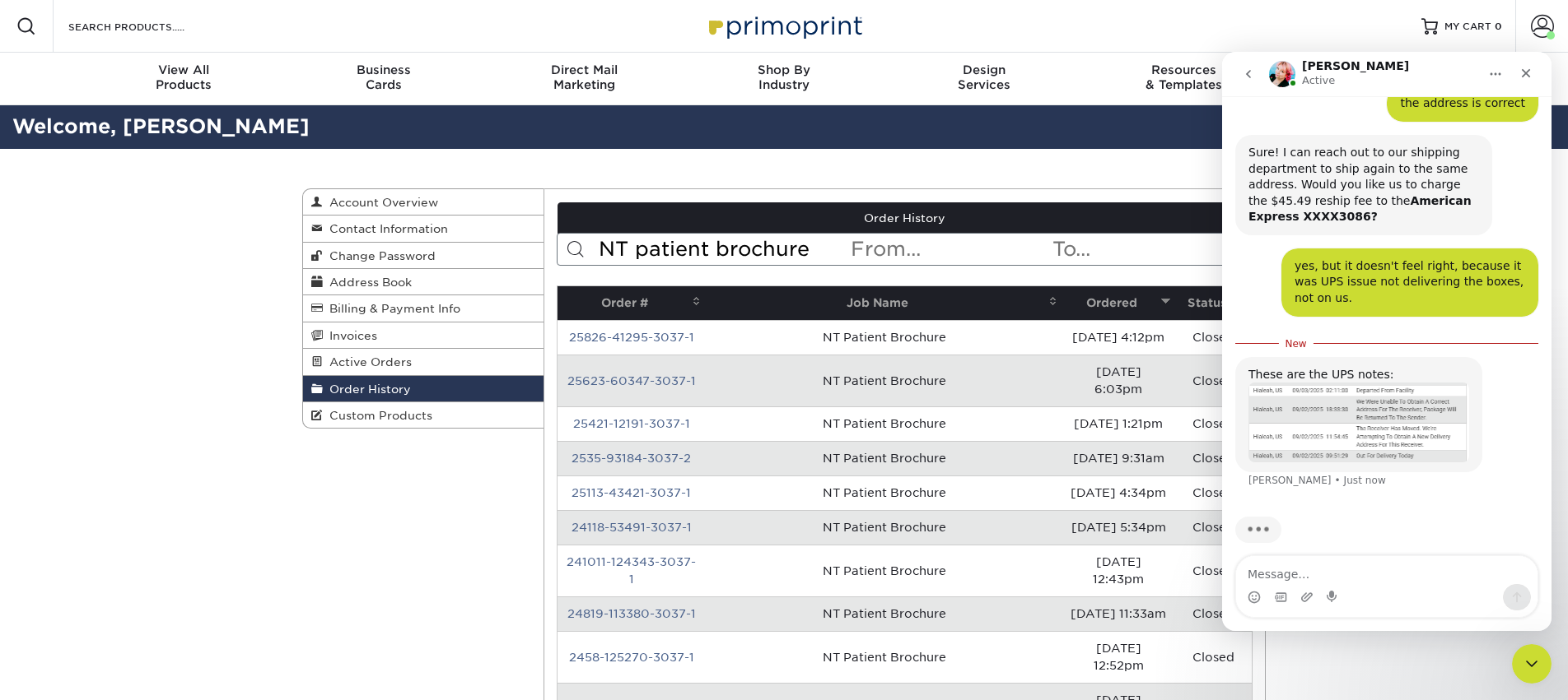
click at [1423, 580] on textarea "Message…" at bounding box center [1386, 570] width 301 height 28
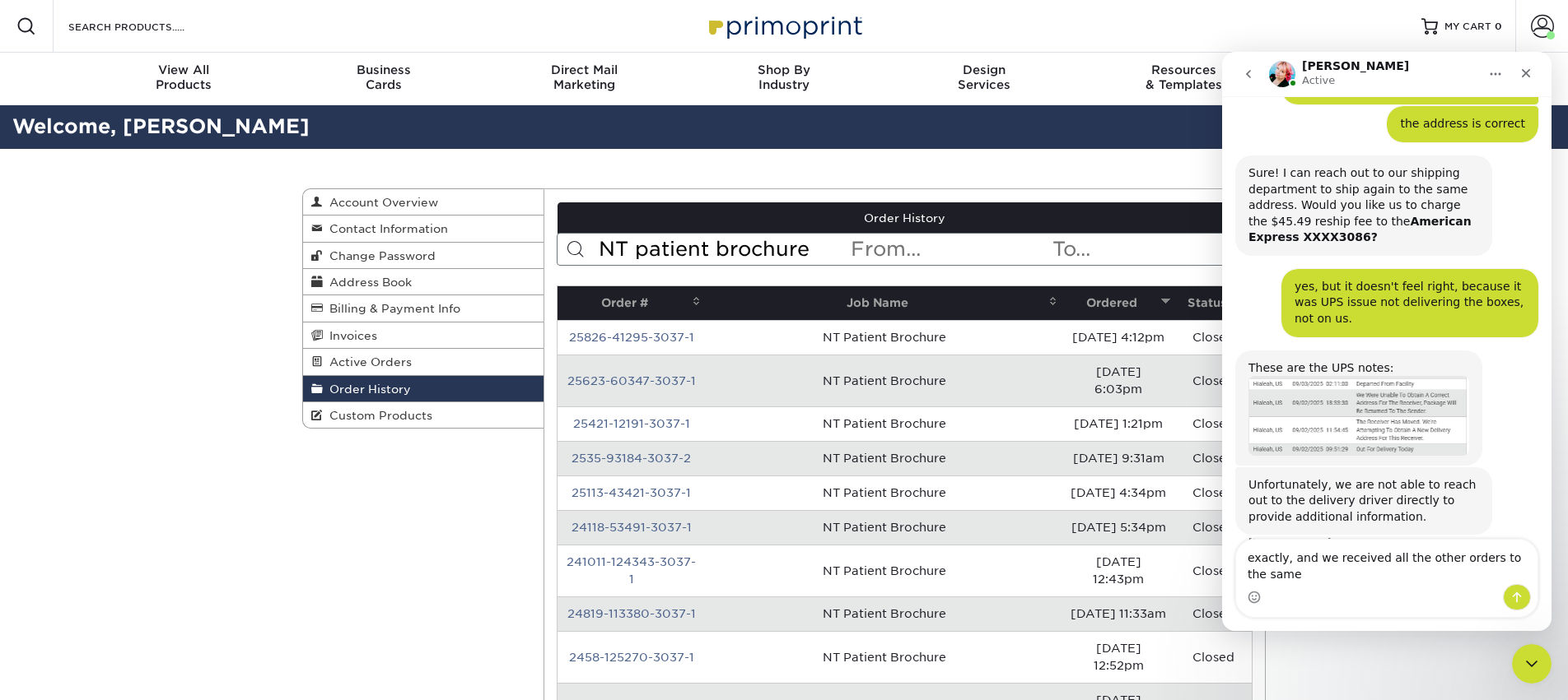
scroll to position [690, 0]
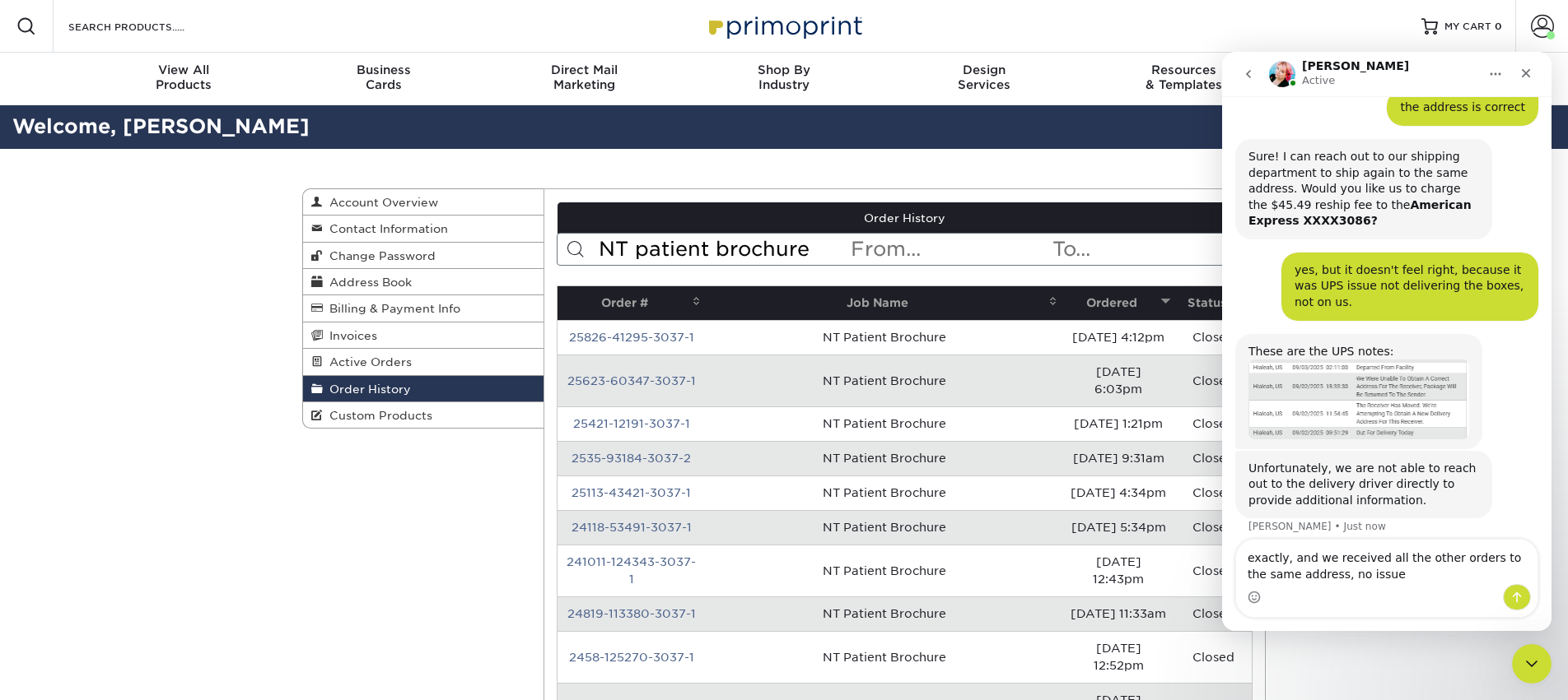
type textarea "exactly, and we received all the other orders to the same address, no issues"
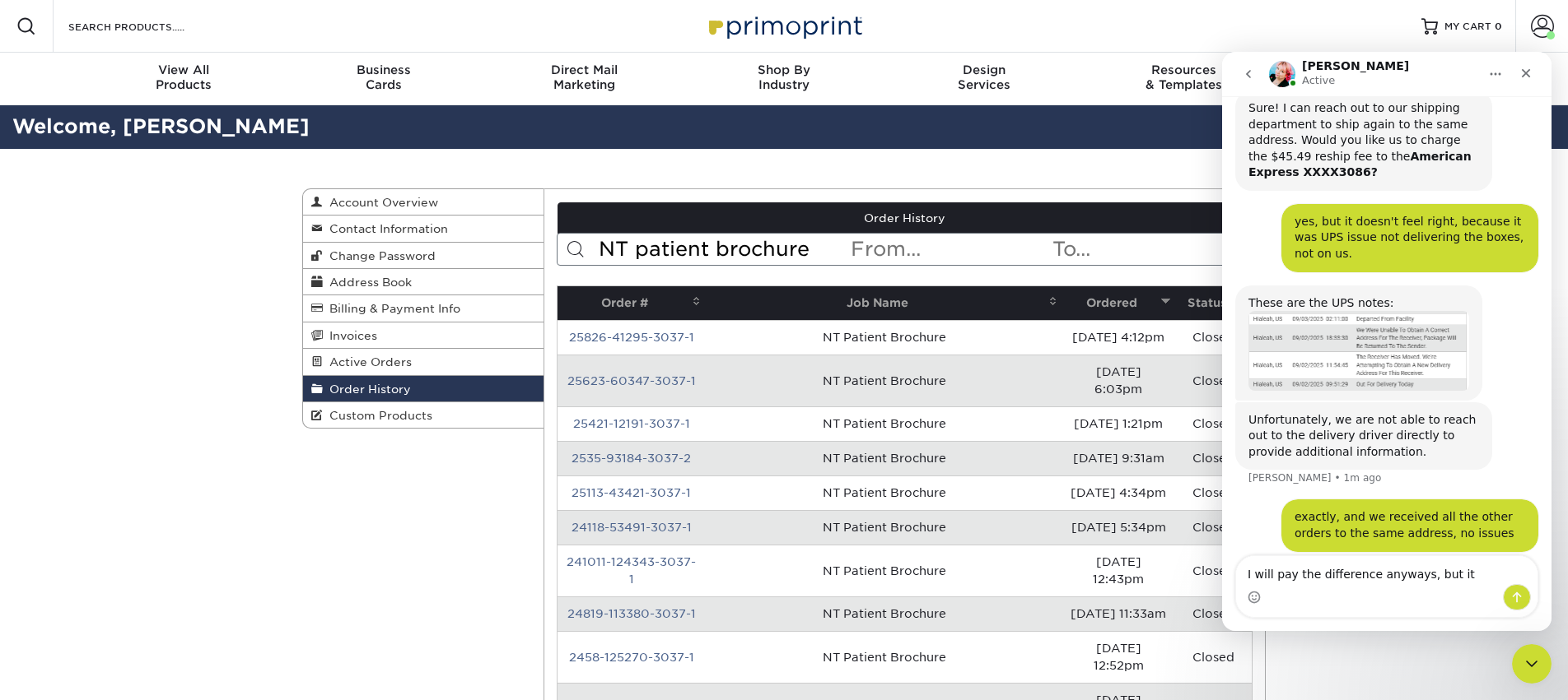
scroll to position [801, 0]
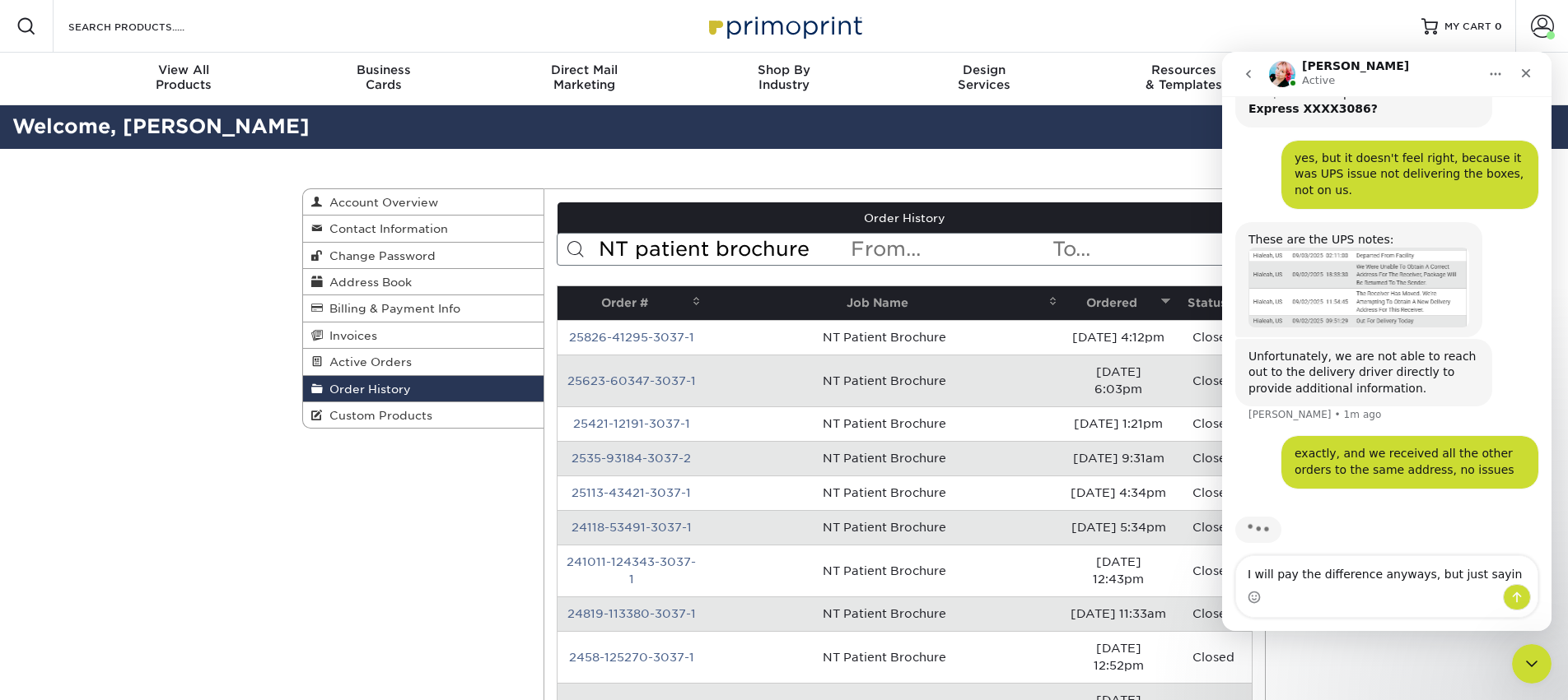
type textarea "I will pay the difference anyways, but just saying"
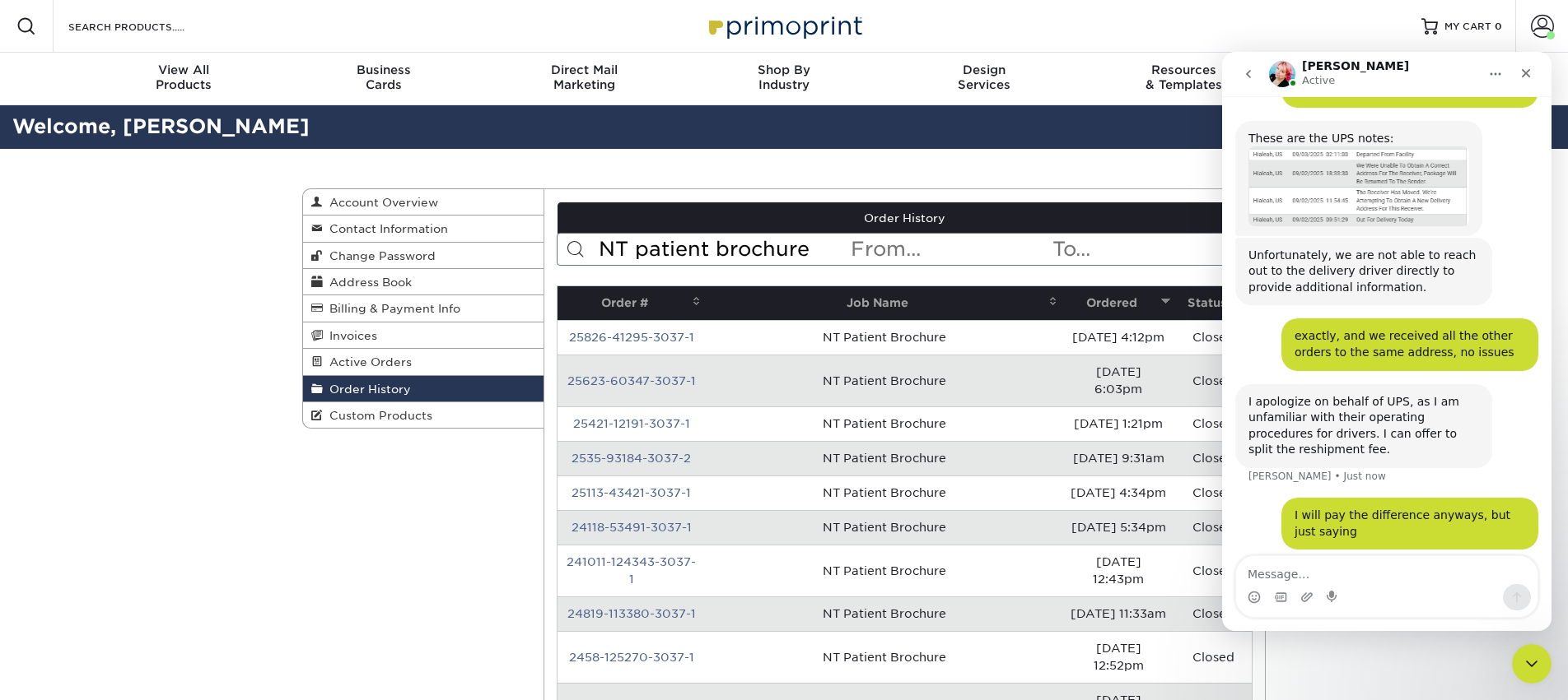
scroll to position [900, 0]
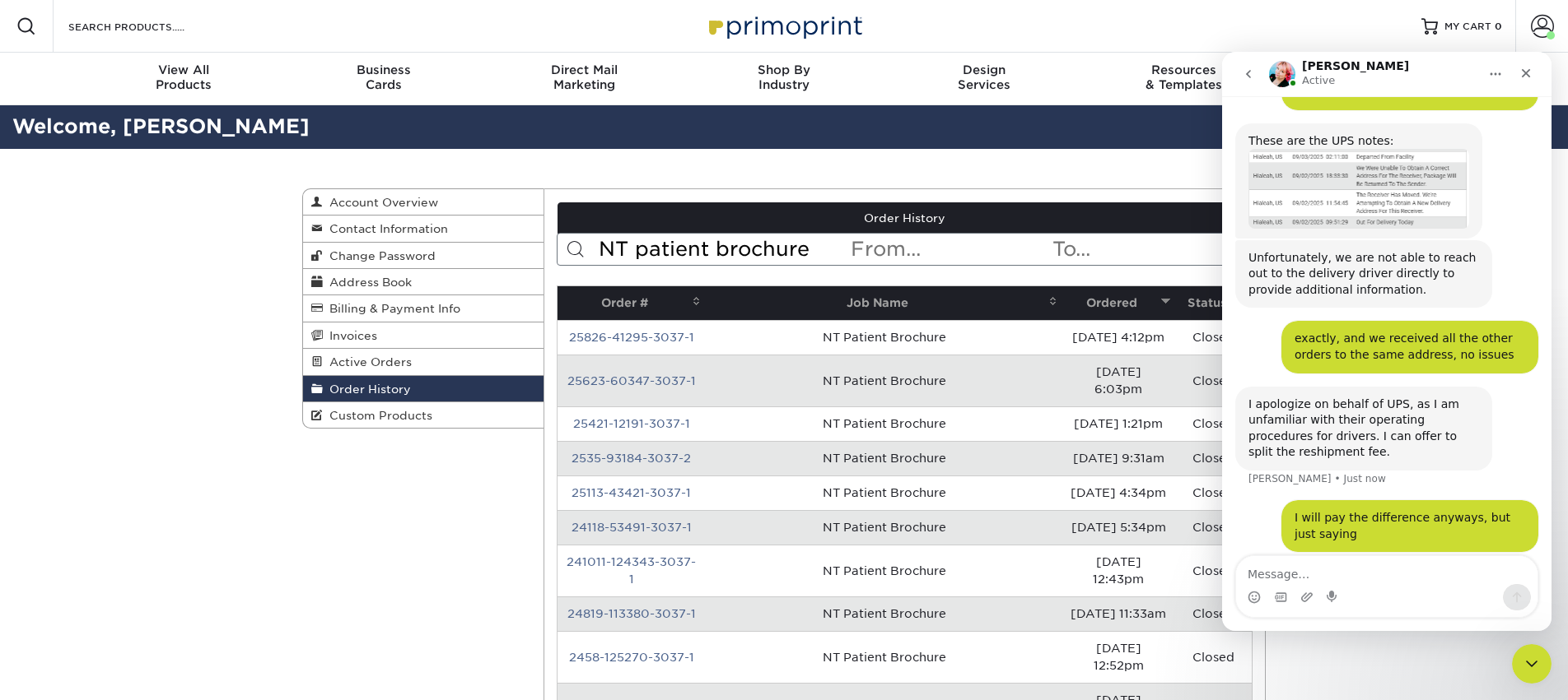
click at [1363, 576] on textarea "Message…" at bounding box center [1386, 570] width 301 height 28
type textarea "ik it's not your fault"
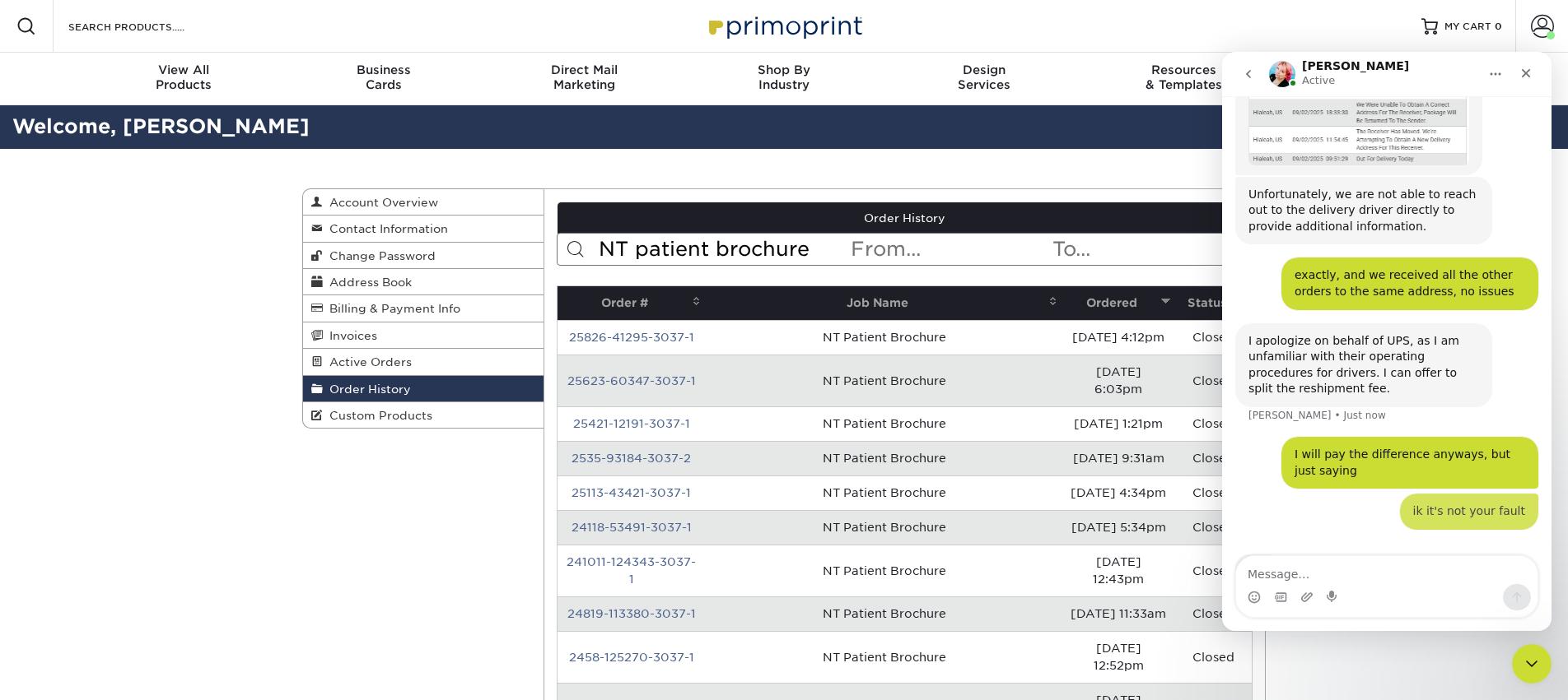
scroll to position [1001, 0]
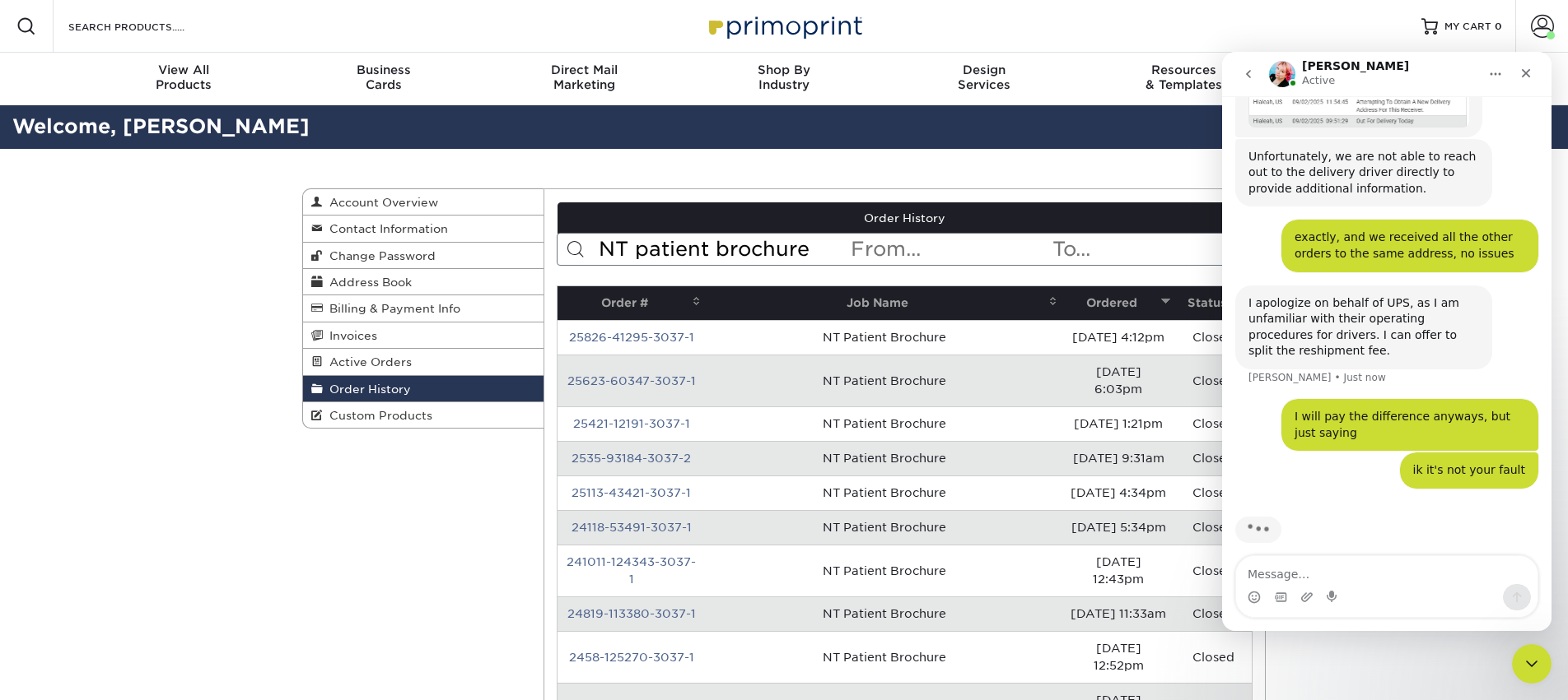
click at [1288, 573] on textarea "Message…" at bounding box center [1386, 570] width 301 height 28
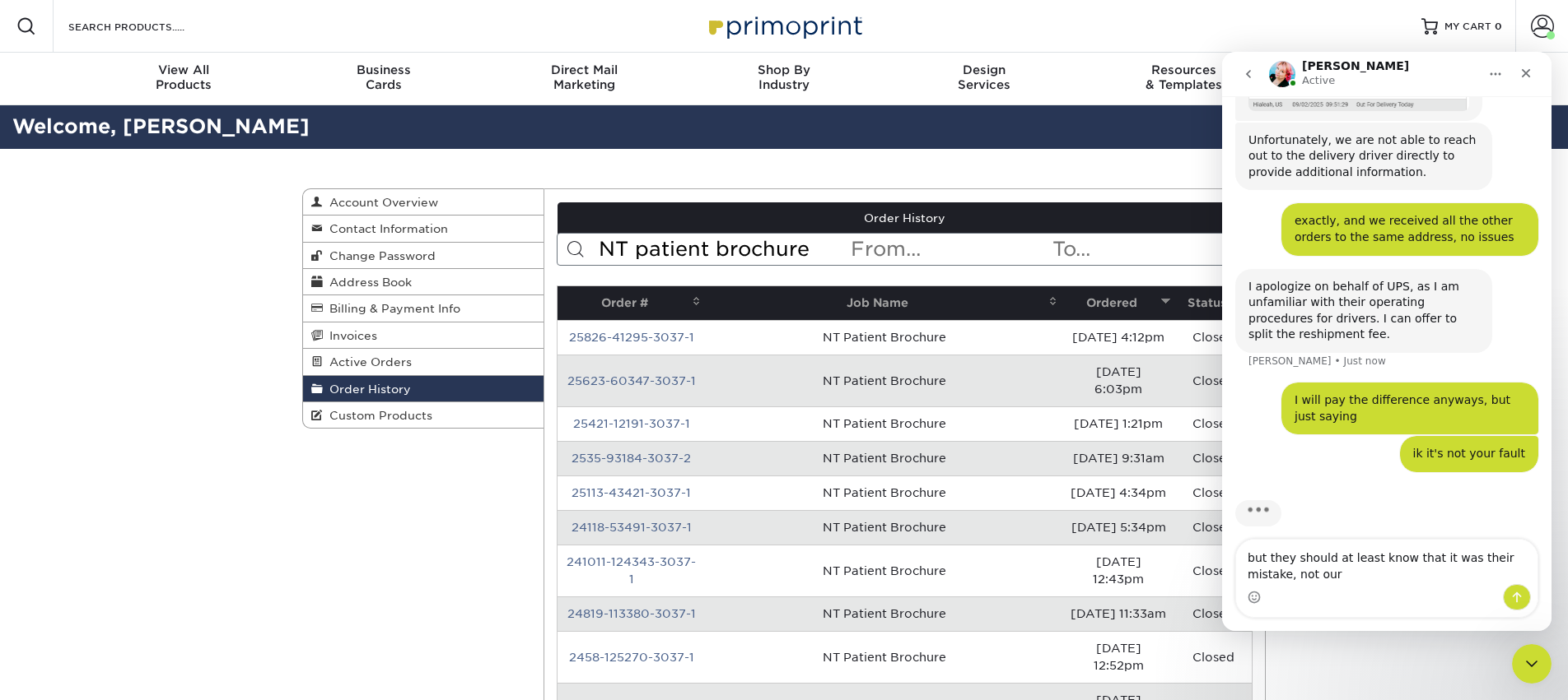
type textarea "but they should at least know that it was their mistake, not ours"
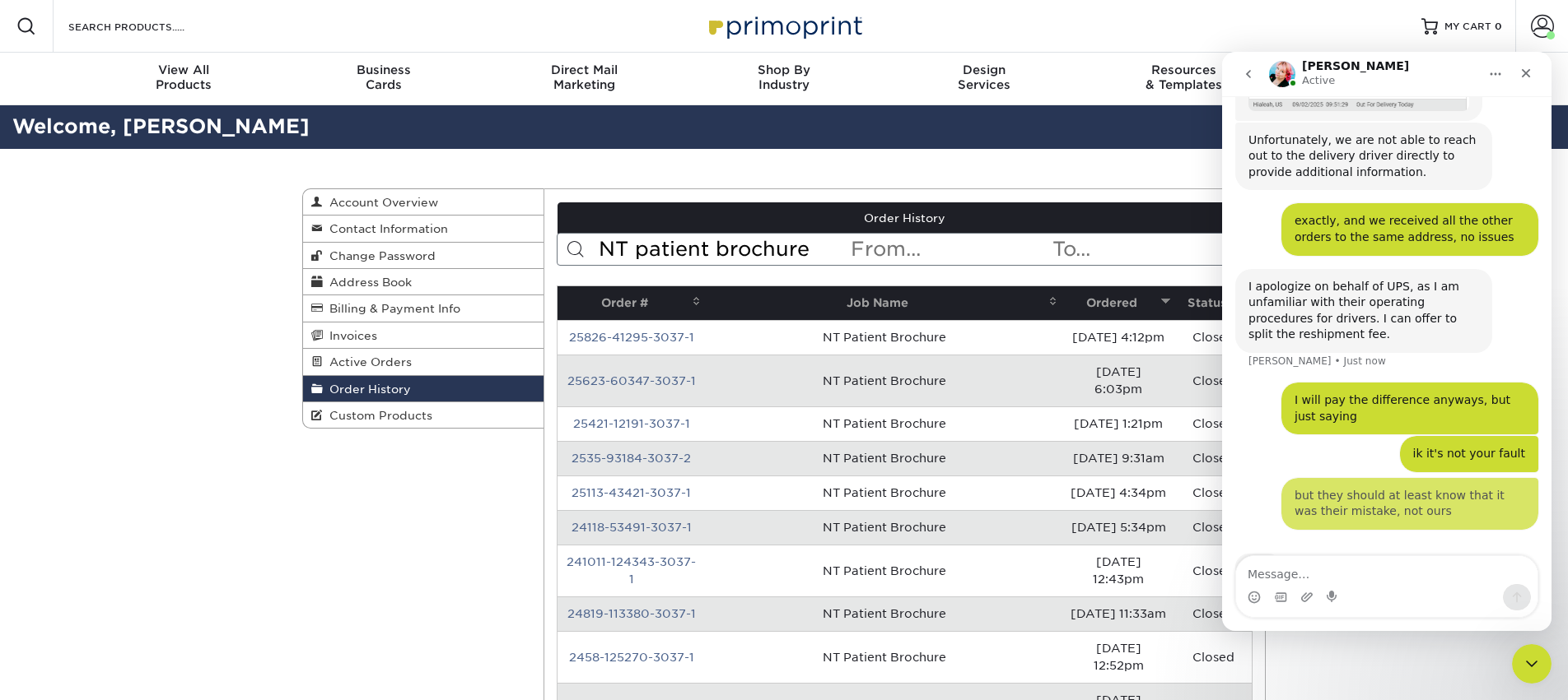
scroll to position [1055, 0]
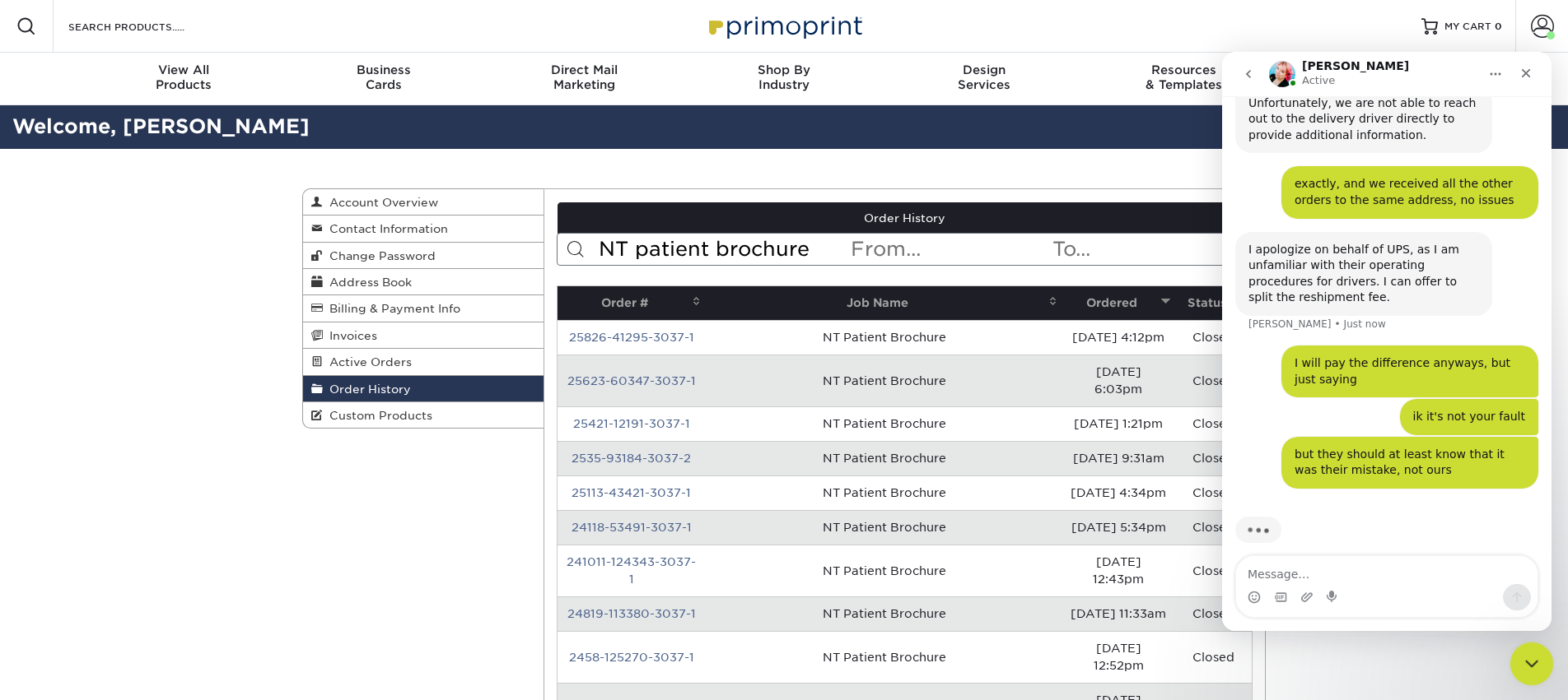
click at [1536, 651] on div "Close Intercom Messenger" at bounding box center [1529, 661] width 39 height 39
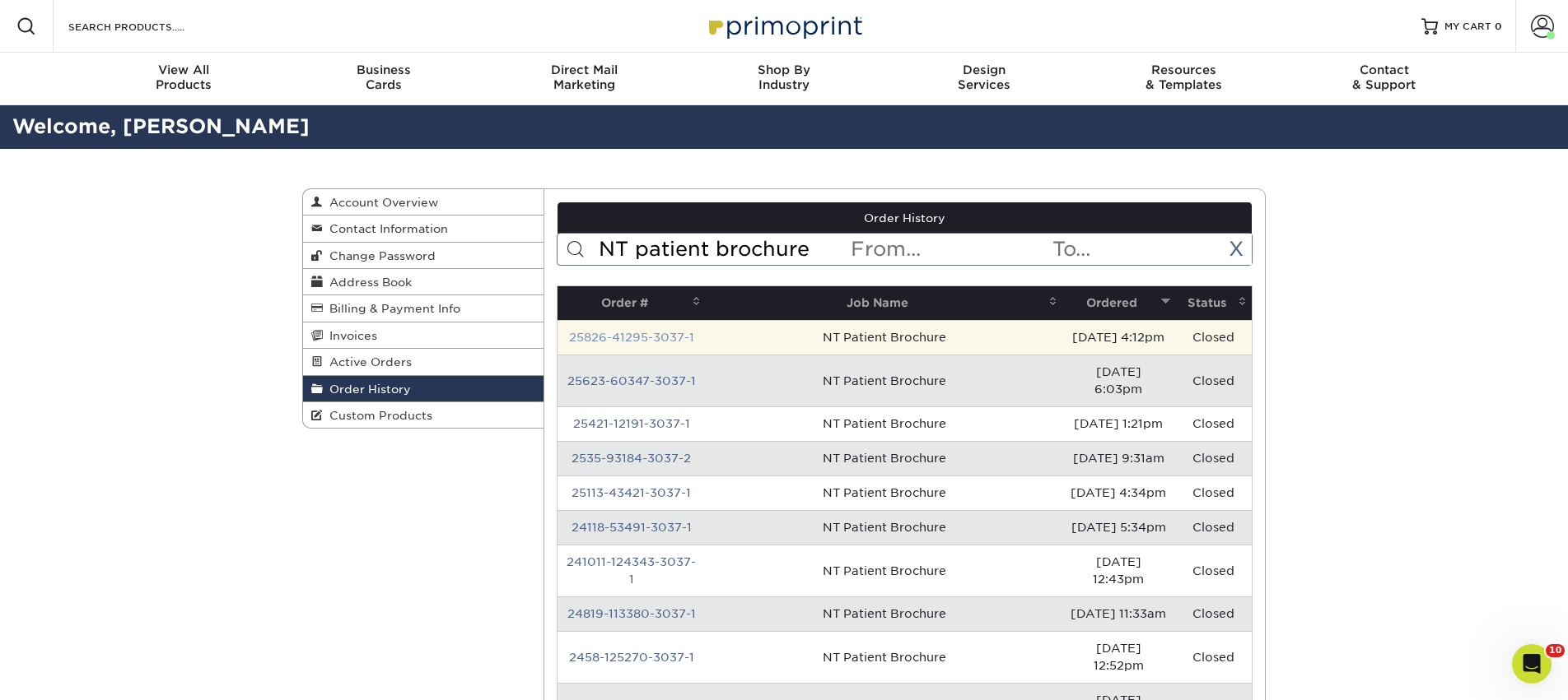
click at [645, 331] on link "25826-41295-3037-1" at bounding box center [631, 337] width 125 height 13
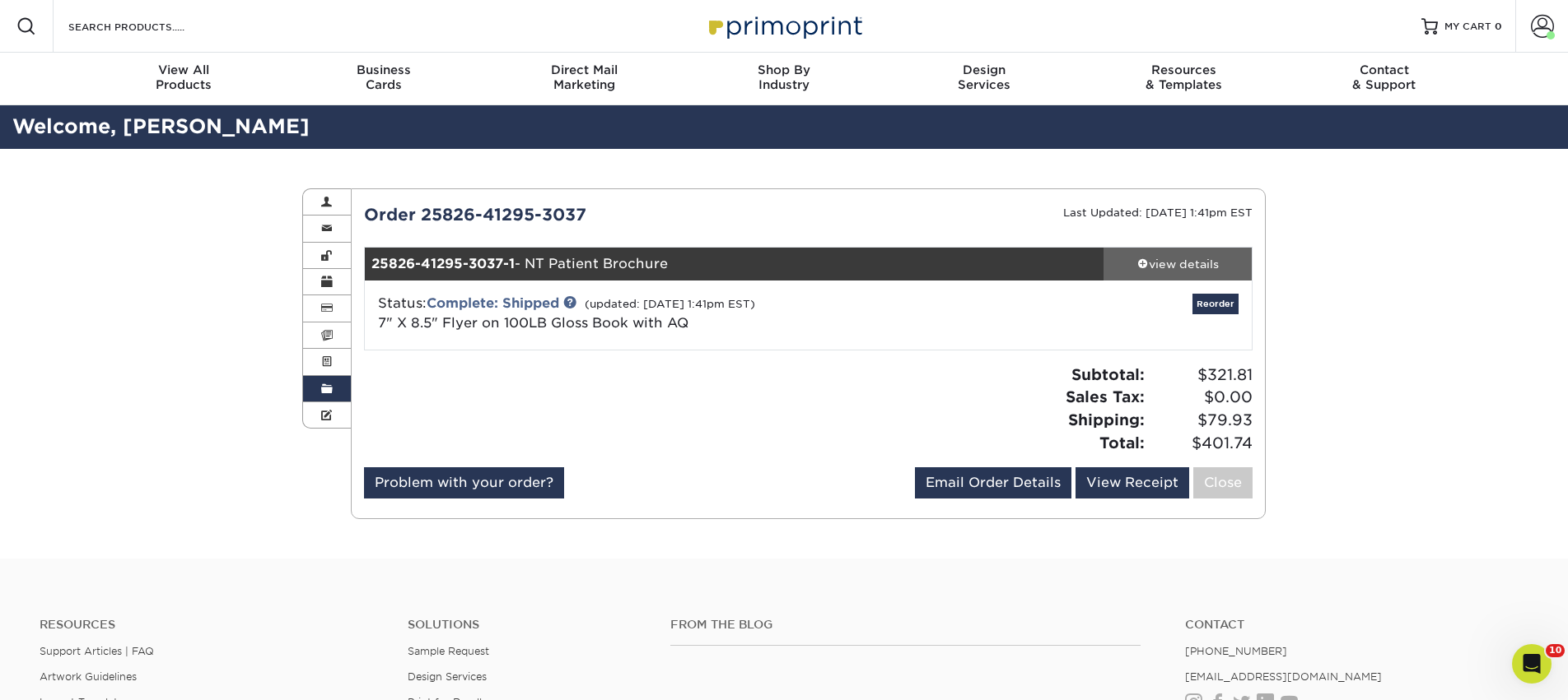
click at [1203, 251] on link "view details" at bounding box center [1177, 264] width 148 height 33
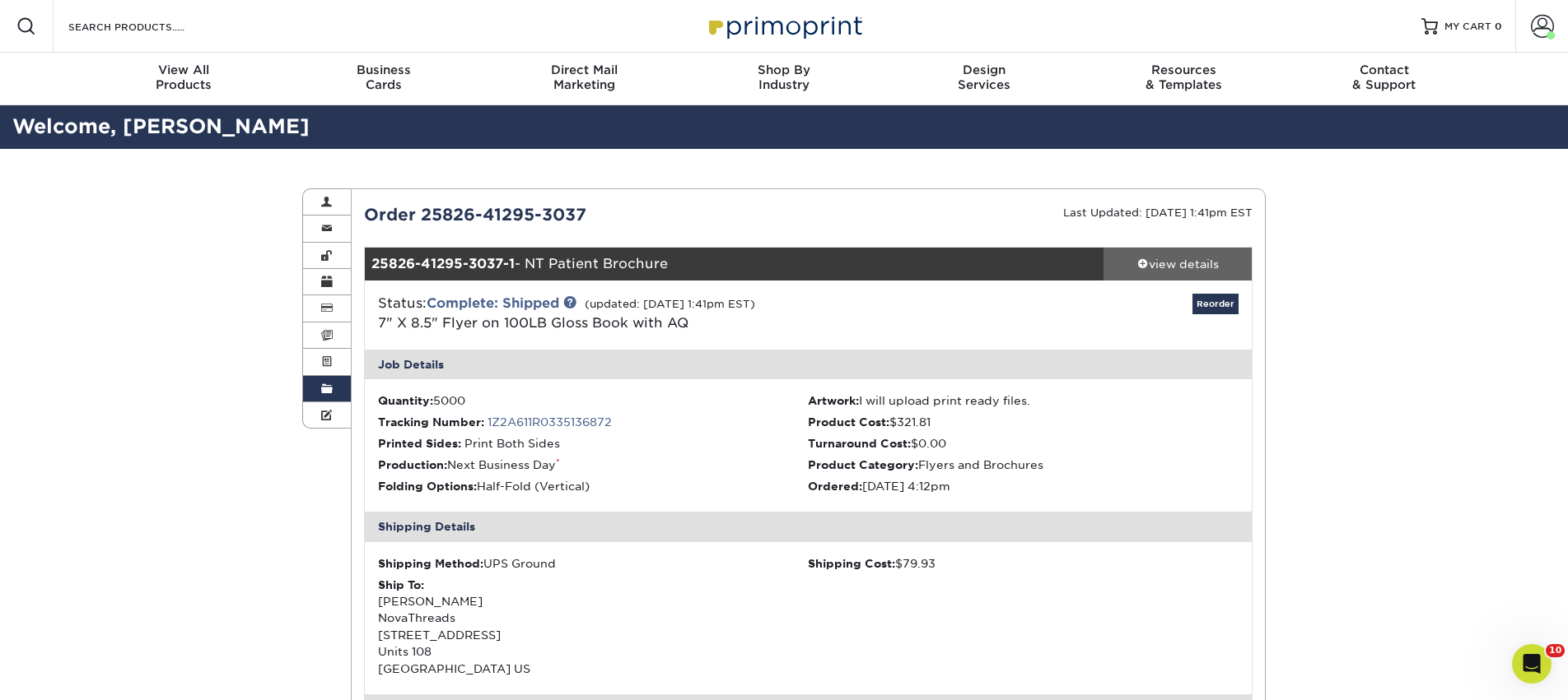
click at [1202, 264] on div "view details" at bounding box center [1177, 264] width 148 height 16
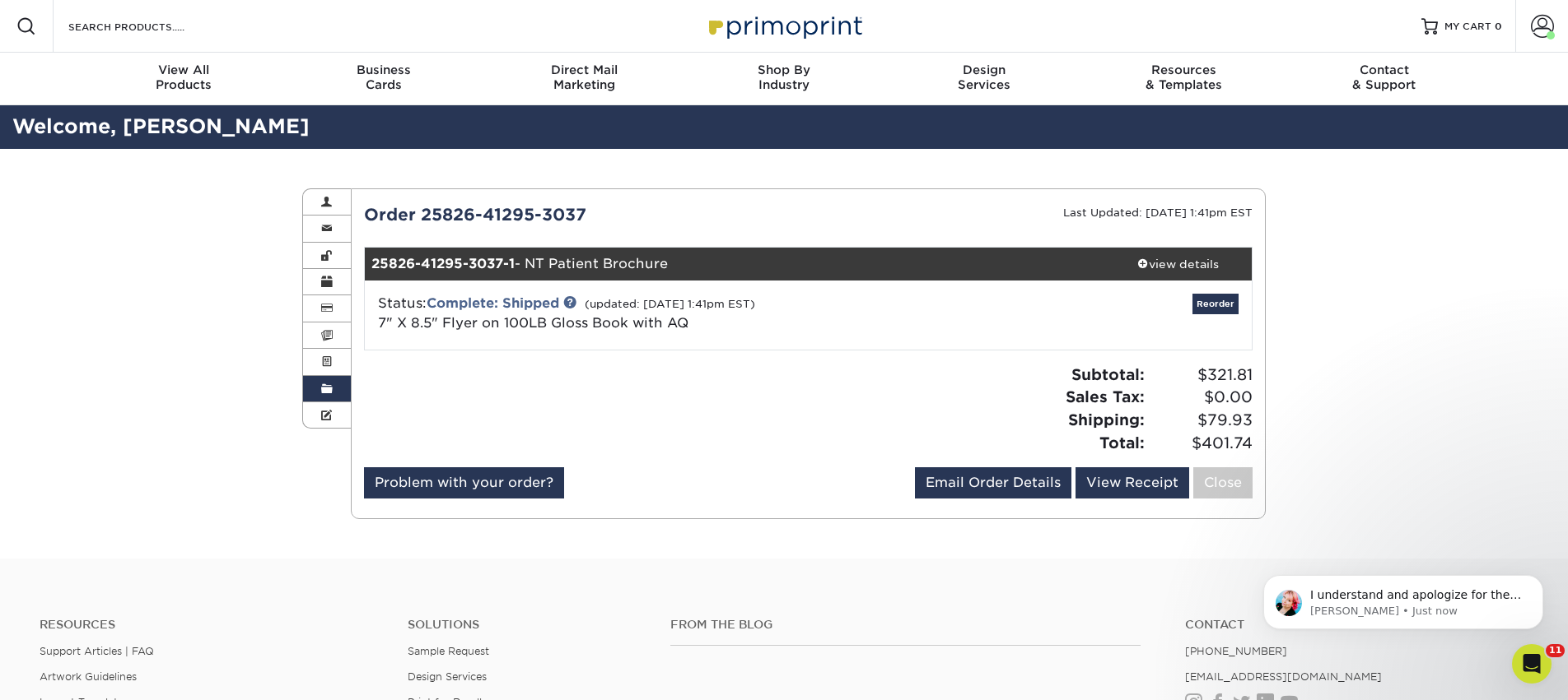
scroll to position [1073, 0]
click at [321, 393] on span at bounding box center [327, 389] width 12 height 13
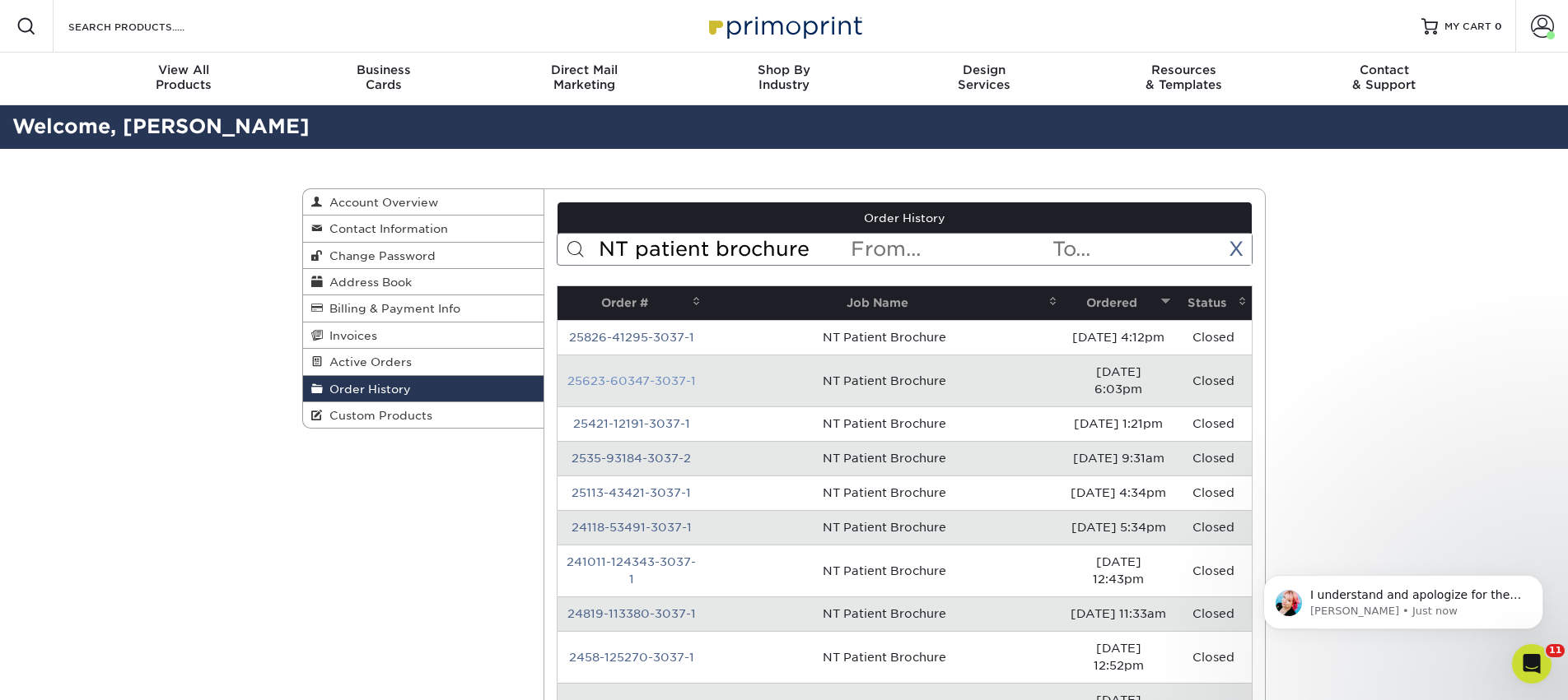
click at [599, 375] on link "25623-60347-3037-1" at bounding box center [631, 381] width 129 height 13
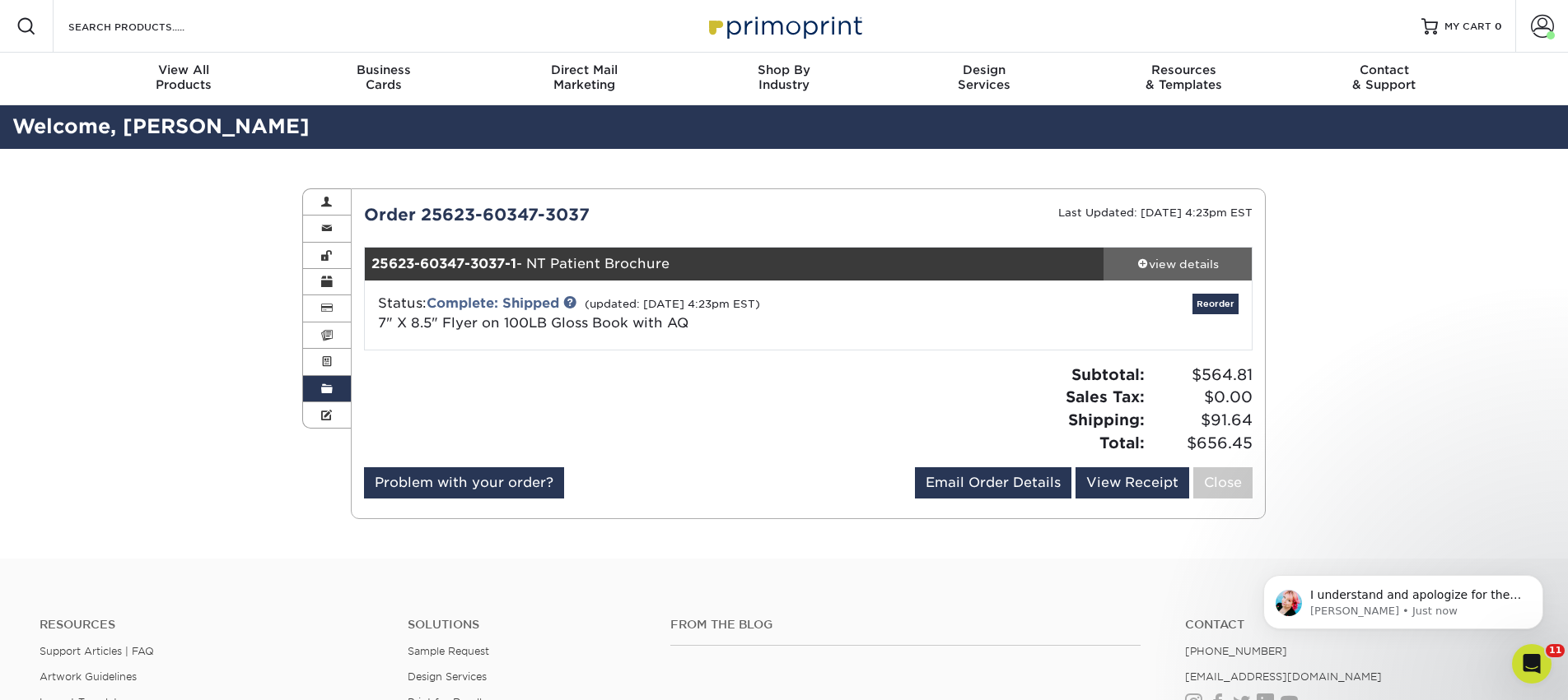
click at [1195, 265] on div "view details" at bounding box center [1177, 264] width 148 height 16
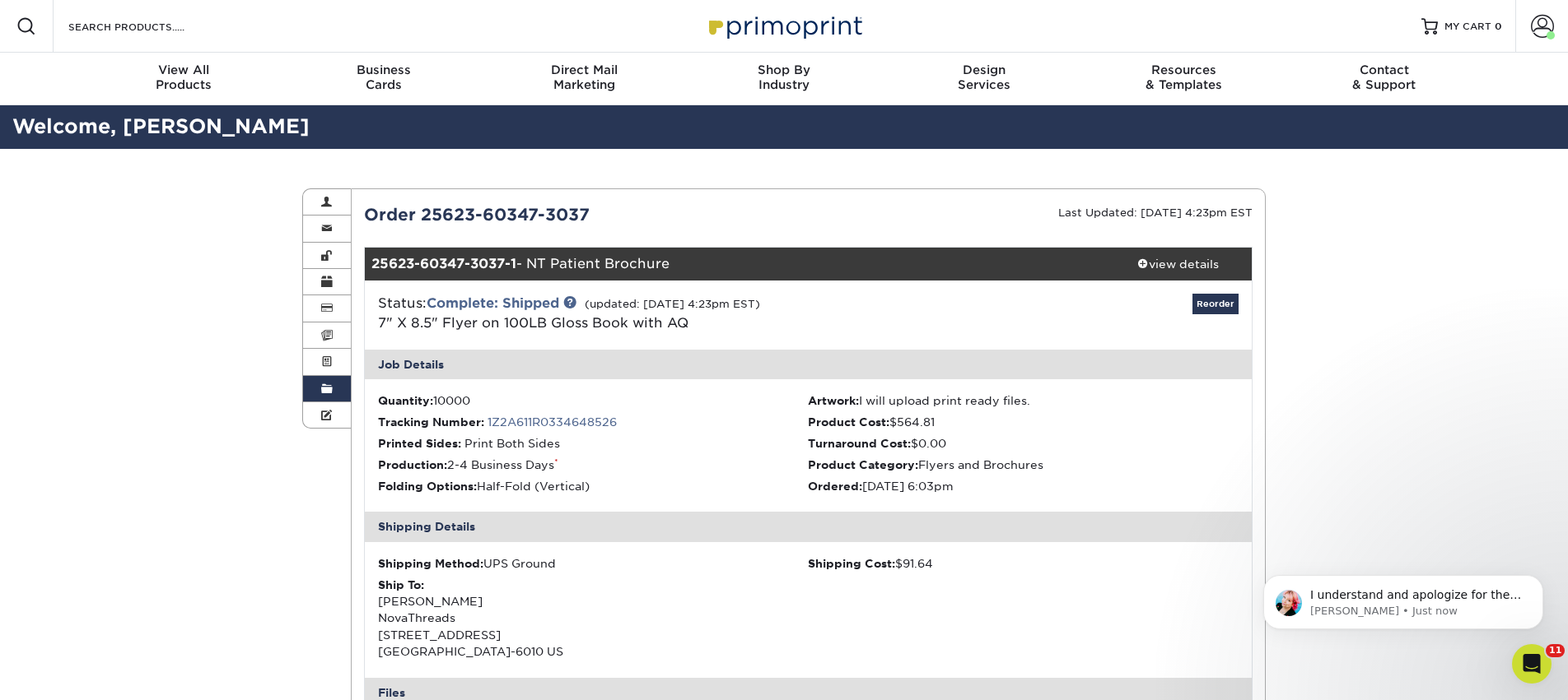
scroll to position [1136, 0]
click at [326, 390] on span at bounding box center [327, 389] width 12 height 13
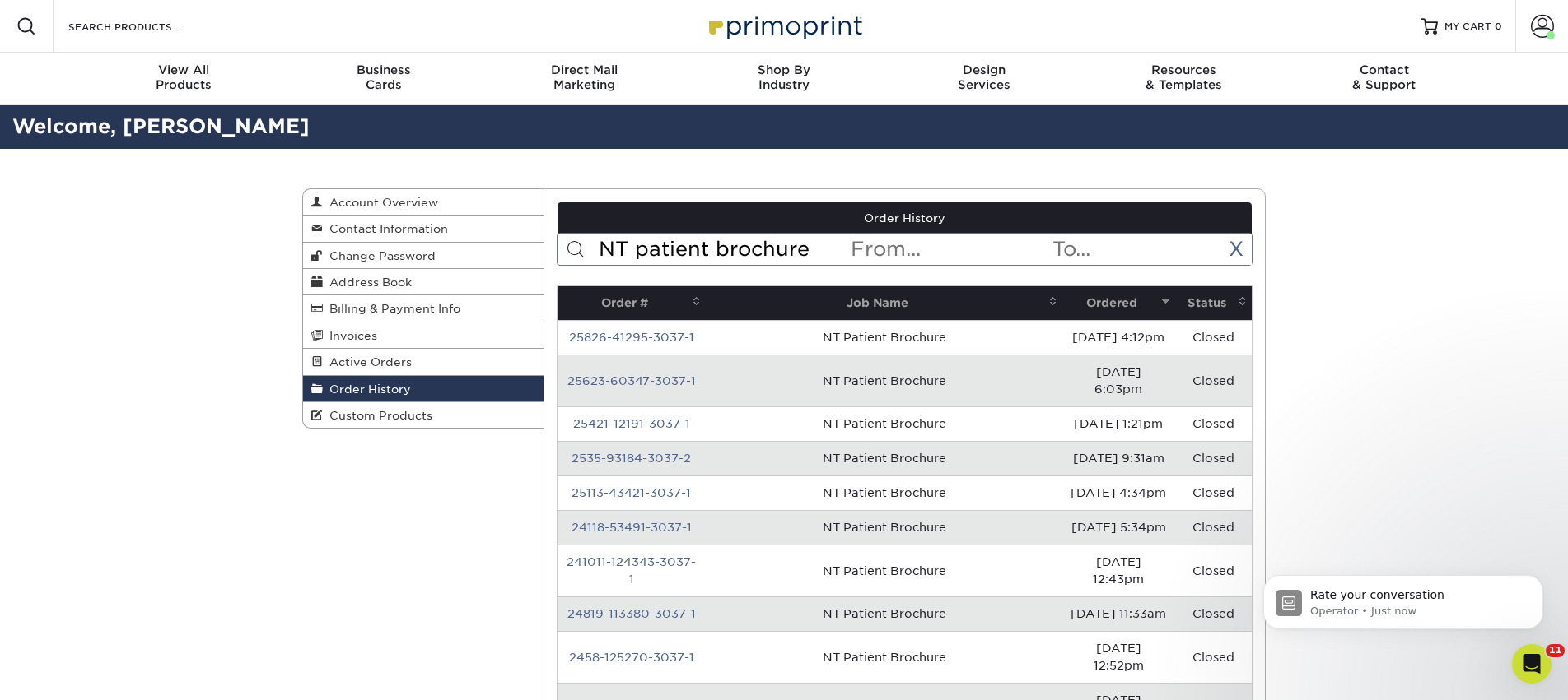
scroll to position [1327, 0]
click at [1529, 662] on icon "Open Intercom Messenger" at bounding box center [1530, 663] width 27 height 27
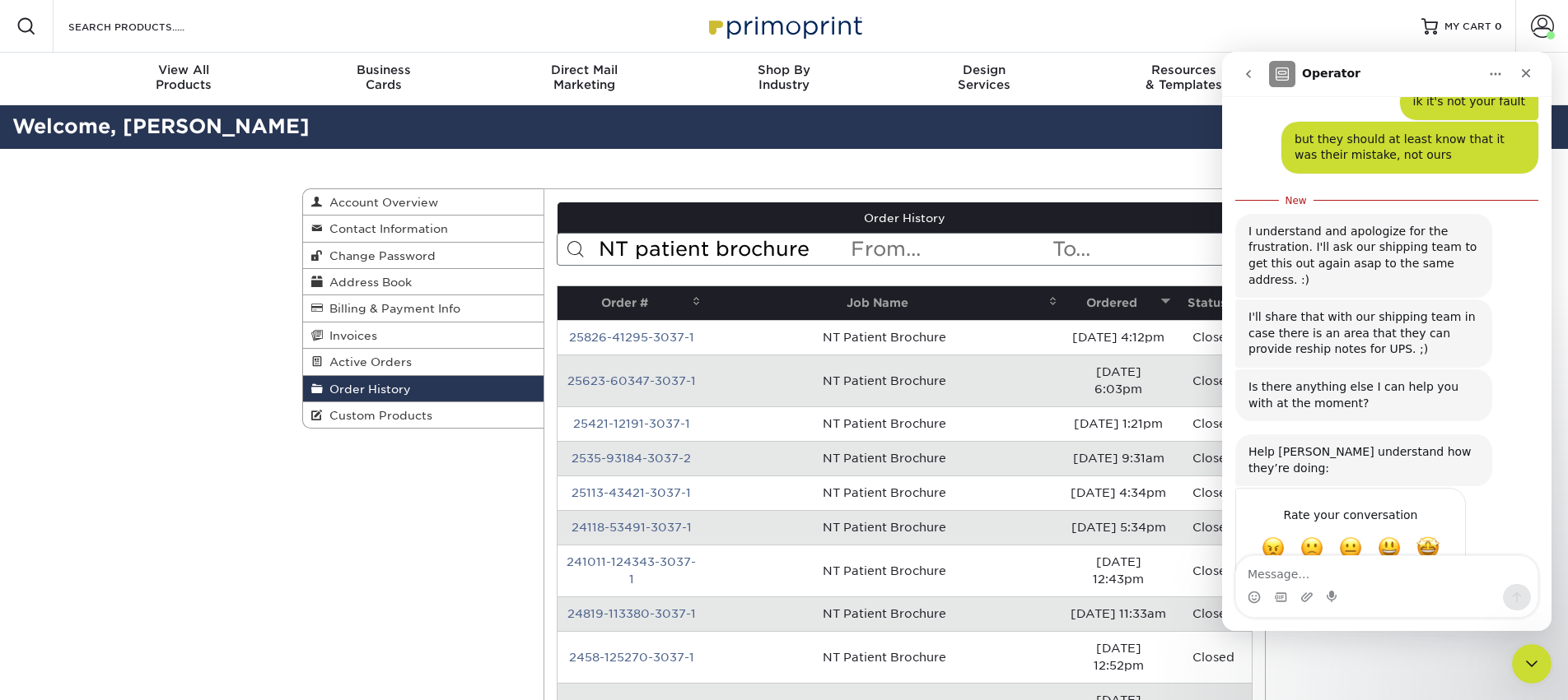
scroll to position [1354, 0]
click at [1385, 532] on span "Great" at bounding box center [1389, 547] width 29 height 29
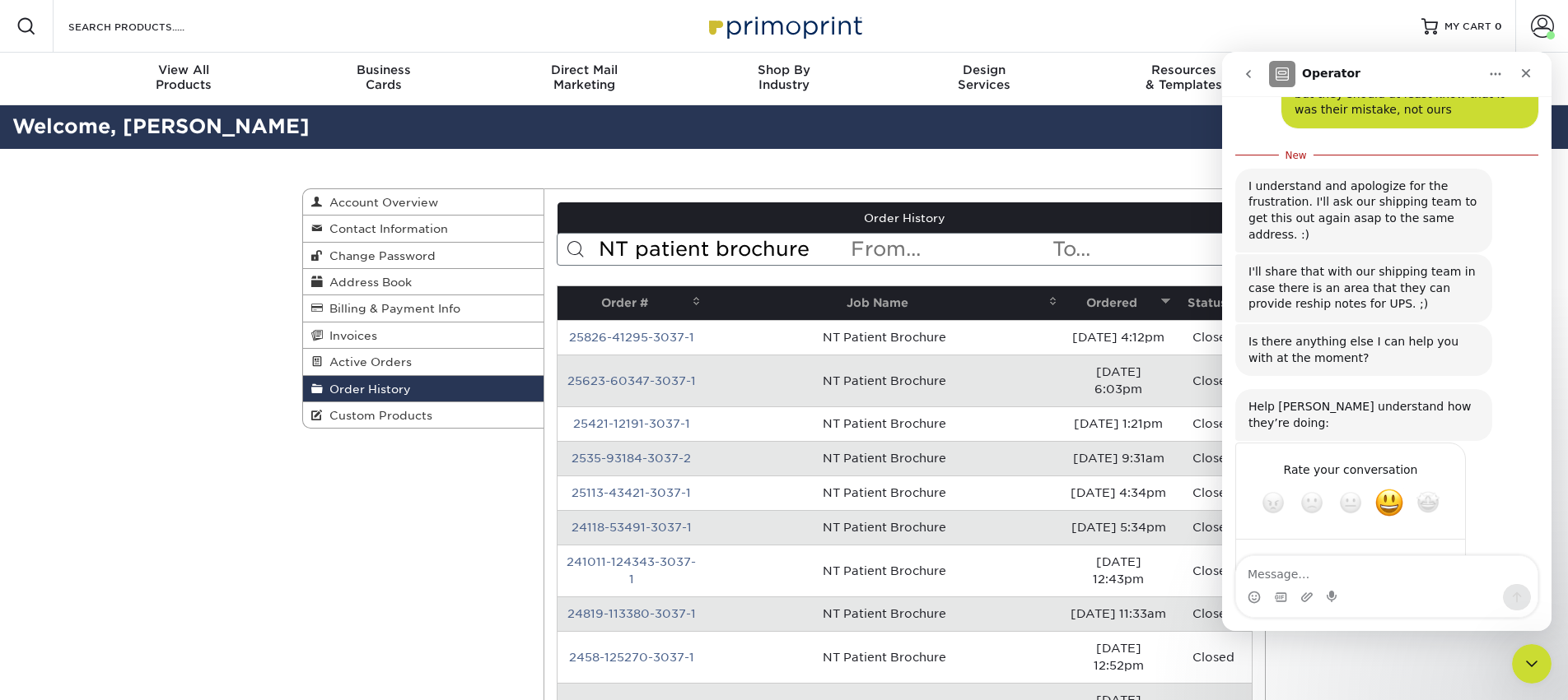
click at [1431, 546] on div "Submit" at bounding box center [1436, 562] width 33 height 33
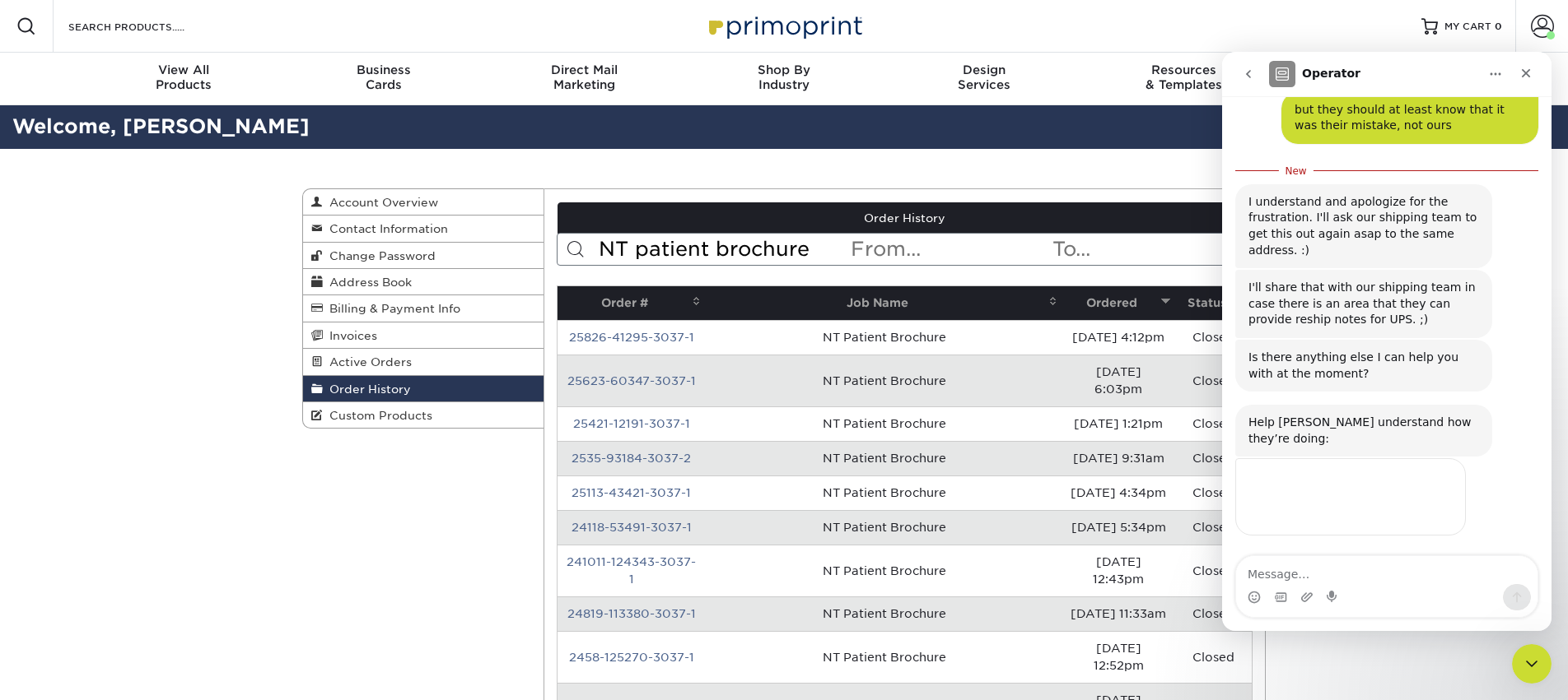
scroll to position [1335, 0]
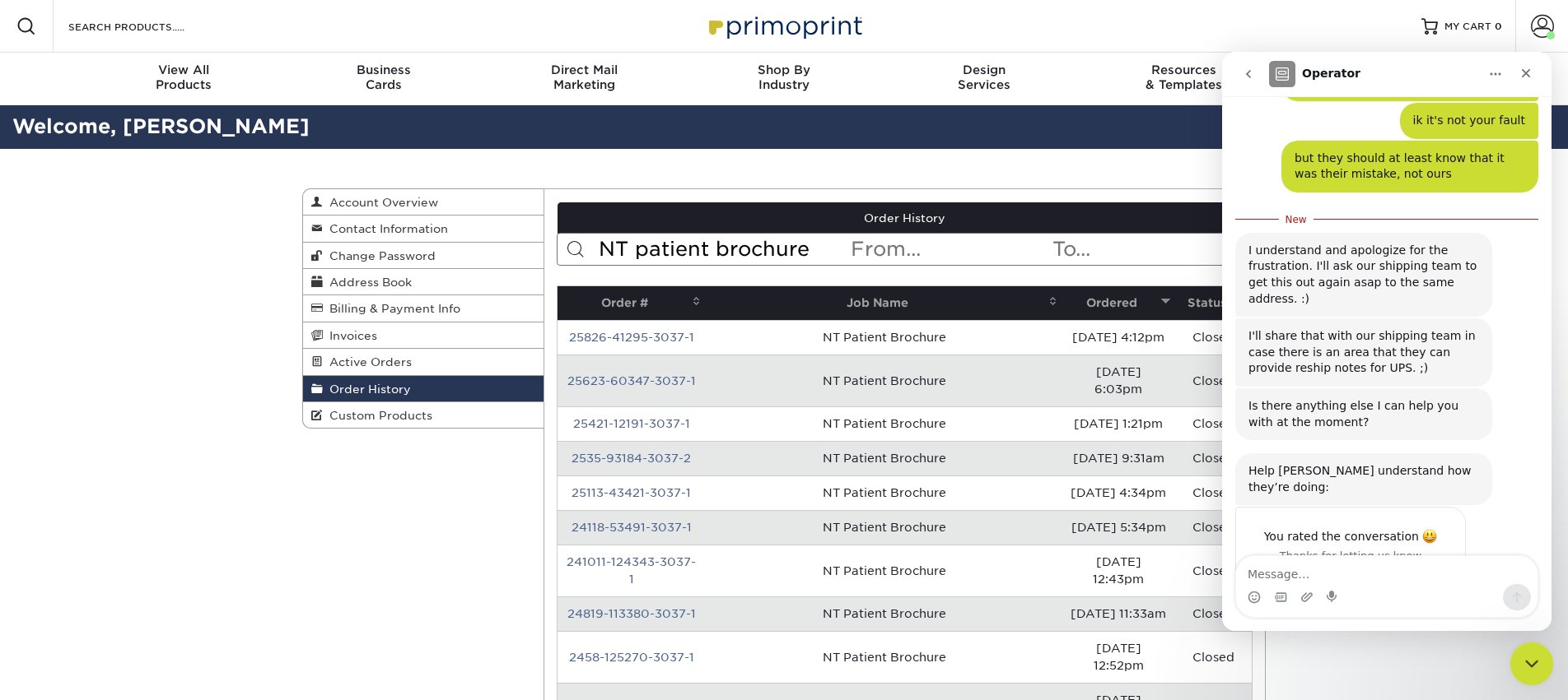
click at [1529, 667] on icon "Close Intercom Messenger" at bounding box center [1530, 662] width 20 height 20
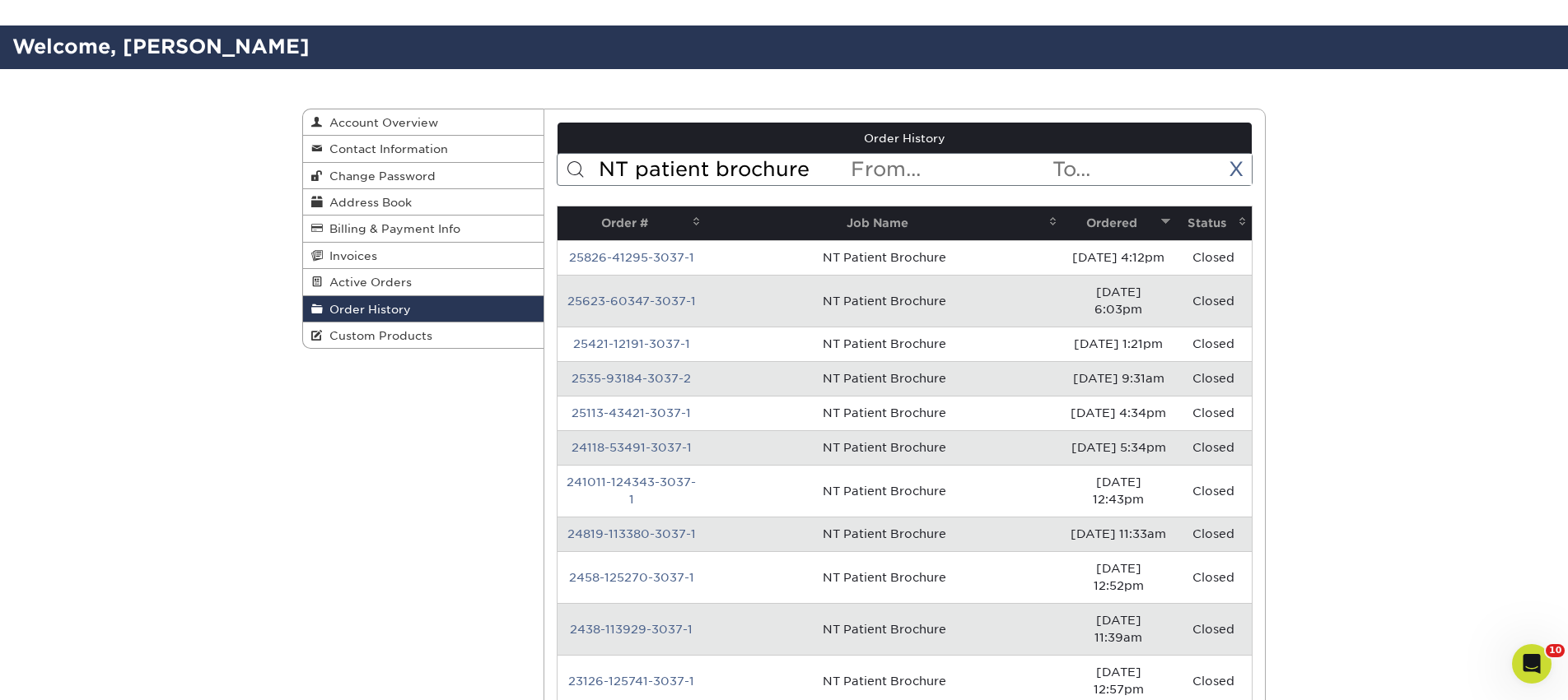
scroll to position [172, 0]
